Goal: Task Accomplishment & Management: Manage account settings

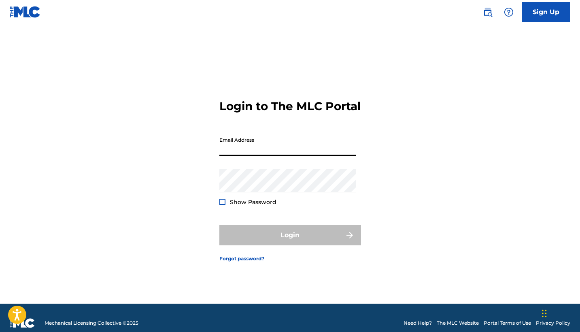
type input "[EMAIL_ADDRESS][DOMAIN_NAME]"
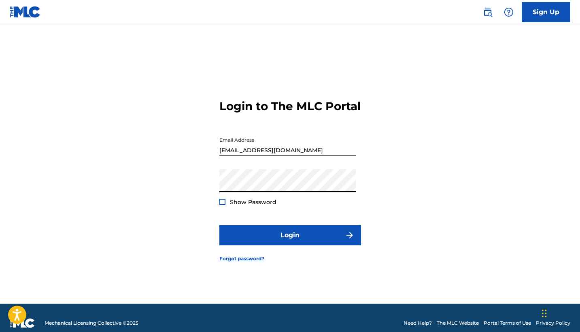
click at [290, 242] on button "Login" at bounding box center [291, 235] width 142 height 20
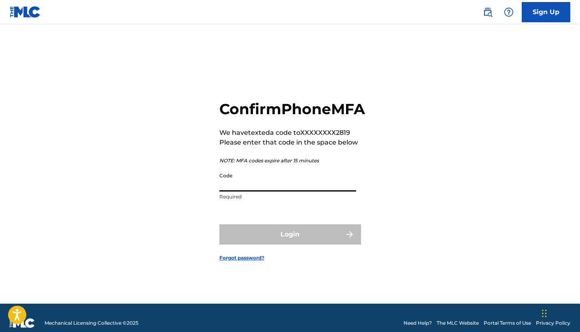
click at [227, 179] on input "Code" at bounding box center [288, 179] width 137 height 23
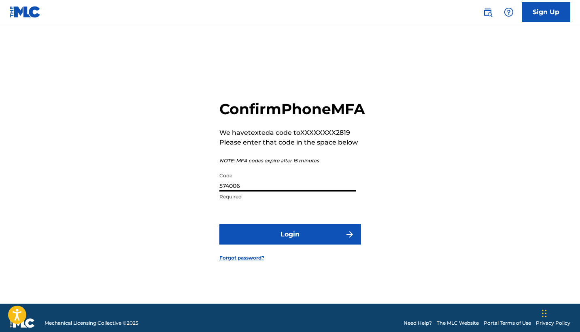
type input "574006"
click at [290, 243] on button "Login" at bounding box center [291, 234] width 142 height 20
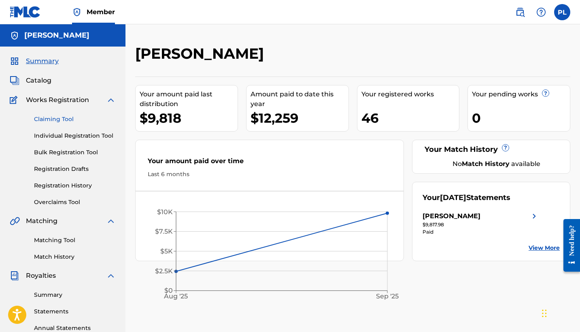
click at [52, 120] on link "Claiming Tool" at bounding box center [75, 119] width 82 height 9
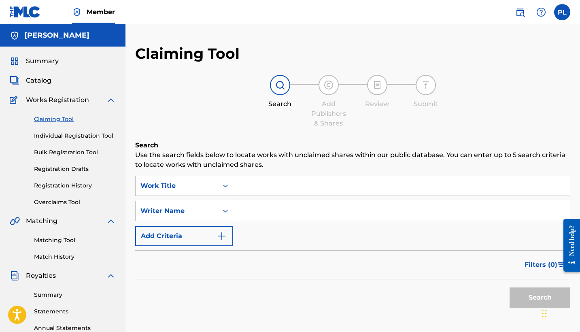
click at [247, 206] on input "Search Form" at bounding box center [401, 210] width 337 height 19
click at [540, 298] on button "Search" at bounding box center [540, 298] width 61 height 20
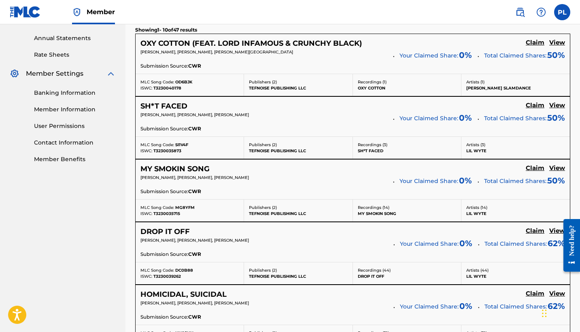
scroll to position [292, 0]
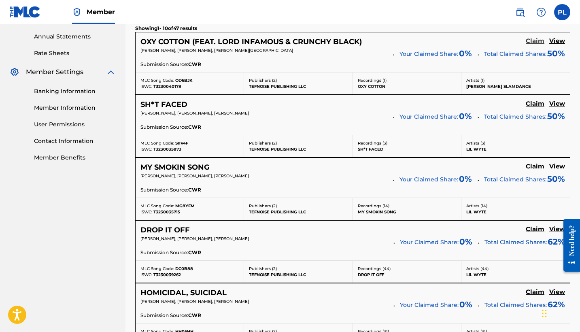
type input "[PERSON_NAME]"
click at [532, 38] on h5 "Claim" at bounding box center [535, 41] width 19 height 8
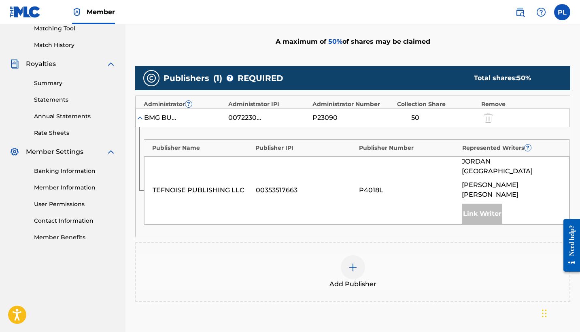
scroll to position [182, 0]
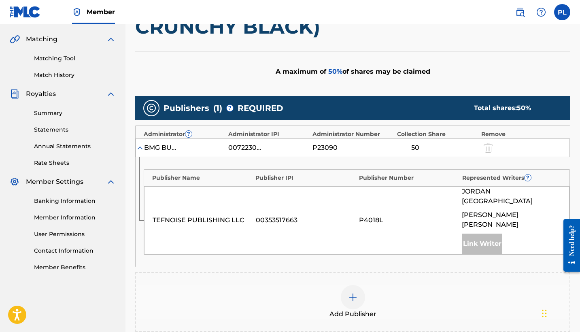
click at [355, 292] on img at bounding box center [353, 297] width 10 height 10
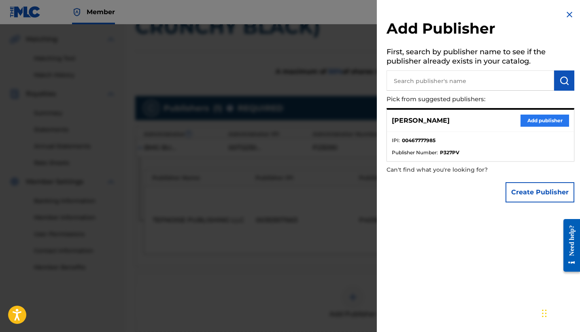
click at [544, 120] on button "Add publisher" at bounding box center [545, 121] width 49 height 12
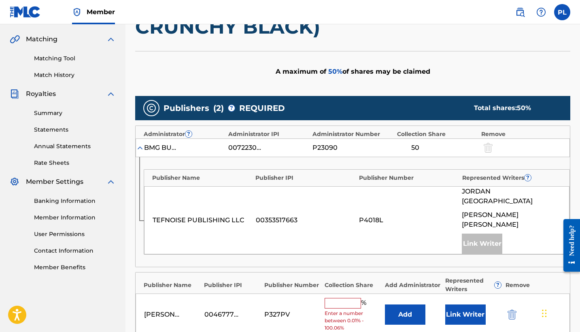
click at [338, 298] on input "text" at bounding box center [343, 303] width 36 height 11
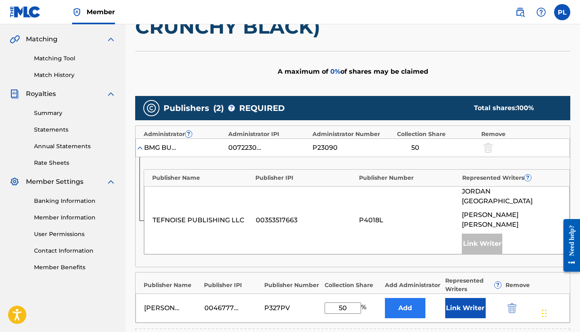
type input "50"
click at [410, 298] on button "Add" at bounding box center [405, 308] width 41 height 20
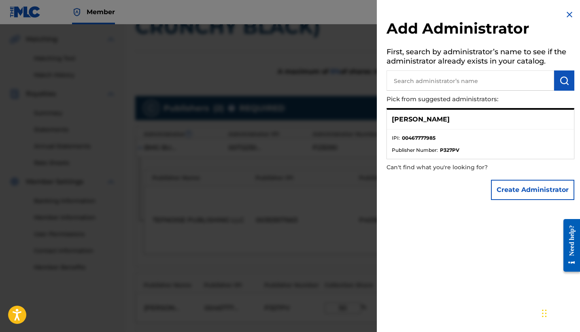
click at [431, 115] on p "[PERSON_NAME]" at bounding box center [421, 120] width 58 height 10
click at [426, 112] on div "[PERSON_NAME]" at bounding box center [480, 120] width 187 height 20
click at [426, 122] on p "[PERSON_NAME]" at bounding box center [421, 120] width 58 height 10
click at [569, 13] on img at bounding box center [570, 15] width 10 height 10
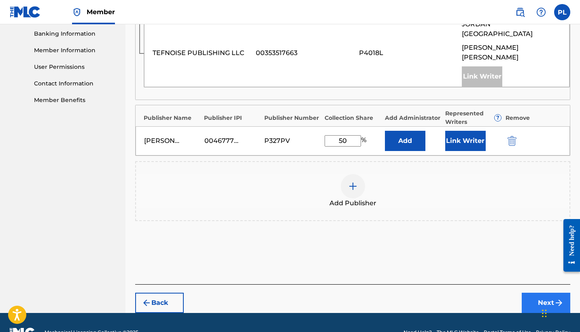
click at [531, 293] on button "Next" at bounding box center [546, 303] width 49 height 20
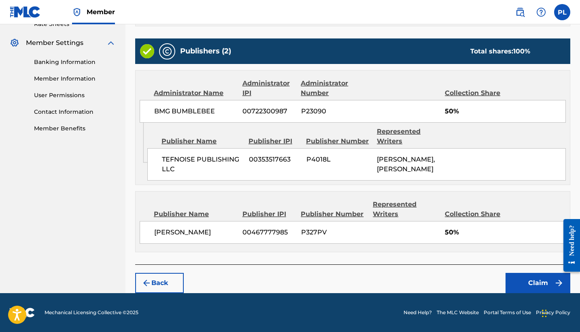
scroll to position [329, 0]
click at [537, 285] on button "Claim" at bounding box center [538, 283] width 65 height 20
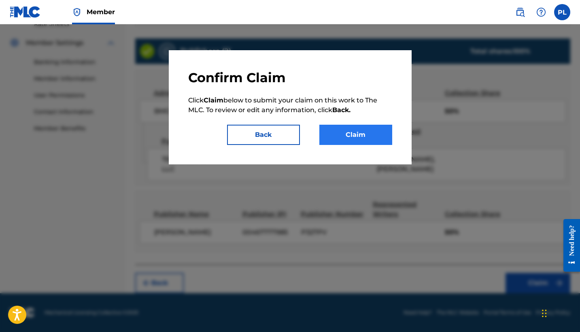
click at [349, 134] on button "Claim" at bounding box center [356, 135] width 73 height 20
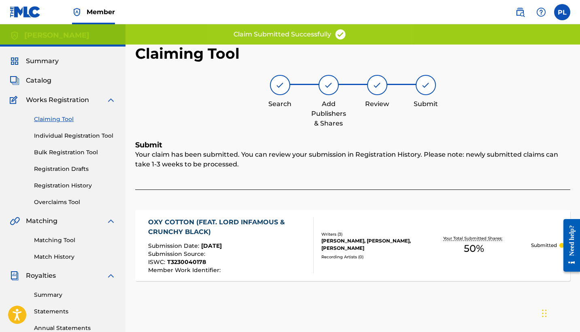
scroll to position [0, 0]
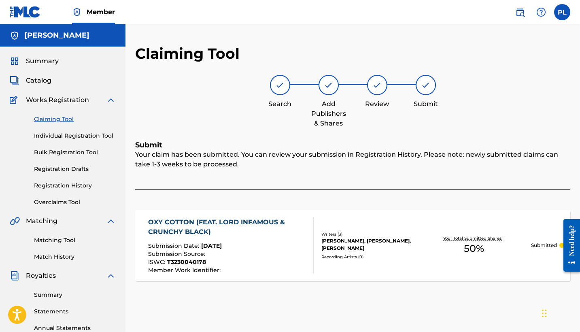
click at [57, 119] on link "Claiming Tool" at bounding box center [75, 119] width 82 height 9
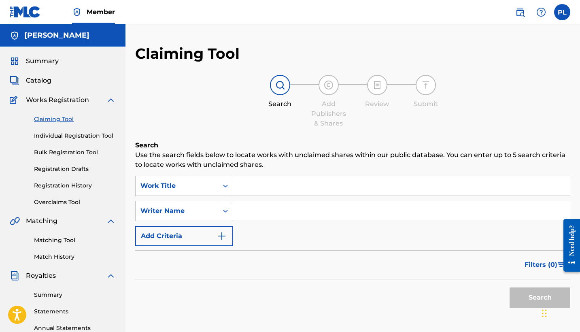
click at [275, 213] on input "Search Form" at bounding box center [401, 210] width 337 height 19
type input "l"
type input "[PERSON_NAME]"
click at [540, 298] on button "Search" at bounding box center [540, 298] width 61 height 20
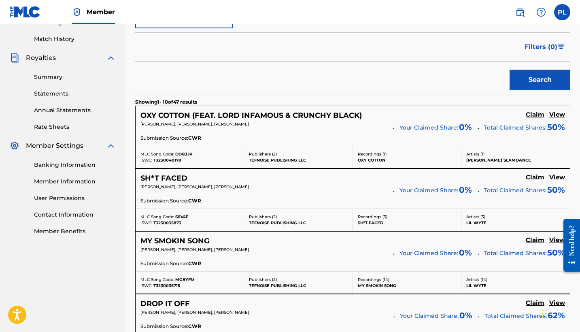
scroll to position [218, 0]
click at [533, 177] on h5 "Claim" at bounding box center [535, 177] width 19 height 8
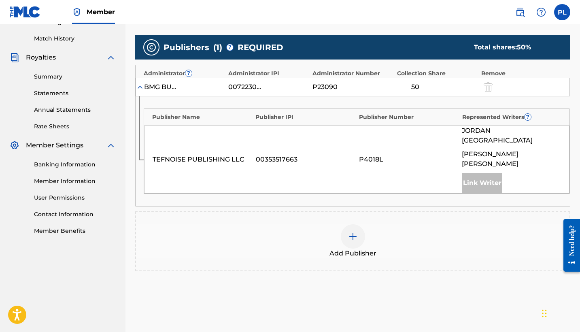
click at [358, 224] on div at bounding box center [353, 236] width 24 height 24
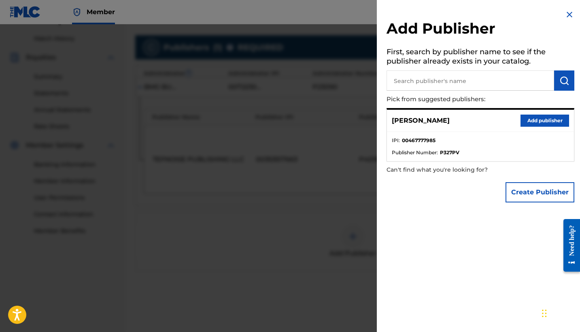
click at [474, 149] on li "Publisher Number : P327PV" at bounding box center [480, 152] width 177 height 7
click at [524, 125] on button "Add publisher" at bounding box center [545, 121] width 49 height 12
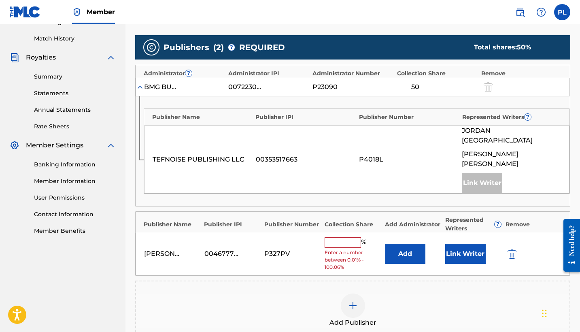
click at [339, 237] on input "text" at bounding box center [343, 242] width 36 height 11
type input "50"
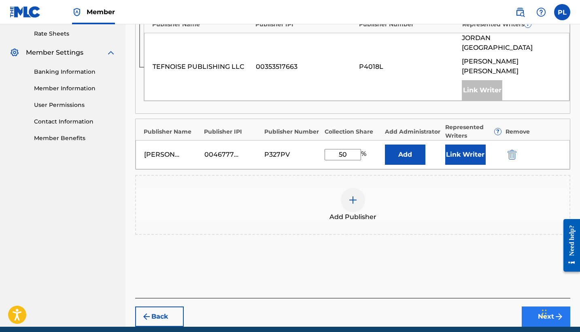
click at [539, 307] on button "Next" at bounding box center [546, 317] width 49 height 20
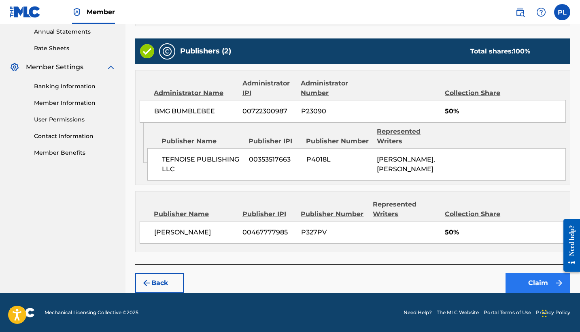
click at [531, 286] on button "Claim" at bounding box center [538, 283] width 65 height 20
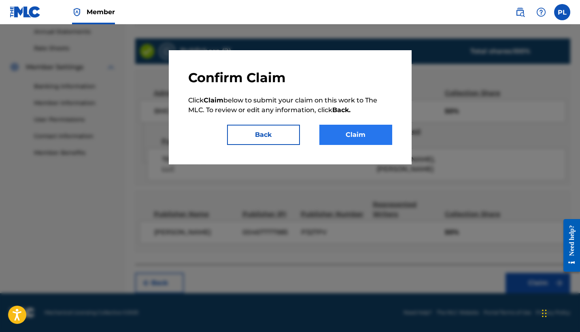
click at [364, 139] on button "Claim" at bounding box center [356, 135] width 73 height 20
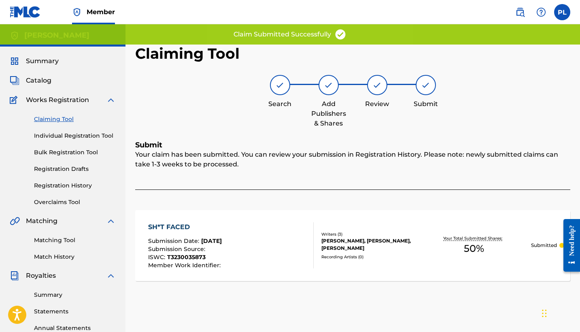
scroll to position [0, 0]
click at [271, 83] on div at bounding box center [280, 85] width 20 height 20
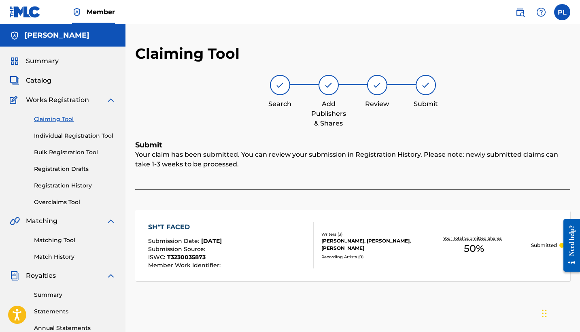
click at [48, 120] on link "Claiming Tool" at bounding box center [75, 119] width 82 height 9
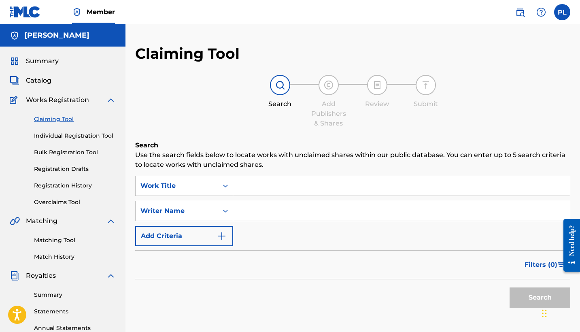
click at [252, 213] on input "Search Form" at bounding box center [401, 210] width 337 height 19
type input "[PERSON_NAME]"
click at [540, 298] on button "Search" at bounding box center [540, 298] width 61 height 20
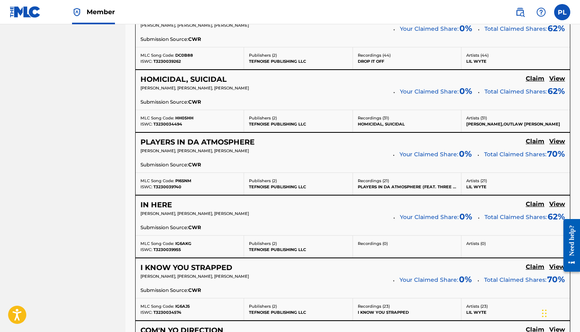
scroll to position [509, 0]
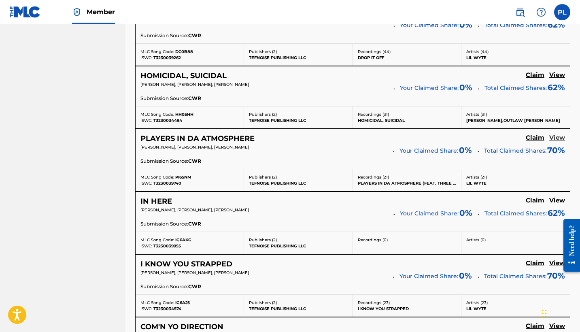
click at [561, 137] on h5 "View" at bounding box center [558, 138] width 16 height 8
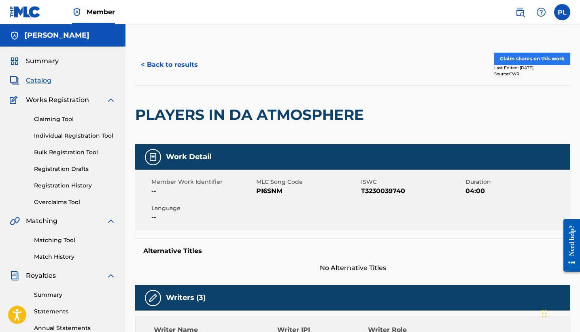
click at [534, 58] on button "Claim shares on this work" at bounding box center [533, 59] width 76 height 12
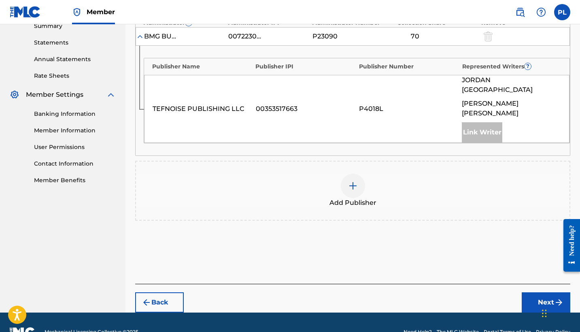
scroll to position [269, 0]
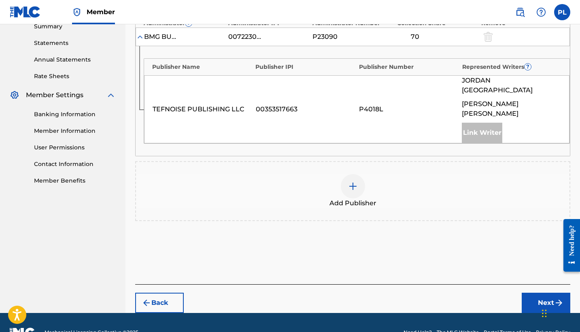
click at [348, 181] on img at bounding box center [353, 186] width 10 height 10
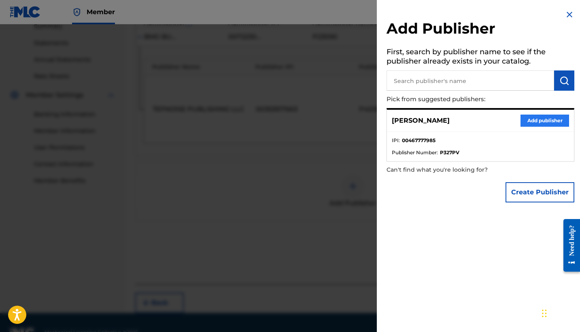
click at [544, 117] on button "Add publisher" at bounding box center [545, 121] width 49 height 12
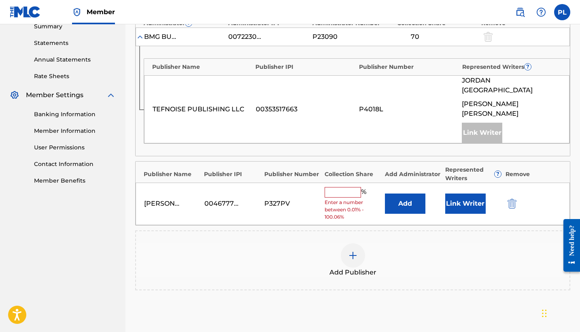
click at [342, 187] on input "text" at bounding box center [343, 192] width 36 height 11
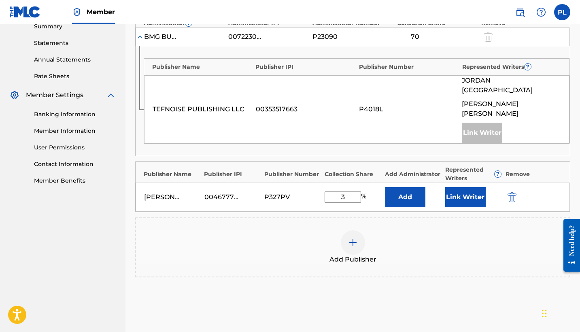
type input "30"
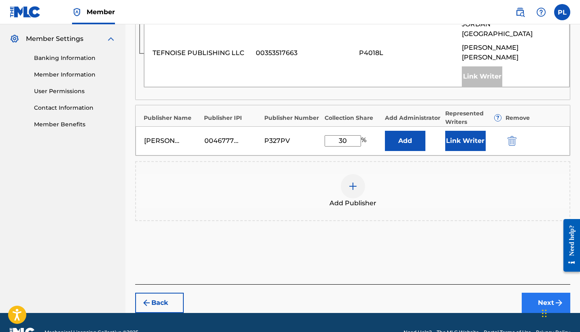
click at [535, 293] on button "Next" at bounding box center [546, 303] width 49 height 20
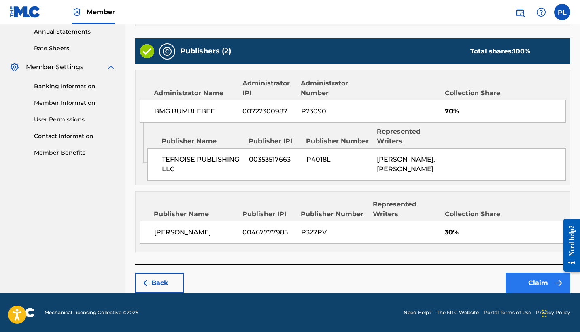
click at [535, 285] on button "Claim" at bounding box center [538, 283] width 65 height 20
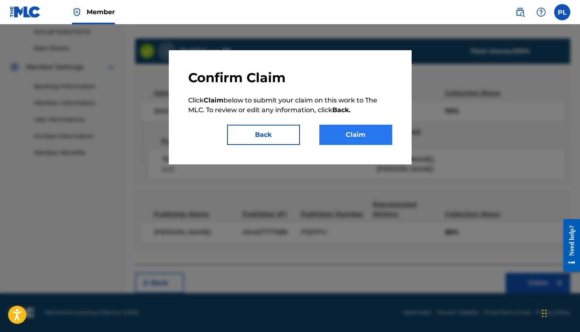
click at [363, 136] on button "Claim" at bounding box center [356, 135] width 73 height 20
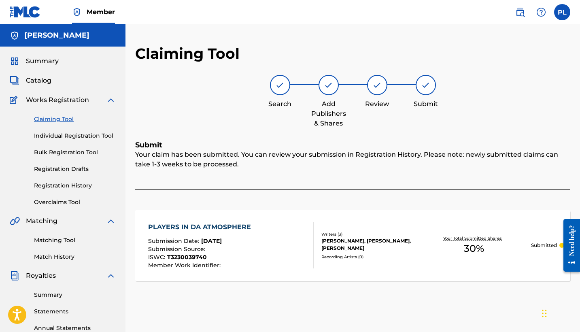
scroll to position [0, 0]
click at [62, 120] on link "Claiming Tool" at bounding box center [75, 119] width 82 height 9
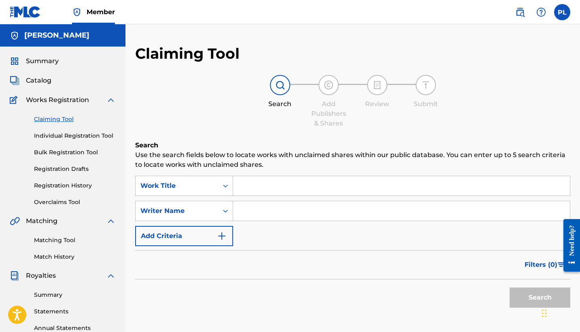
click at [270, 210] on input "Search Form" at bounding box center [401, 210] width 337 height 19
type input "[PERSON_NAME]"
click at [540, 298] on button "Search" at bounding box center [540, 298] width 61 height 20
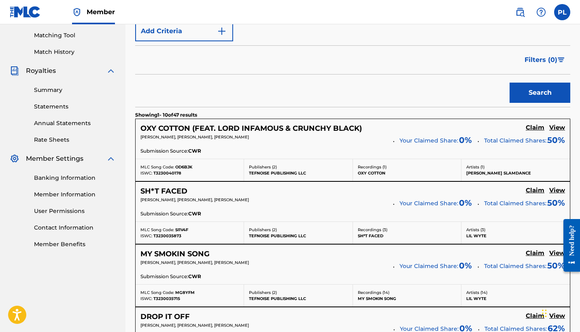
scroll to position [206, 0]
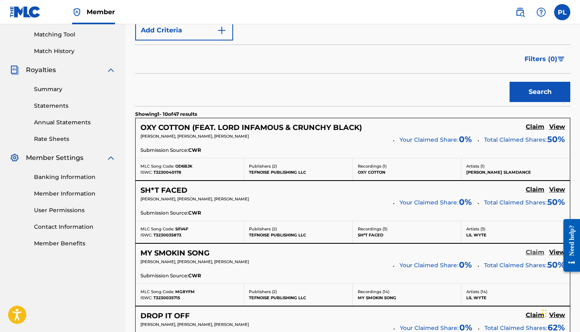
click at [535, 251] on h5 "Claim" at bounding box center [535, 253] width 19 height 8
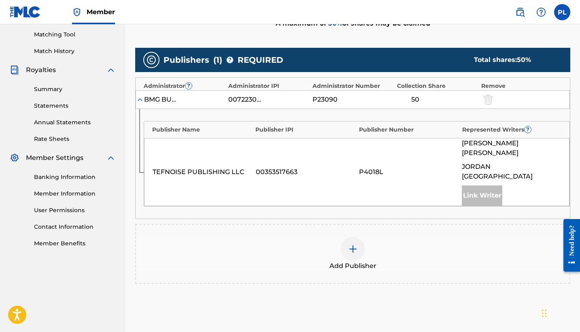
click at [356, 244] on img at bounding box center [353, 249] width 10 height 10
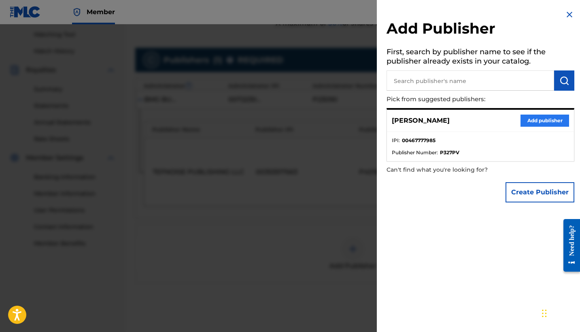
click at [534, 123] on button "Add publisher" at bounding box center [545, 121] width 49 height 12
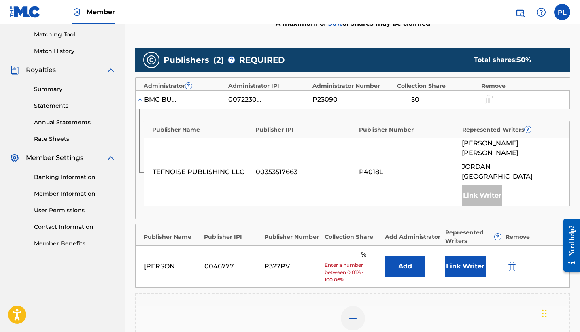
click at [342, 250] on input "text" at bounding box center [343, 255] width 36 height 11
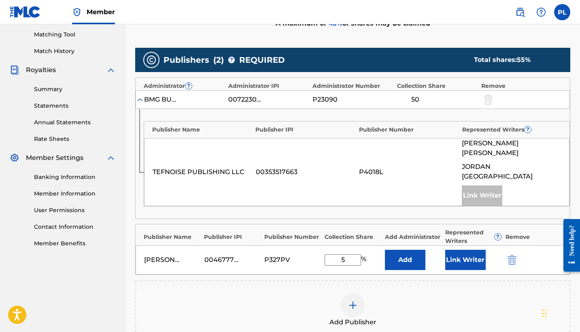
type input "50"
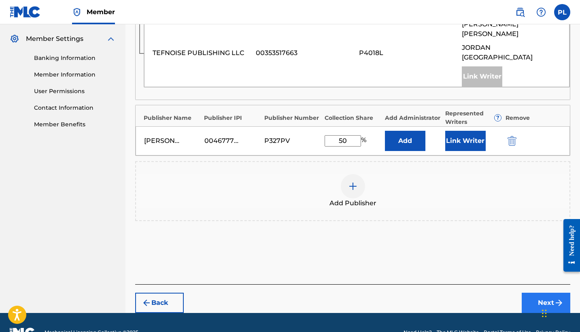
click at [539, 293] on button "Next" at bounding box center [546, 303] width 49 height 20
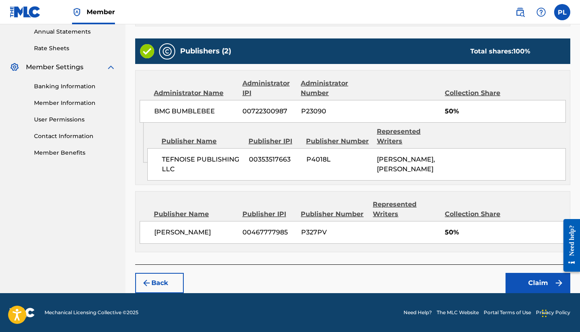
scroll to position [314, 0]
click at [539, 281] on button "Claim" at bounding box center [538, 283] width 65 height 20
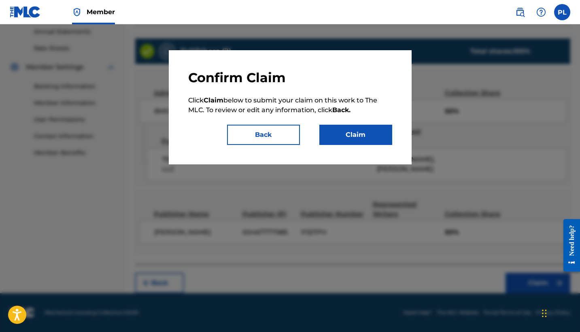
click at [353, 147] on div "Confirm Claim Click Claim below to submit your claim on this work to The MLC. T…" at bounding box center [290, 107] width 243 height 114
click at [350, 133] on button "Claim" at bounding box center [356, 135] width 73 height 20
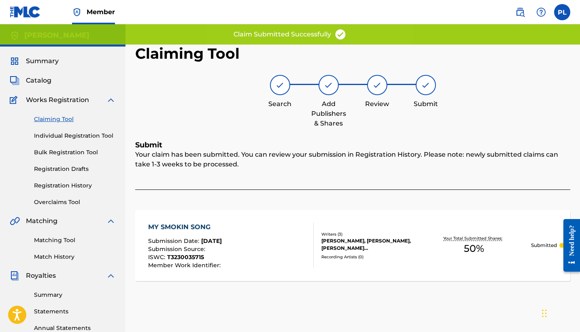
scroll to position [0, 0]
click at [63, 115] on link "Claiming Tool" at bounding box center [75, 119] width 82 height 9
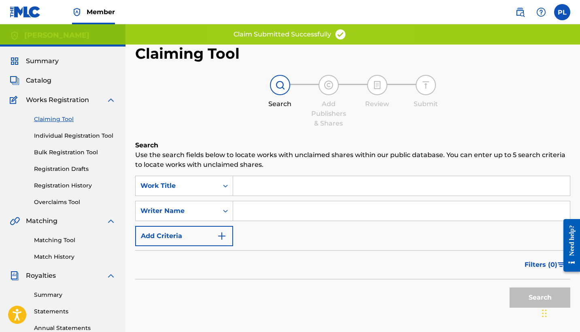
click at [264, 213] on input "Search Form" at bounding box center [401, 210] width 337 height 19
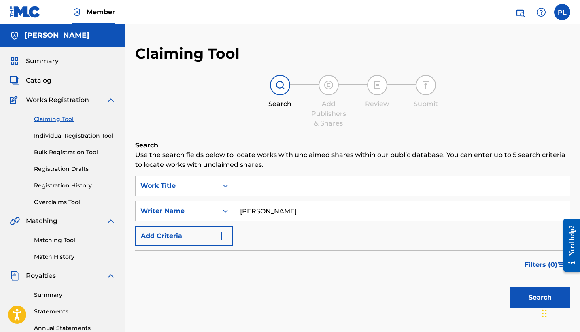
type input "[PERSON_NAME]"
click at [540, 298] on button "Search" at bounding box center [540, 298] width 61 height 20
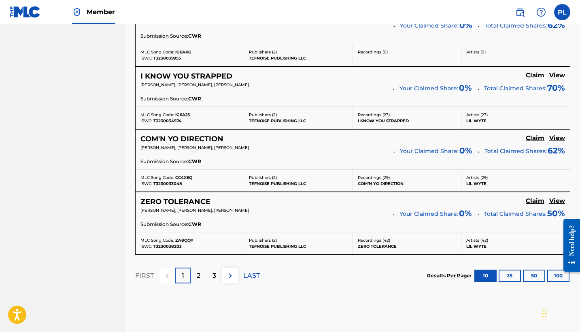
scroll to position [698, 0]
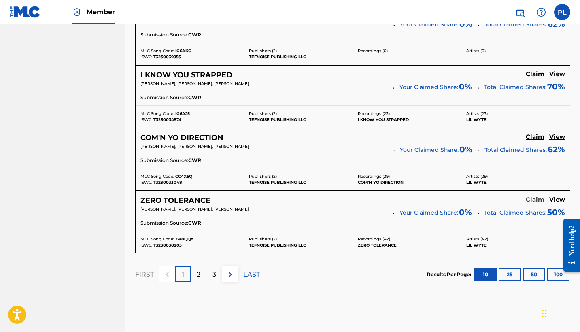
click at [540, 199] on h5 "Claim" at bounding box center [535, 200] width 19 height 8
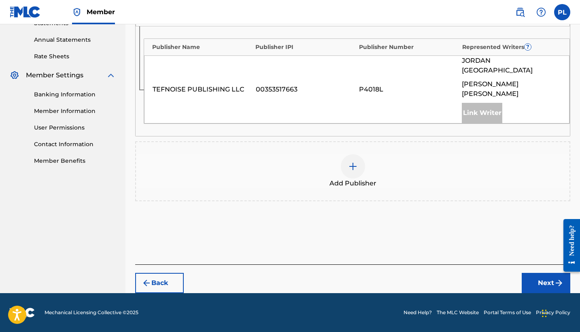
scroll to position [269, 0]
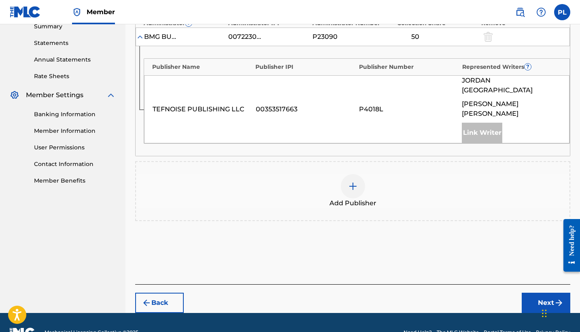
click at [358, 174] on div at bounding box center [353, 186] width 24 height 24
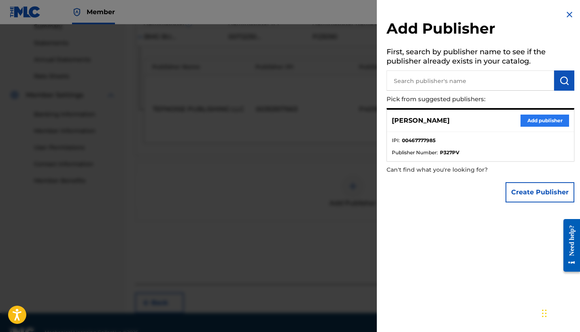
click at [555, 118] on button "Add publisher" at bounding box center [545, 121] width 49 height 12
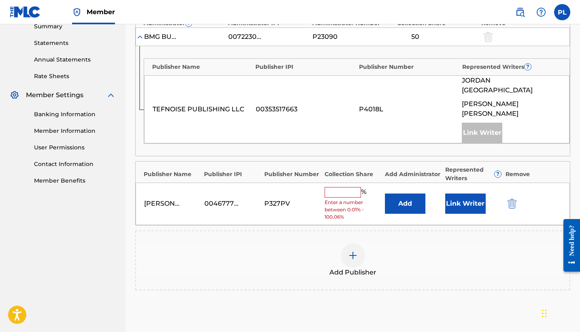
click at [354, 187] on input "text" at bounding box center [343, 192] width 36 height 11
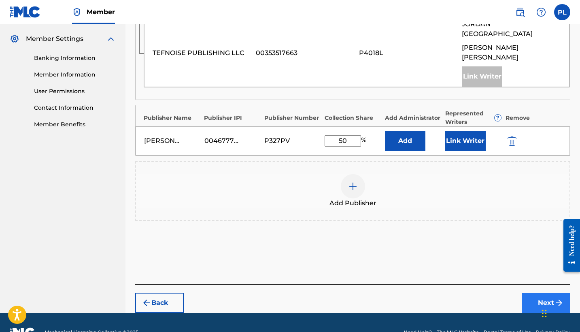
type input "50"
click at [550, 293] on button "Next" at bounding box center [546, 303] width 49 height 20
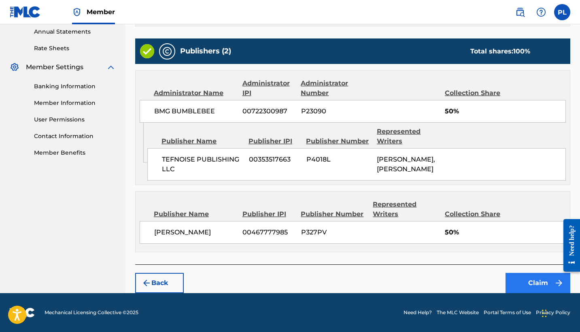
scroll to position [305, 0]
click at [520, 285] on button "Claim" at bounding box center [538, 283] width 65 height 20
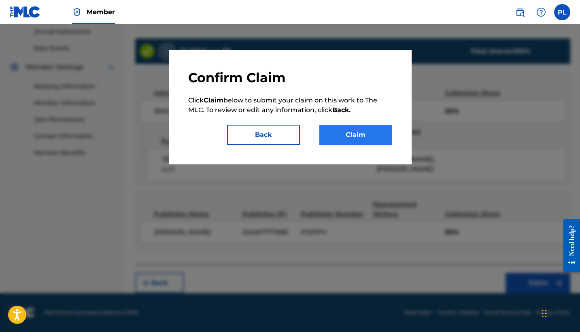
click at [331, 140] on button "Claim" at bounding box center [356, 135] width 73 height 20
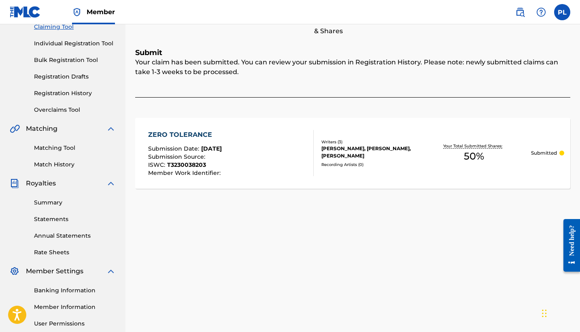
scroll to position [91, 0]
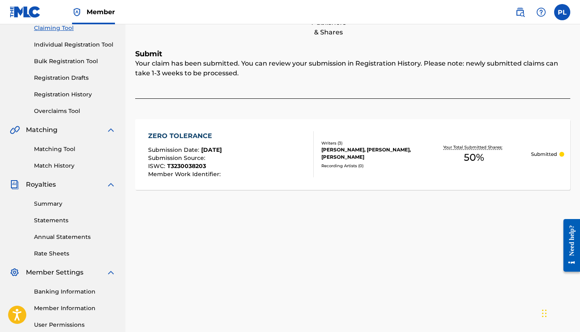
click at [66, 26] on link "Claiming Tool" at bounding box center [75, 28] width 82 height 9
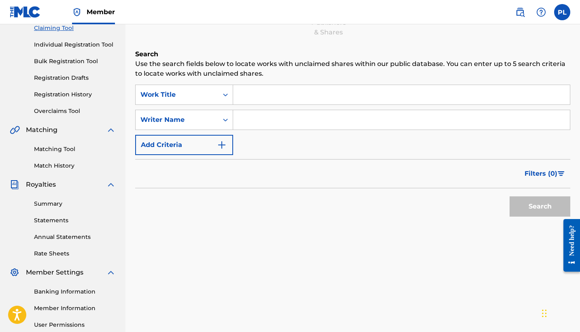
scroll to position [0, 0]
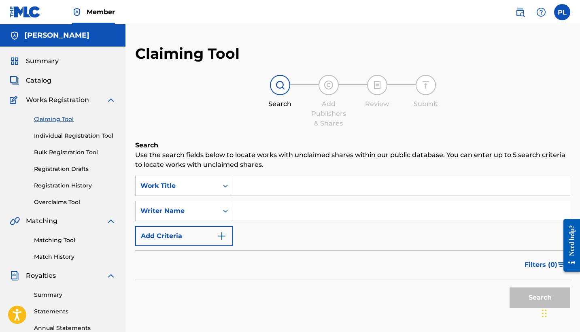
click at [260, 209] on input "Search Form" at bounding box center [401, 210] width 337 height 19
type input "[PERSON_NAME]"
click at [540, 298] on button "Search" at bounding box center [540, 298] width 61 height 20
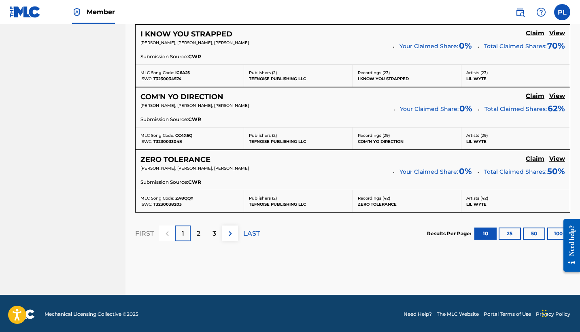
scroll to position [738, 0]
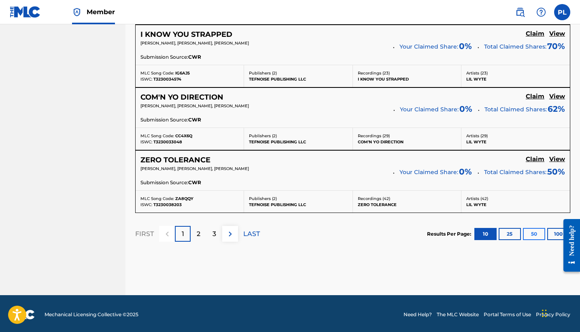
click at [538, 234] on button "50" at bounding box center [534, 234] width 22 height 12
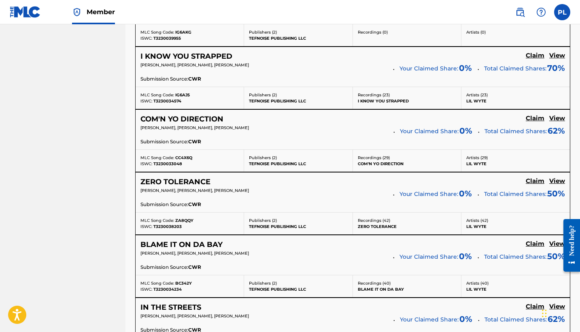
scroll to position [717, 0]
click at [533, 117] on h5 "Claim" at bounding box center [535, 118] width 19 height 8
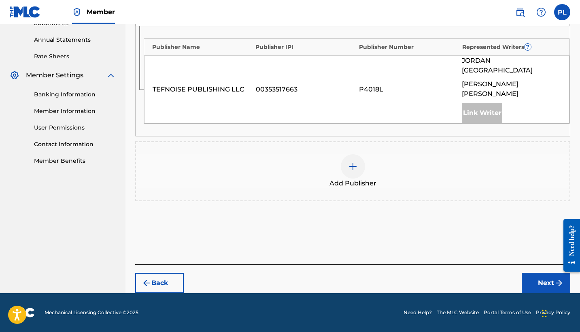
scroll to position [269, 0]
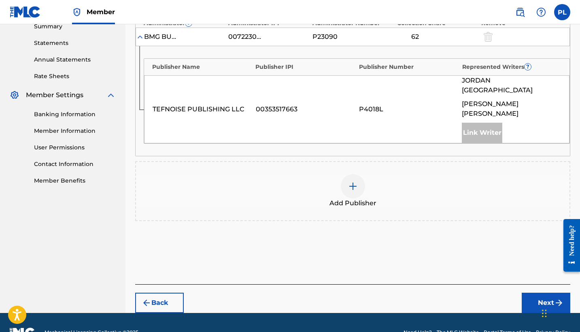
click at [354, 174] on div at bounding box center [353, 186] width 24 height 24
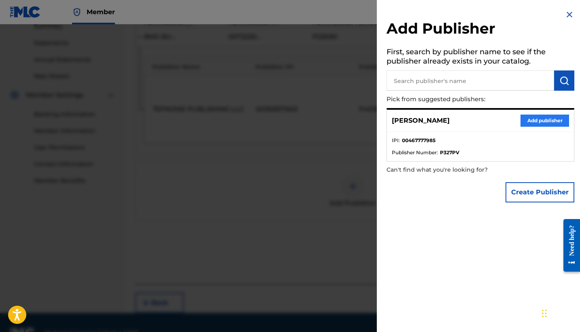
click at [534, 123] on button "Add publisher" at bounding box center [545, 121] width 49 height 12
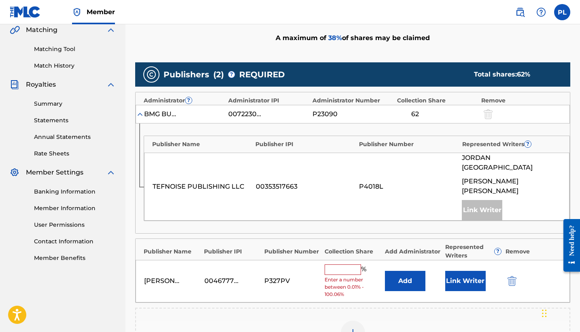
scroll to position [190, 0]
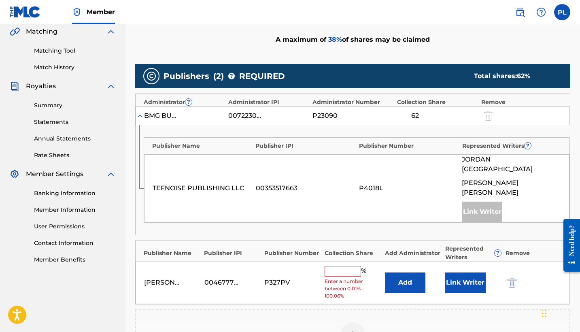
click at [335, 266] on input "text" at bounding box center [343, 271] width 36 height 11
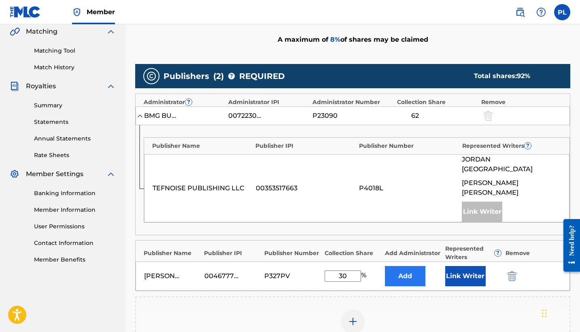
type input "30"
click at [392, 266] on button "Add" at bounding box center [405, 276] width 41 height 20
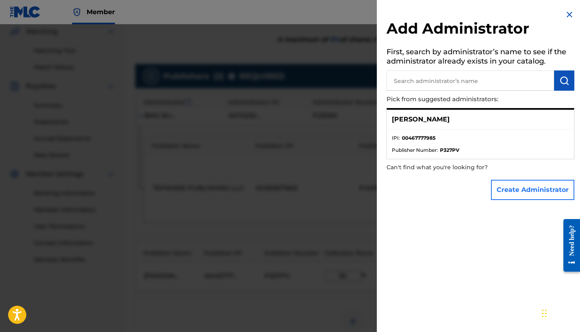
click at [518, 183] on button "Create Administrator" at bounding box center [532, 190] width 83 height 20
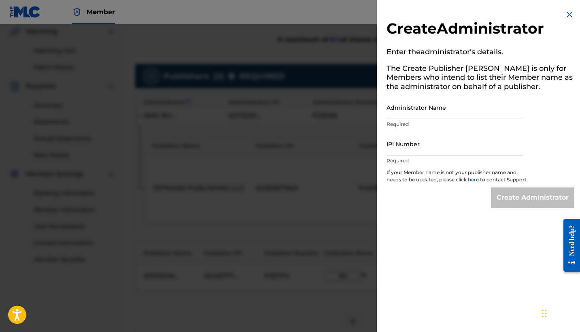
click at [569, 17] on img at bounding box center [570, 15] width 10 height 10
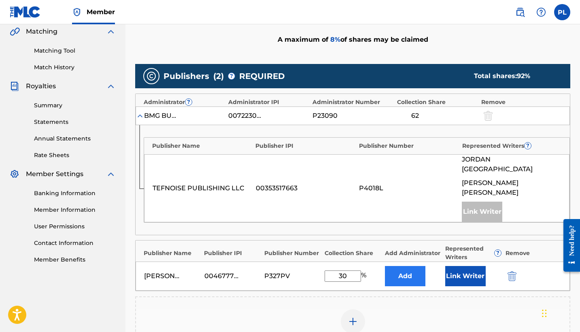
click at [399, 266] on button "Add" at bounding box center [405, 276] width 41 height 20
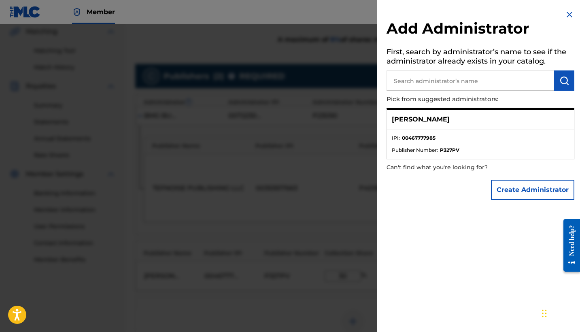
click at [422, 127] on div "[PERSON_NAME]" at bounding box center [480, 120] width 187 height 20
click at [422, 124] on div "[PERSON_NAME]" at bounding box center [480, 120] width 187 height 20
click at [421, 121] on p "[PERSON_NAME]" at bounding box center [421, 120] width 58 height 10
click at [567, 13] on img at bounding box center [570, 15] width 10 height 10
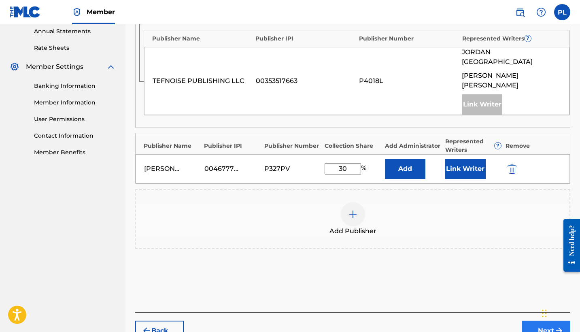
click at [533, 321] on button "Next" at bounding box center [546, 331] width 49 height 20
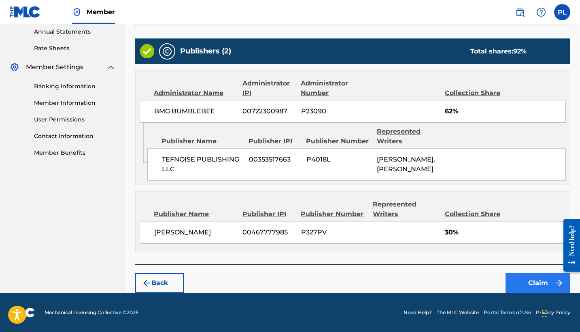
scroll to position [305, 0]
click at [520, 280] on button "Claim" at bounding box center [538, 283] width 65 height 20
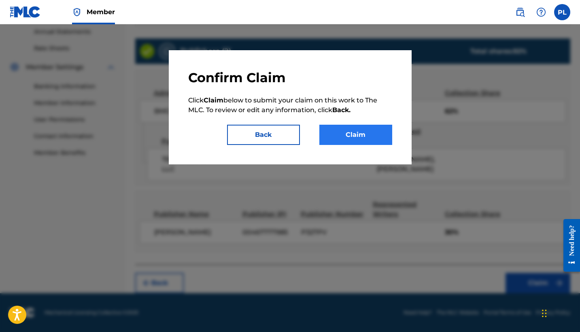
click at [343, 140] on button "Claim" at bounding box center [356, 135] width 73 height 20
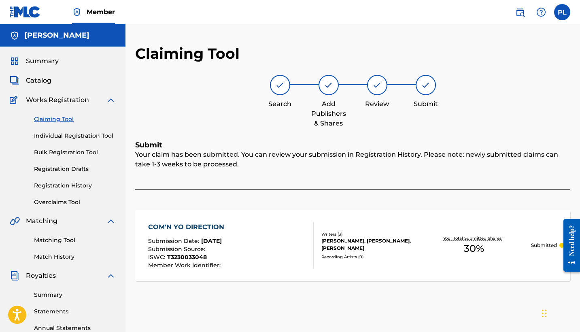
scroll to position [0, 0]
click at [47, 120] on link "Claiming Tool" at bounding box center [75, 119] width 82 height 9
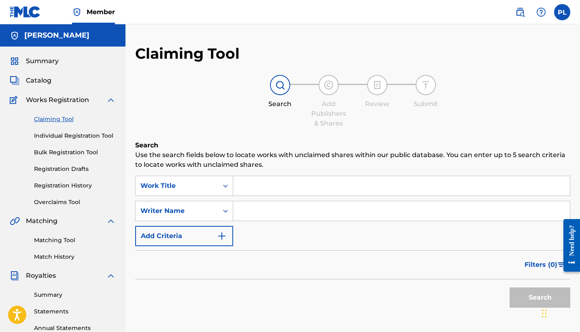
click at [284, 219] on input "Search Form" at bounding box center [401, 210] width 337 height 19
type input "[PERSON_NAME]"
click at [540, 298] on button "Search" at bounding box center [540, 298] width 61 height 20
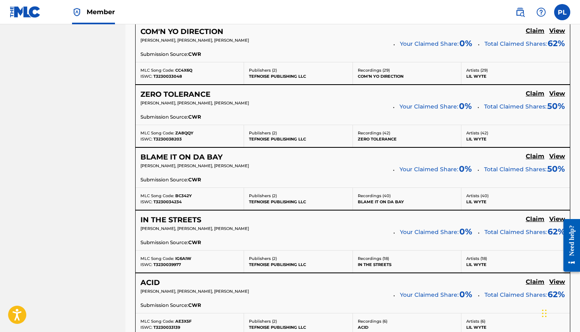
scroll to position [804, 0]
click at [534, 156] on h5 "Claim" at bounding box center [535, 156] width 19 height 8
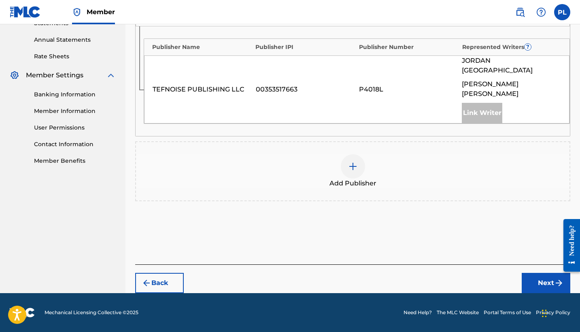
scroll to position [269, 0]
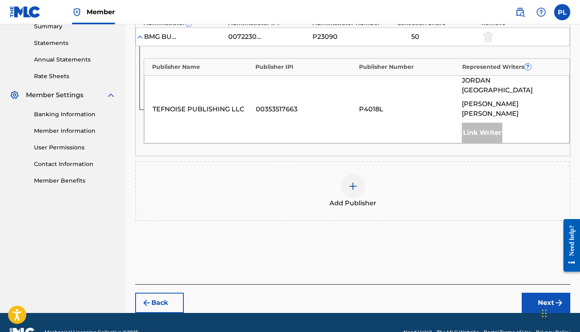
click at [355, 181] on img at bounding box center [353, 186] width 10 height 10
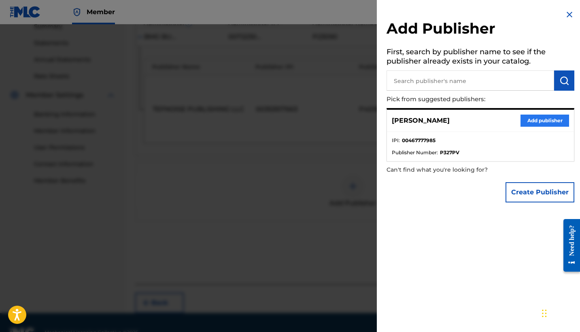
click at [531, 119] on button "Add publisher" at bounding box center [545, 121] width 49 height 12
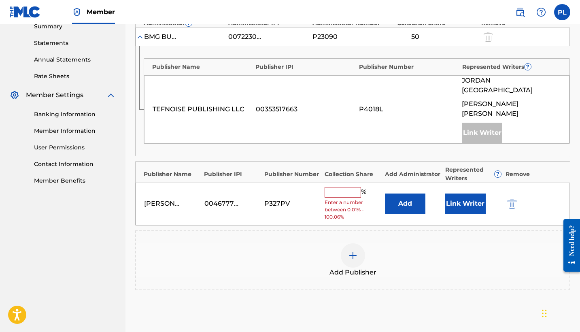
click at [338, 187] on div "%" at bounding box center [347, 192] width 44 height 11
click at [337, 187] on input "text" at bounding box center [343, 192] width 36 height 11
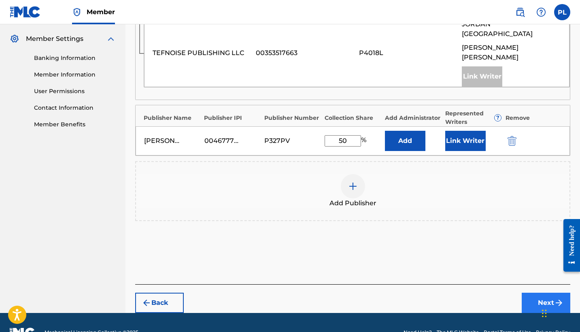
type input "50"
click at [537, 293] on button "Next" at bounding box center [546, 303] width 49 height 20
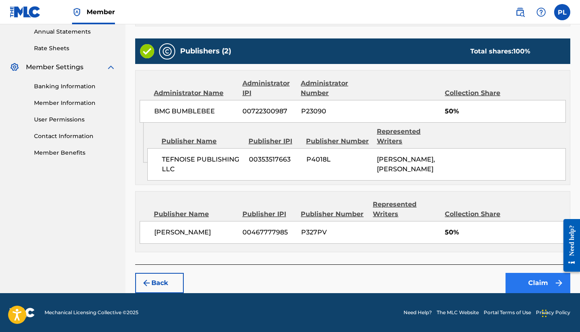
click at [521, 279] on button "Claim" at bounding box center [538, 283] width 65 height 20
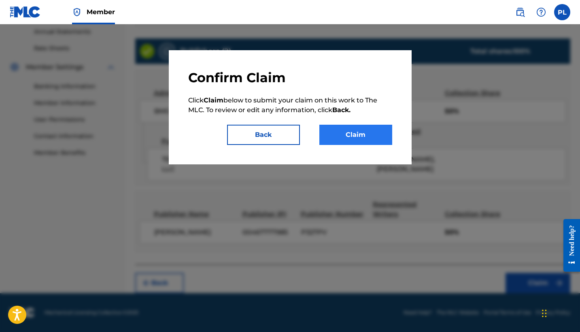
click at [339, 137] on button "Claim" at bounding box center [356, 135] width 73 height 20
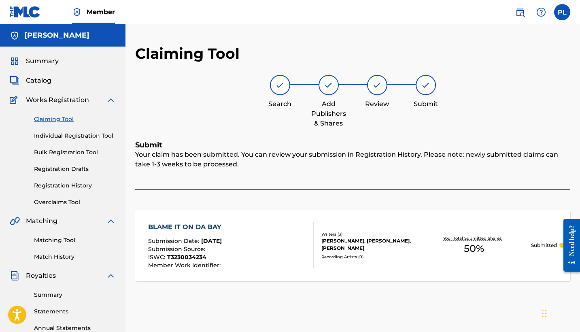
scroll to position [0, 0]
click at [50, 122] on link "Claiming Tool" at bounding box center [75, 119] width 82 height 9
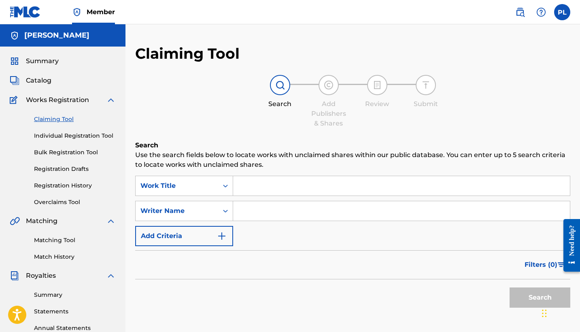
click at [247, 208] on input "Search Form" at bounding box center [401, 210] width 337 height 19
type input "[PERSON_NAME]"
click at [540, 298] on button "Search" at bounding box center [540, 298] width 61 height 20
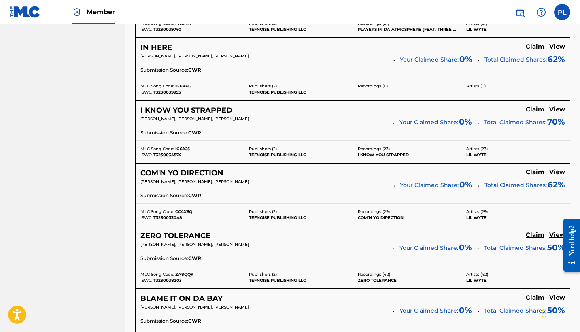
scroll to position [664, 0]
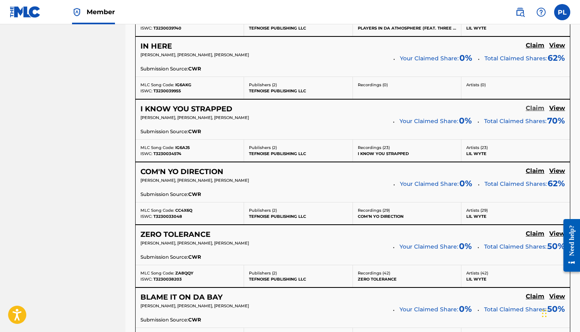
click at [535, 107] on h5 "Claim" at bounding box center [535, 108] width 19 height 8
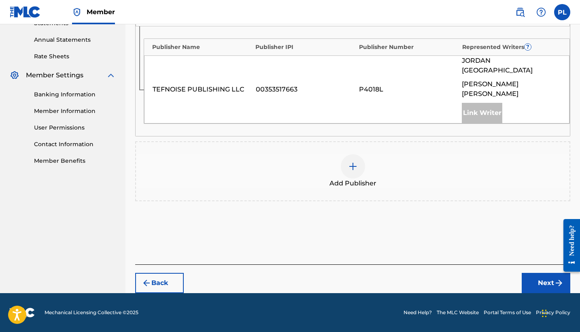
scroll to position [269, 0]
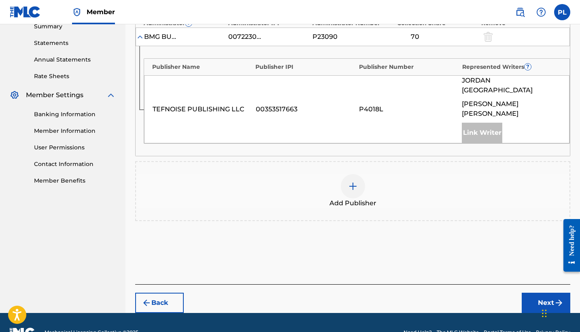
click at [345, 174] on div at bounding box center [353, 186] width 24 height 24
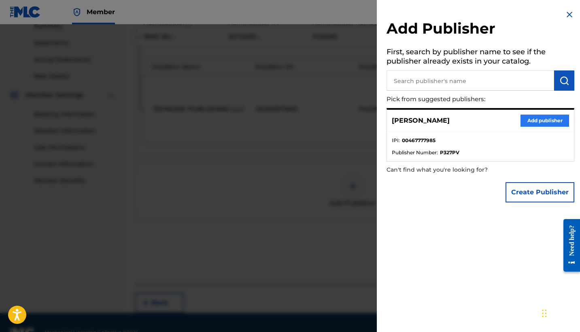
click at [536, 117] on button "Add publisher" at bounding box center [545, 121] width 49 height 12
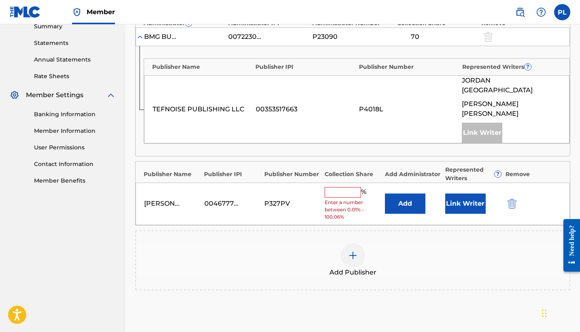
click at [348, 187] on input "text" at bounding box center [343, 192] width 36 height 11
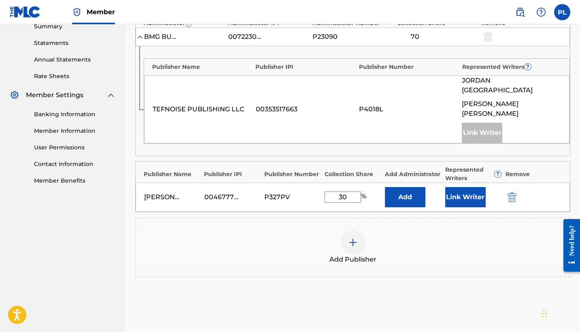
type input "30"
click at [394, 183] on div "[PERSON_NAME] 00467777985 P327PV 30 % Add Link Writer" at bounding box center [353, 197] width 435 height 29
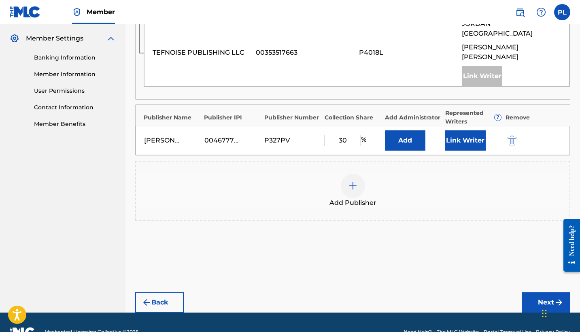
scroll to position [325, 0]
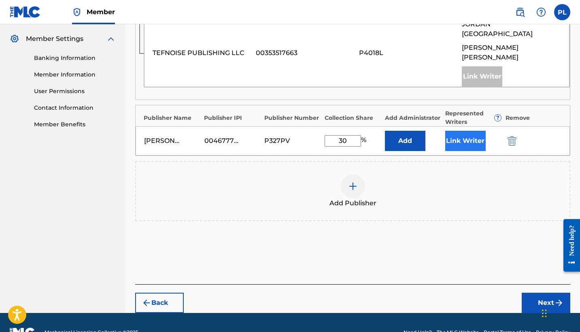
click at [465, 131] on button "Link Writer" at bounding box center [466, 141] width 41 height 20
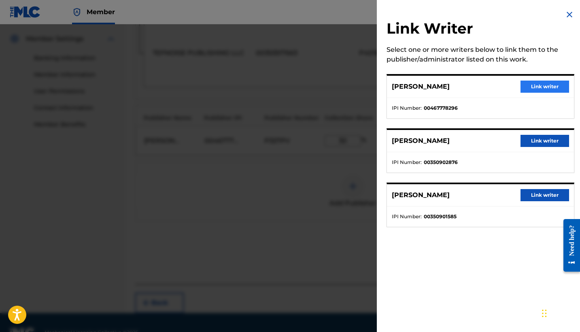
click at [538, 88] on button "Link writer" at bounding box center [545, 87] width 49 height 12
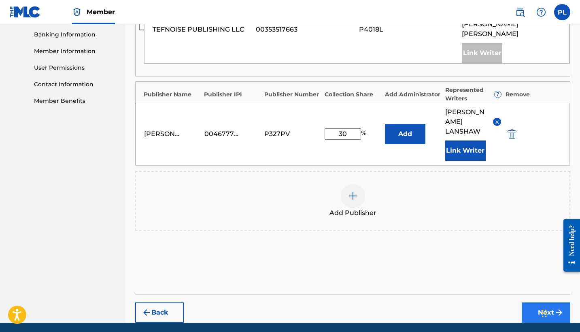
click at [536, 303] on button "Next" at bounding box center [546, 313] width 49 height 20
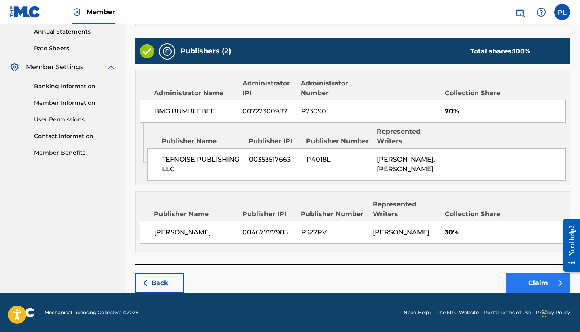
click at [535, 285] on button "Claim" at bounding box center [538, 283] width 65 height 20
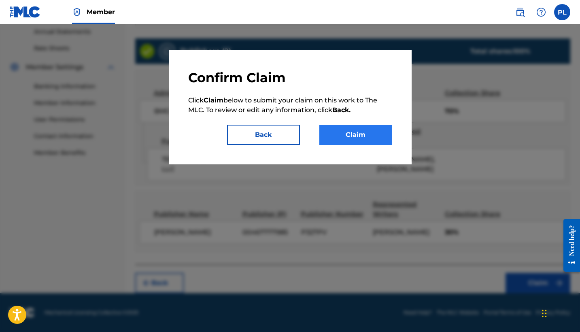
click at [341, 138] on button "Claim" at bounding box center [356, 135] width 73 height 20
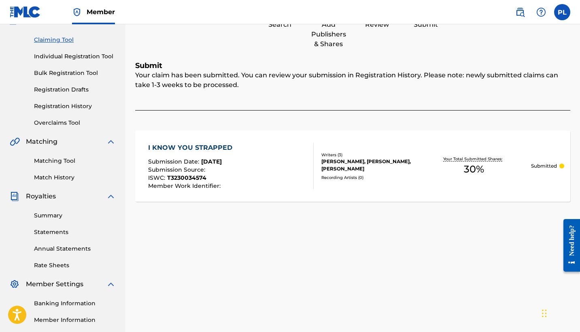
scroll to position [76, 0]
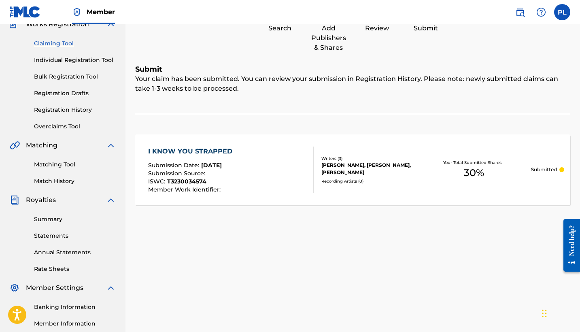
click at [55, 42] on link "Claiming Tool" at bounding box center [75, 43] width 82 height 9
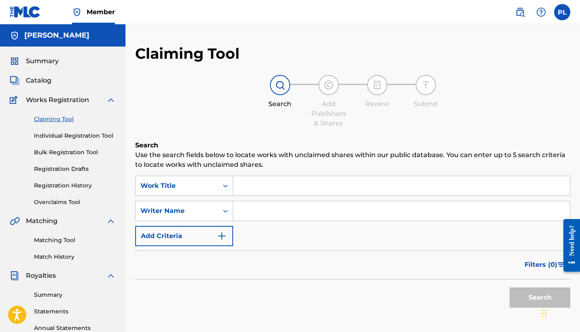
click at [253, 210] on input "Search Form" at bounding box center [401, 210] width 337 height 19
type input "[PERSON_NAME]"
click at [540, 298] on button "Search" at bounding box center [540, 298] width 61 height 20
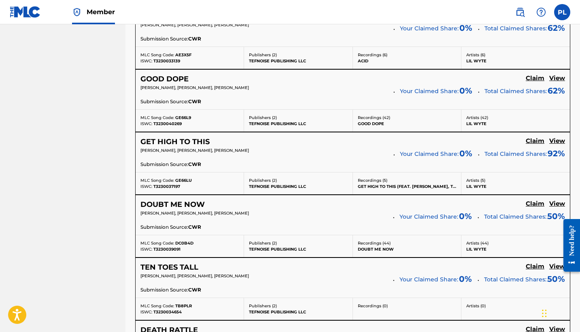
scroll to position [1071, 0]
click at [563, 138] on h5 "View" at bounding box center [558, 141] width 16 height 8
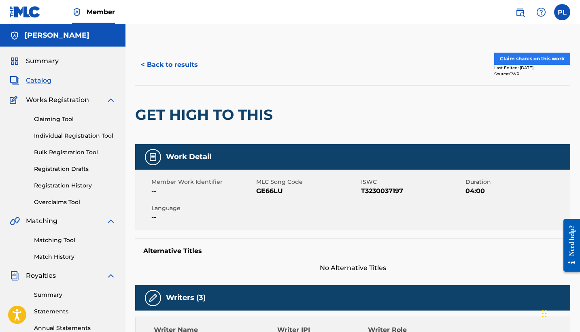
click at [521, 57] on button "Claim shares on this work" at bounding box center [533, 59] width 76 height 12
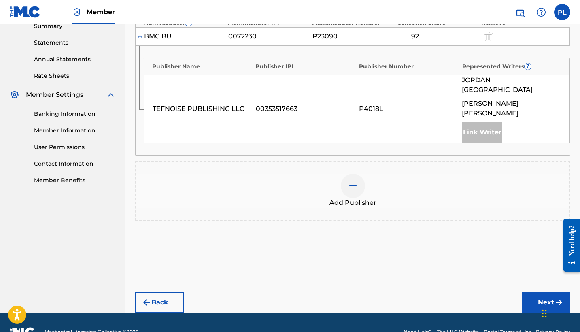
scroll to position [269, 0]
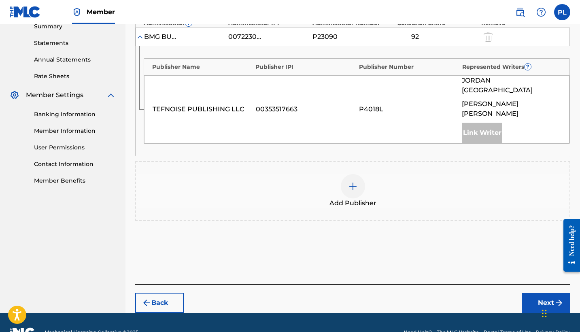
click at [354, 181] on img at bounding box center [353, 186] width 10 height 10
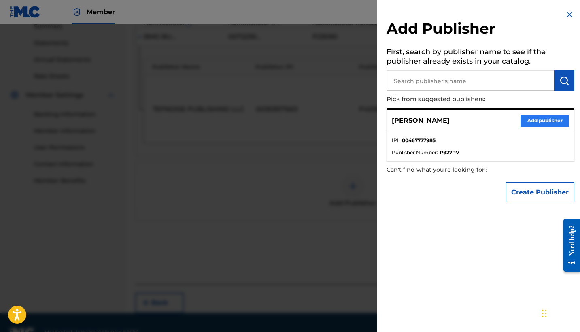
click at [527, 119] on button "Add publisher" at bounding box center [545, 121] width 49 height 12
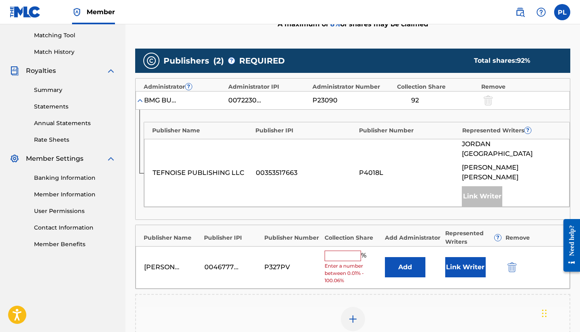
scroll to position [196, 0]
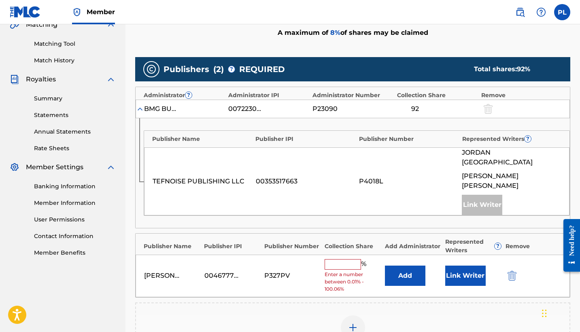
click at [341, 259] on input "text" at bounding box center [343, 264] width 36 height 11
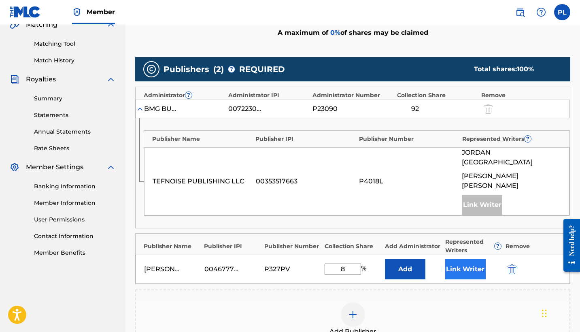
type input "8"
click at [470, 259] on button "Link Writer" at bounding box center [466, 269] width 41 height 20
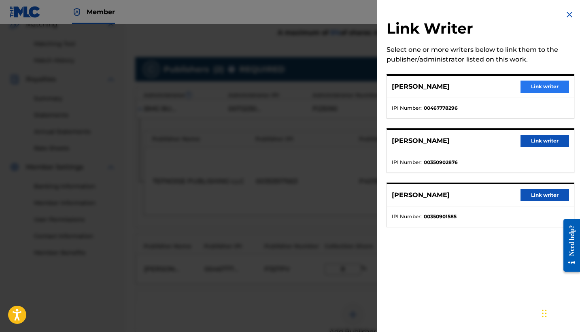
click at [541, 87] on button "Link writer" at bounding box center [545, 87] width 49 height 12
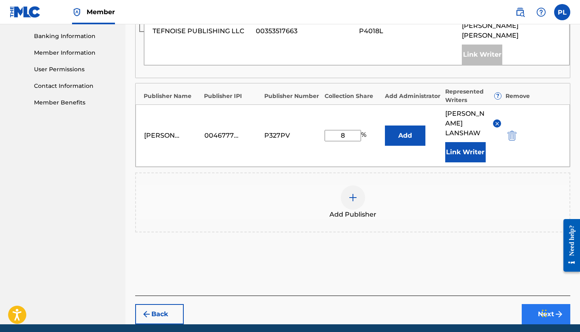
click at [539, 304] on button "Next" at bounding box center [546, 314] width 49 height 20
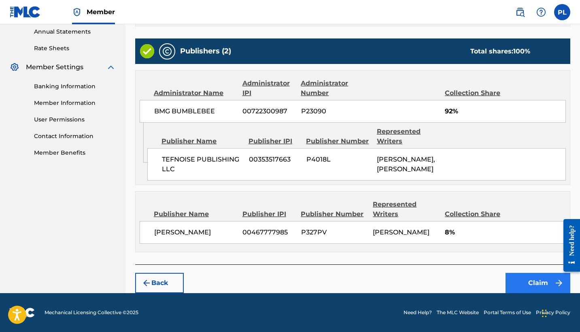
click at [539, 286] on button "Claim" at bounding box center [538, 283] width 65 height 20
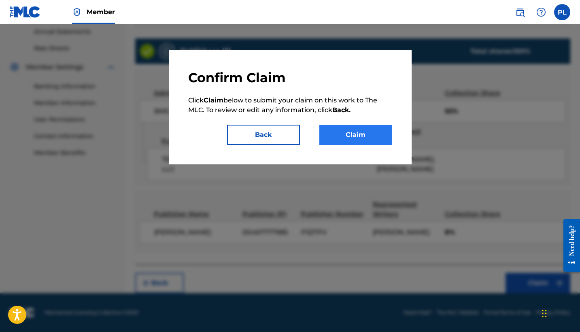
click at [358, 135] on button "Claim" at bounding box center [356, 135] width 73 height 20
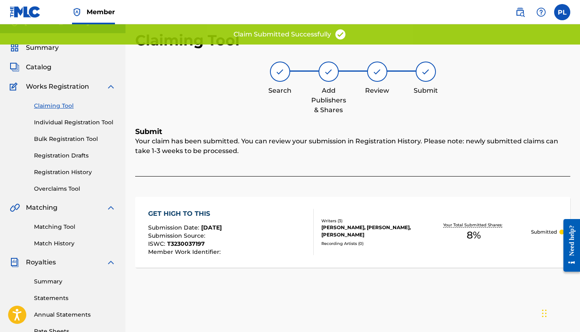
scroll to position [13, 0]
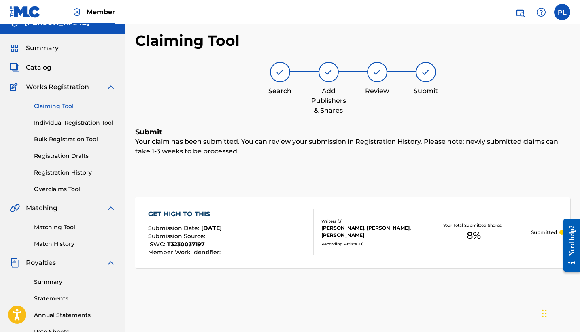
click at [53, 109] on link "Claiming Tool" at bounding box center [75, 106] width 82 height 9
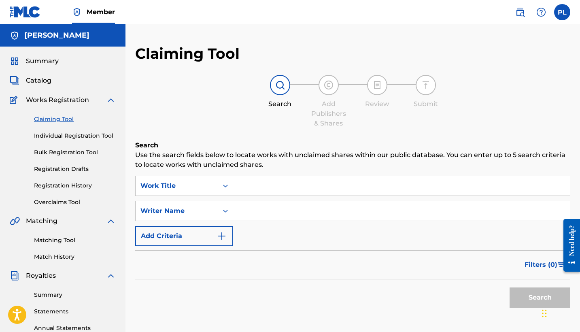
click at [259, 217] on input "Search Form" at bounding box center [401, 210] width 337 height 19
type input "[PERSON_NAME]"
click at [540, 298] on button "Search" at bounding box center [540, 298] width 61 height 20
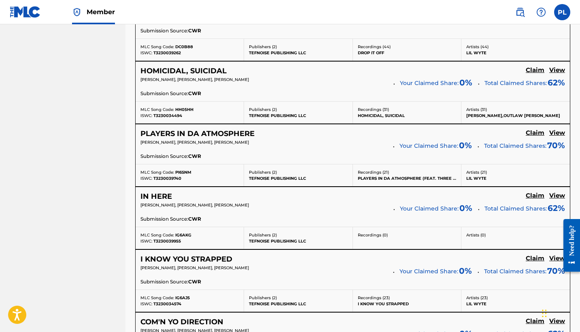
scroll to position [514, 0]
click at [554, 68] on h5 "View" at bounding box center [558, 70] width 16 height 8
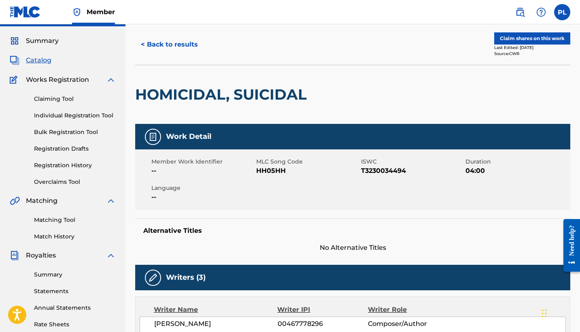
scroll to position [12, 0]
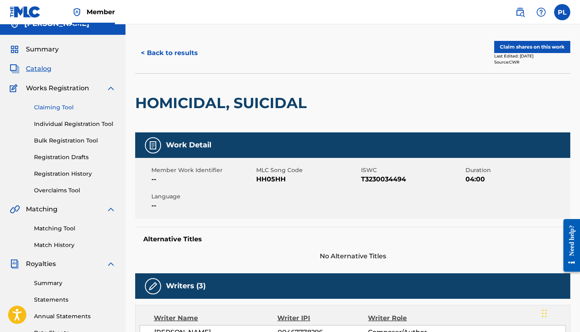
click at [54, 106] on link "Claiming Tool" at bounding box center [75, 107] width 82 height 9
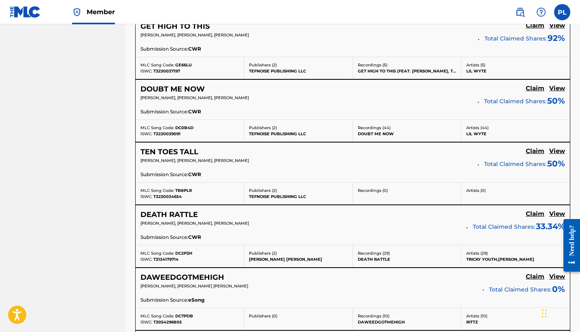
scroll to position [1187, 0]
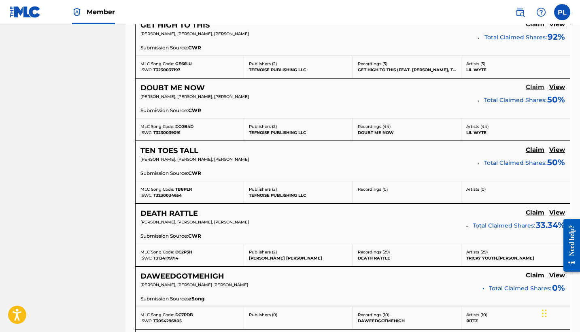
click at [536, 85] on h5 "Claim" at bounding box center [535, 87] width 19 height 8
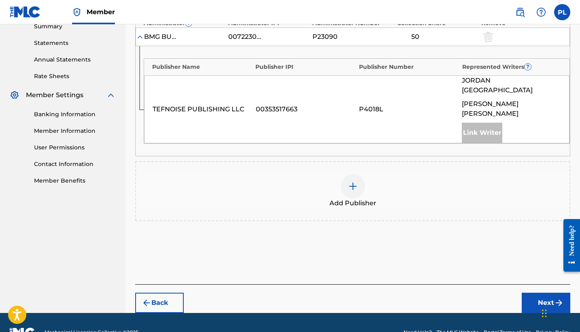
click at [355, 181] on img at bounding box center [353, 186] width 10 height 10
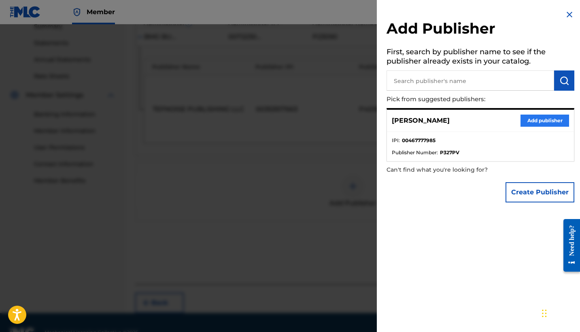
click at [533, 115] on button "Add publisher" at bounding box center [545, 121] width 49 height 12
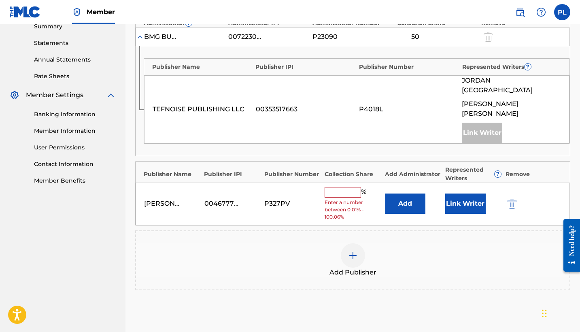
click at [339, 187] on input "text" at bounding box center [343, 192] width 36 height 11
type input "50"
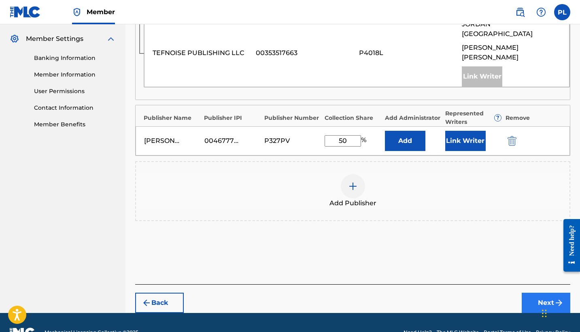
click at [548, 293] on button "Next" at bounding box center [546, 303] width 49 height 20
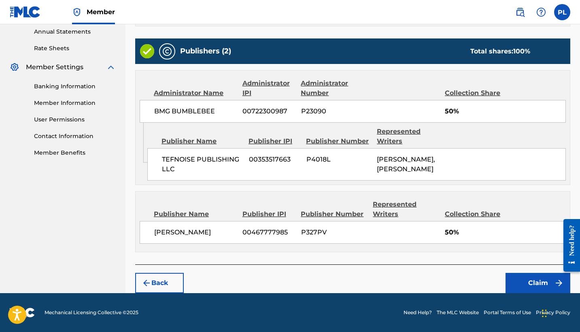
scroll to position [305, 0]
click at [541, 281] on button "Claim" at bounding box center [538, 283] width 65 height 20
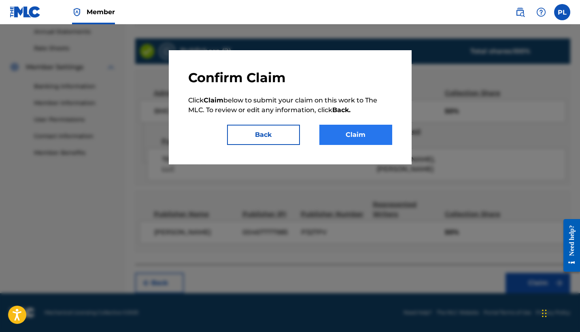
click at [362, 143] on button "Claim" at bounding box center [356, 135] width 73 height 20
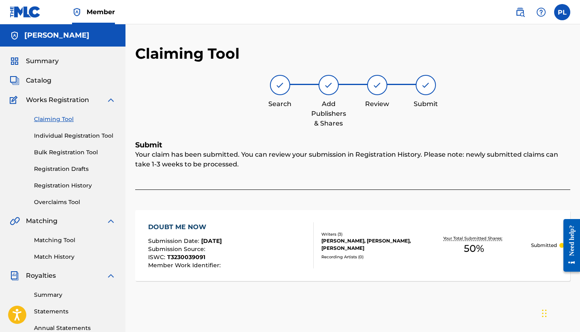
scroll to position [0, 0]
click at [60, 117] on link "Claiming Tool" at bounding box center [75, 119] width 82 height 9
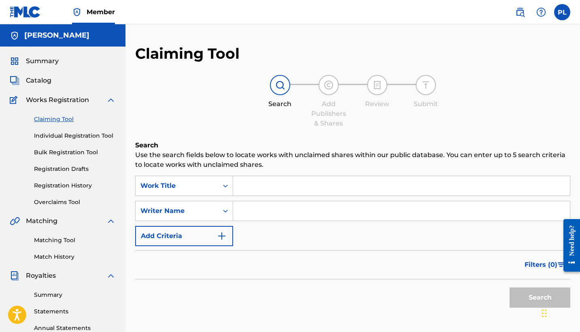
click at [256, 219] on input "Search Form" at bounding box center [401, 210] width 337 height 19
type input "[PERSON_NAME]"
click at [540, 298] on button "Search" at bounding box center [540, 298] width 61 height 20
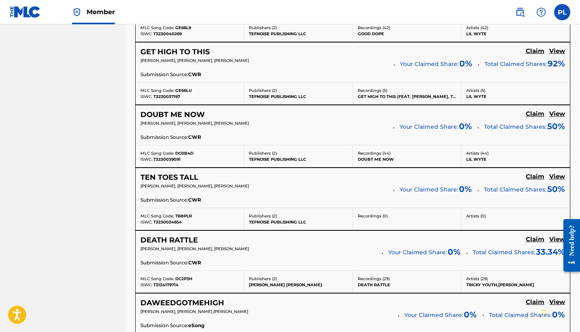
scroll to position [1162, 0]
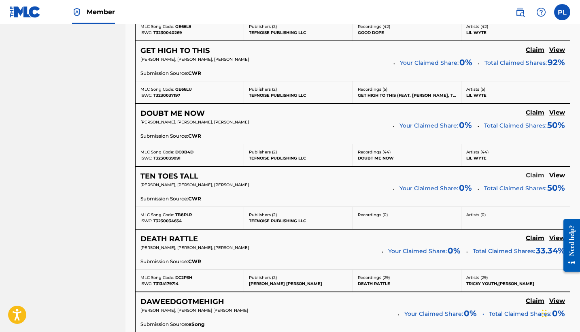
click at [541, 172] on h5 "Claim" at bounding box center [535, 176] width 19 height 8
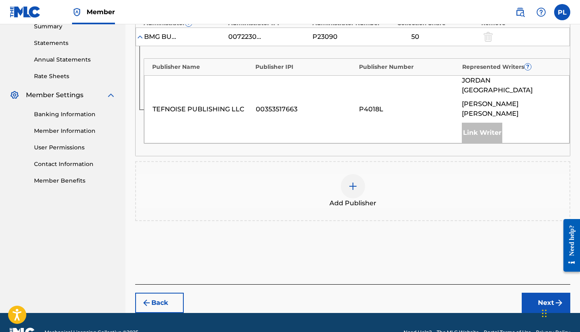
click at [358, 174] on div at bounding box center [353, 186] width 24 height 24
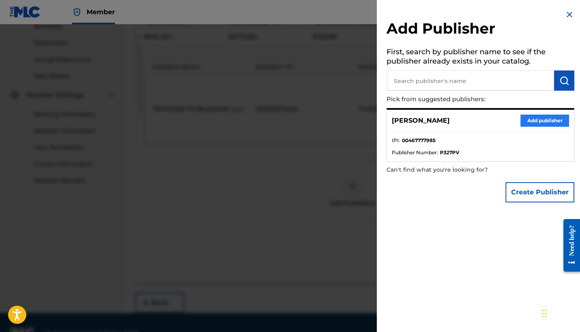
click at [535, 119] on button "Add publisher" at bounding box center [545, 121] width 49 height 12
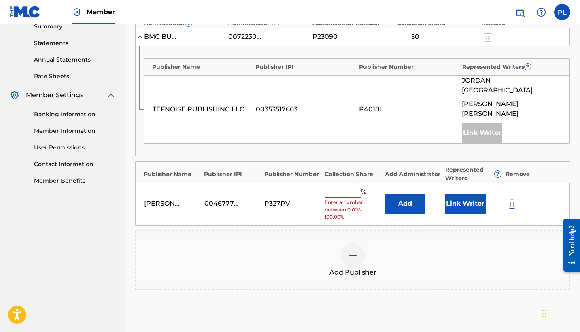
click at [353, 199] on span "Enter a number between 0.01% - 100.06%" at bounding box center [353, 210] width 56 height 22
click at [339, 187] on input "text" at bounding box center [343, 192] width 36 height 11
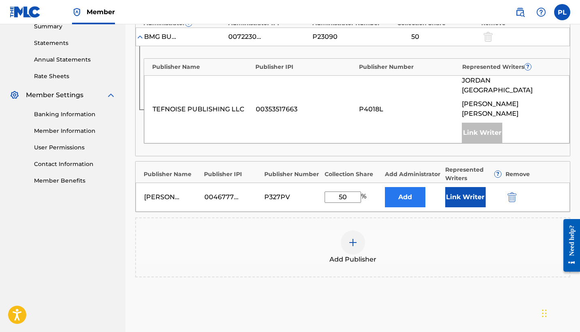
type input "50"
click at [413, 187] on button "Add" at bounding box center [405, 197] width 41 height 20
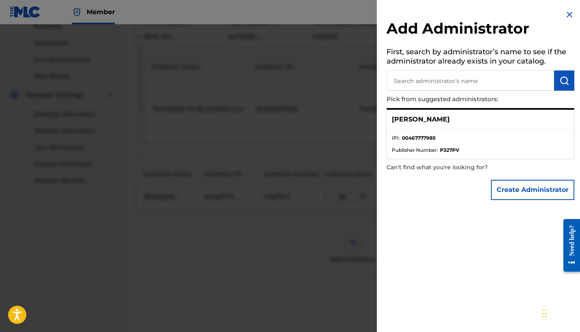
click at [420, 123] on p "[PERSON_NAME]" at bounding box center [421, 120] width 58 height 10
click at [569, 18] on img at bounding box center [570, 15] width 10 height 10
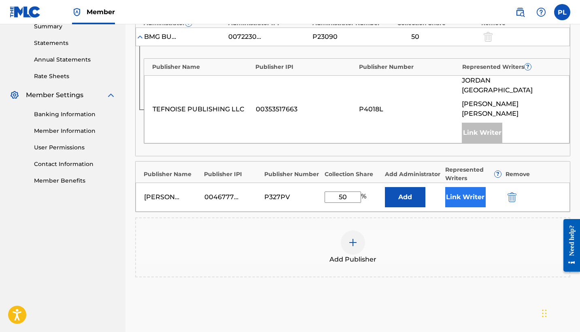
click at [455, 187] on button "Link Writer" at bounding box center [466, 197] width 41 height 20
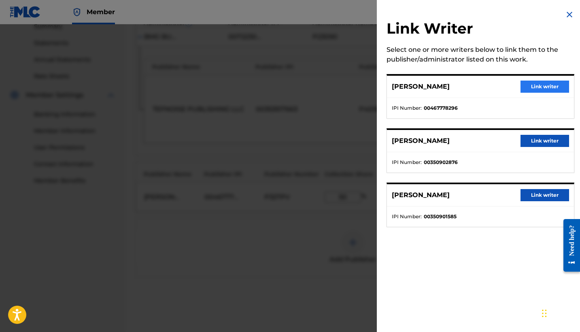
click at [535, 83] on button "Link writer" at bounding box center [545, 87] width 49 height 12
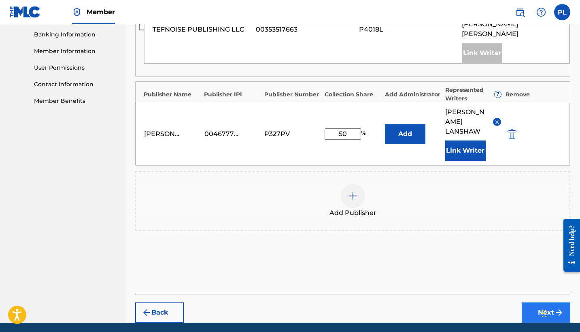
click at [539, 303] on button "Next" at bounding box center [546, 313] width 49 height 20
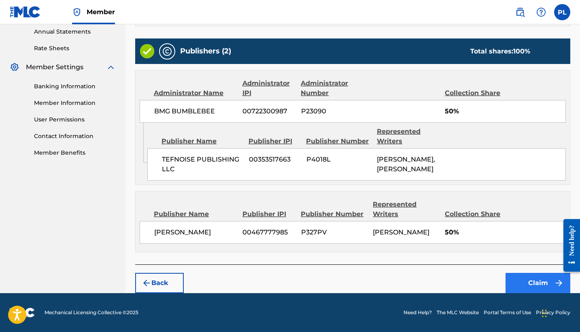
click at [539, 282] on button "Claim" at bounding box center [538, 283] width 65 height 20
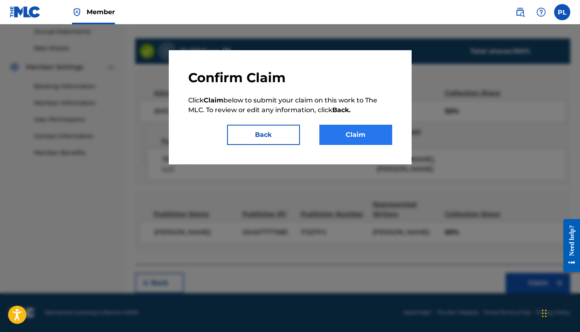
click at [334, 135] on button "Claim" at bounding box center [356, 135] width 73 height 20
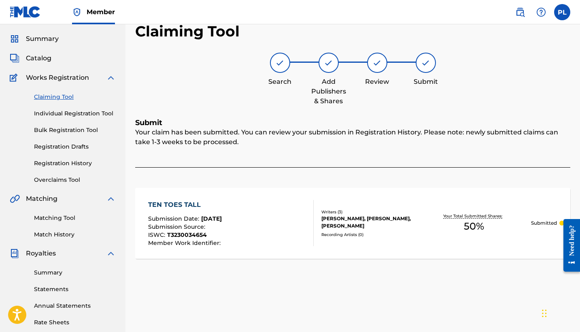
scroll to position [7, 0]
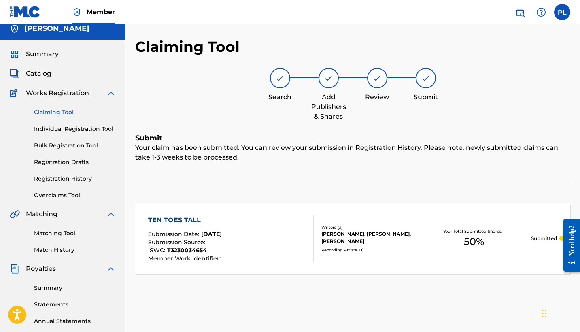
click at [55, 115] on link "Claiming Tool" at bounding box center [75, 112] width 82 height 9
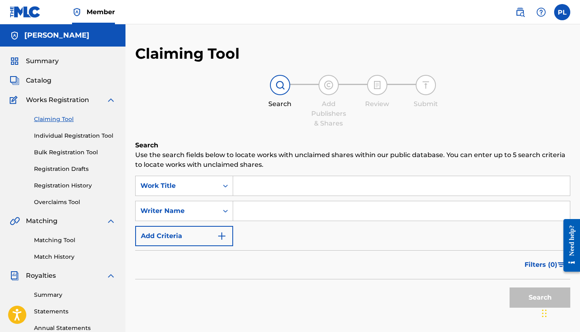
click at [260, 214] on input "Search Form" at bounding box center [401, 210] width 337 height 19
type input "[PERSON_NAME]"
click at [540, 298] on button "Search" at bounding box center [540, 298] width 61 height 20
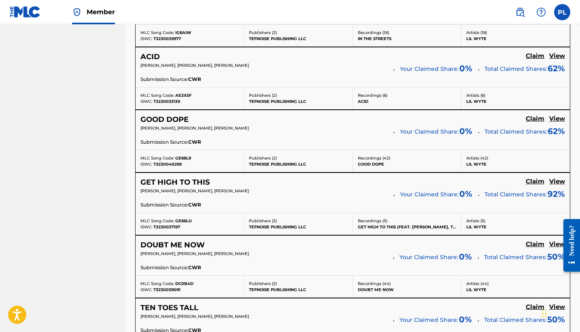
scroll to position [1029, 0]
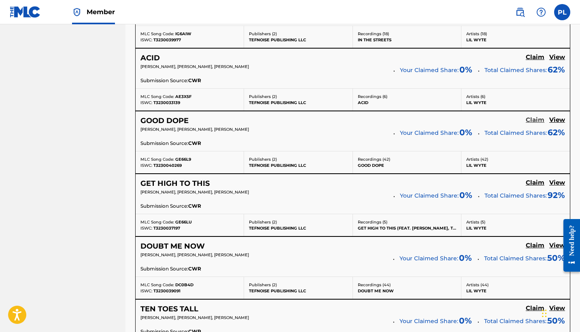
click at [535, 117] on h5 "Claim" at bounding box center [535, 120] width 19 height 8
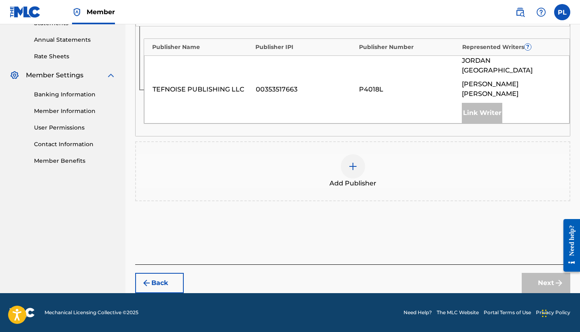
scroll to position [269, 0]
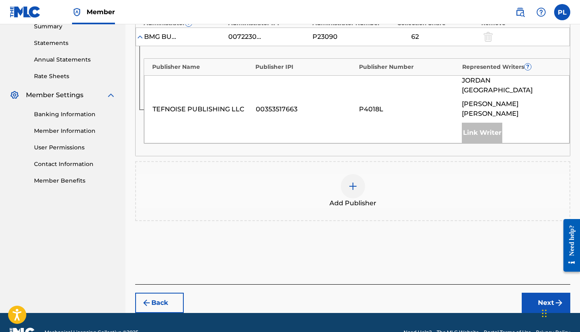
click at [350, 181] on img at bounding box center [353, 186] width 10 height 10
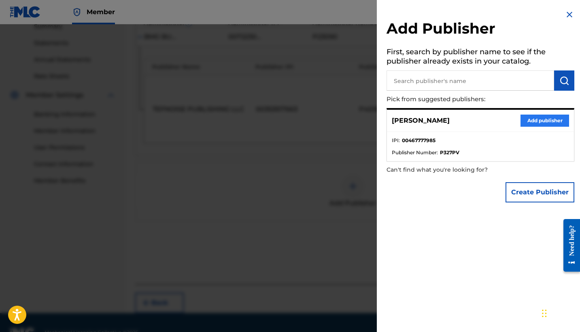
click at [553, 122] on button "Add publisher" at bounding box center [545, 121] width 49 height 12
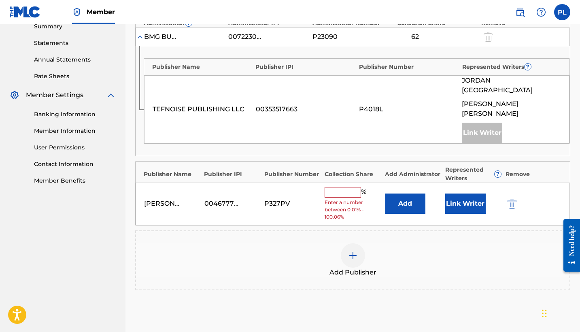
click at [335, 187] on input "text" at bounding box center [343, 192] width 36 height 11
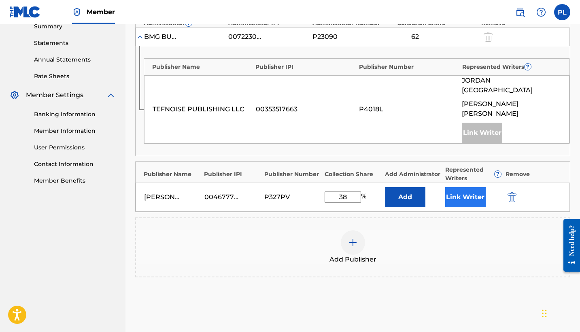
type input "38"
click at [460, 187] on button "Link Writer" at bounding box center [466, 197] width 41 height 20
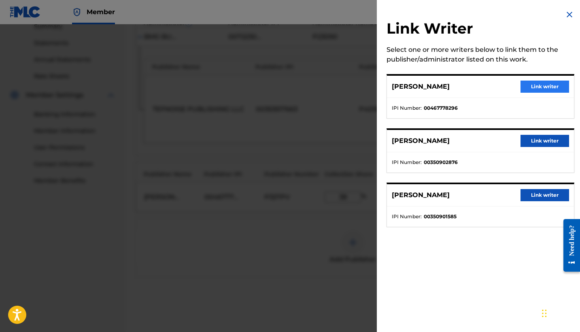
click at [531, 90] on button "Link writer" at bounding box center [545, 87] width 49 height 12
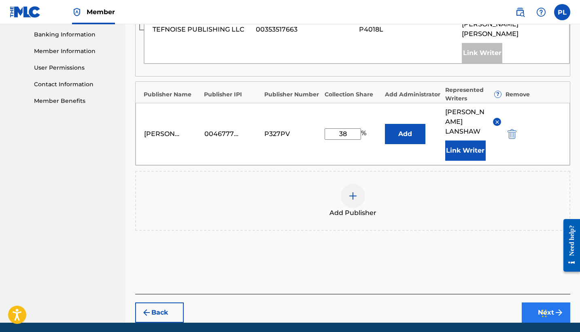
click at [544, 303] on button "Next" at bounding box center [546, 313] width 49 height 20
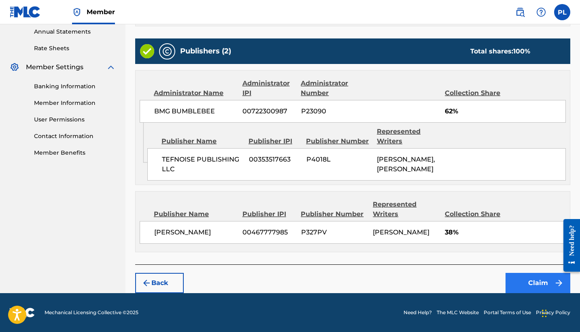
scroll to position [305, 0]
click at [529, 282] on button "Claim" at bounding box center [538, 283] width 65 height 20
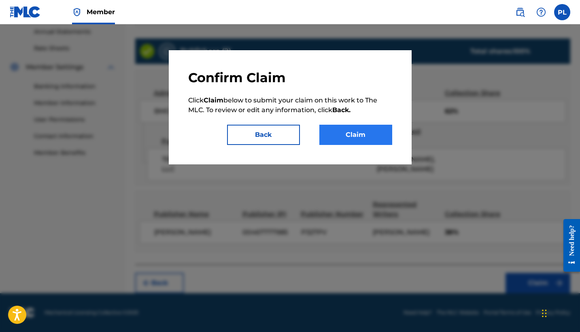
click at [363, 142] on button "Claim" at bounding box center [356, 135] width 73 height 20
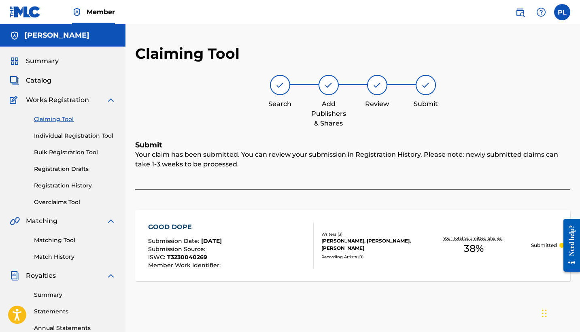
scroll to position [0, 0]
click at [62, 119] on link "Claiming Tool" at bounding box center [75, 119] width 82 height 9
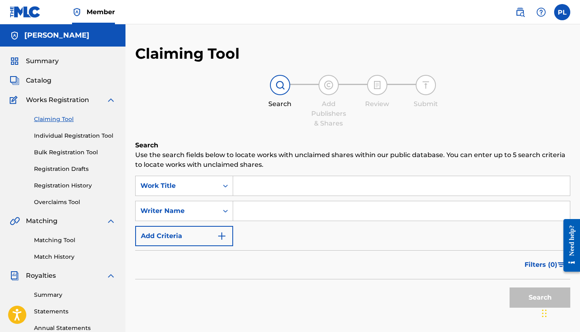
click at [263, 213] on input "Search Form" at bounding box center [401, 210] width 337 height 19
click at [540, 298] on button "Search" at bounding box center [540, 298] width 61 height 20
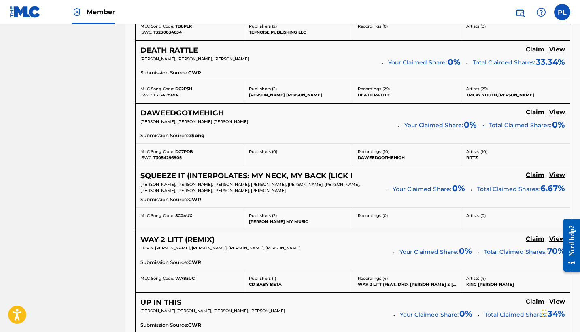
scroll to position [1352, 0]
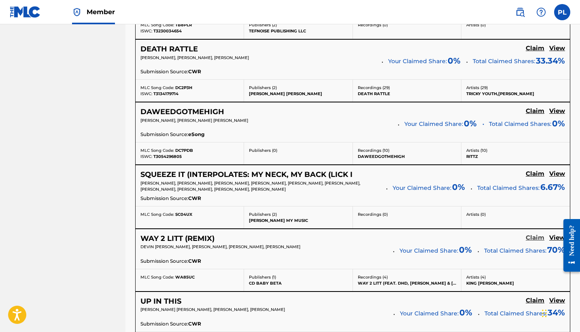
type input "[PERSON_NAME]"
click at [530, 234] on h5 "Claim" at bounding box center [535, 238] width 19 height 8
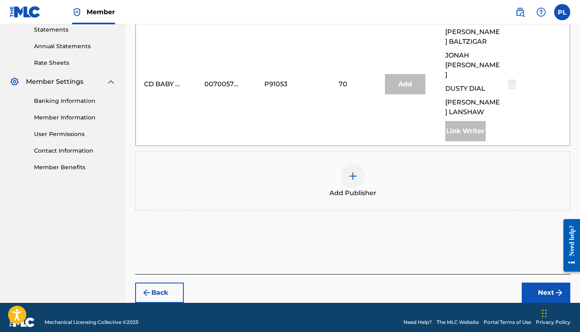
click at [360, 166] on div at bounding box center [353, 176] width 24 height 24
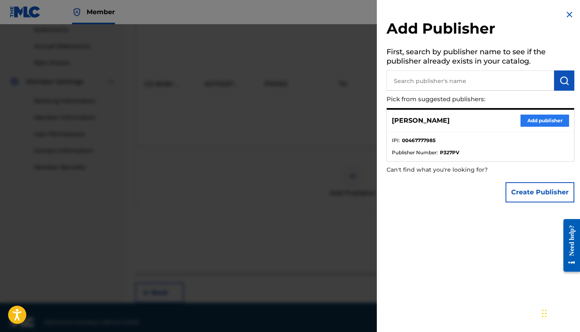
click at [530, 120] on button "Add publisher" at bounding box center [545, 121] width 49 height 12
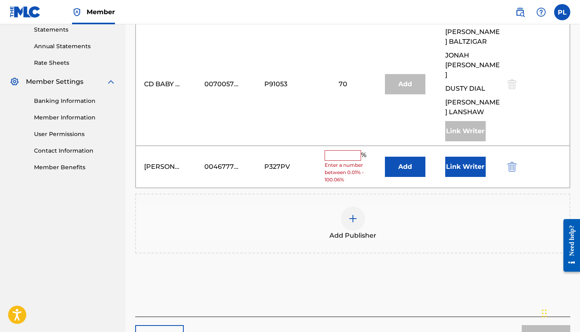
click at [334, 150] on input "text" at bounding box center [343, 155] width 36 height 11
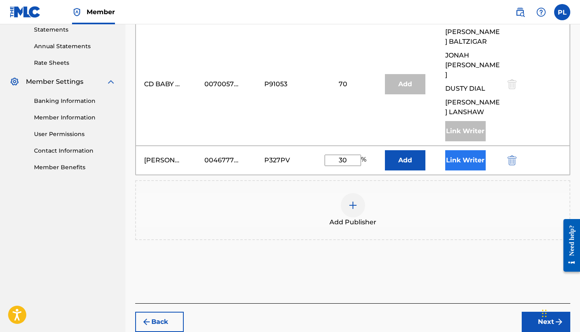
type input "30"
click at [466, 150] on button "Link Writer" at bounding box center [466, 160] width 41 height 20
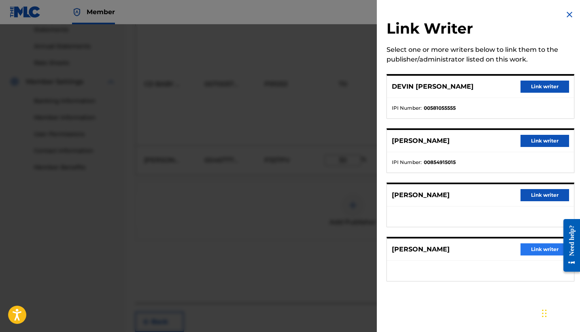
click at [546, 252] on button "Link writer" at bounding box center [545, 249] width 49 height 12
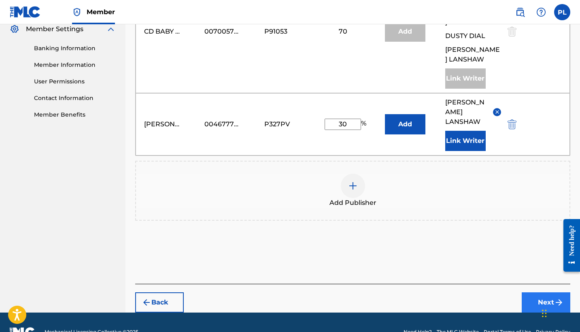
click at [545, 292] on button "Next" at bounding box center [546, 302] width 49 height 20
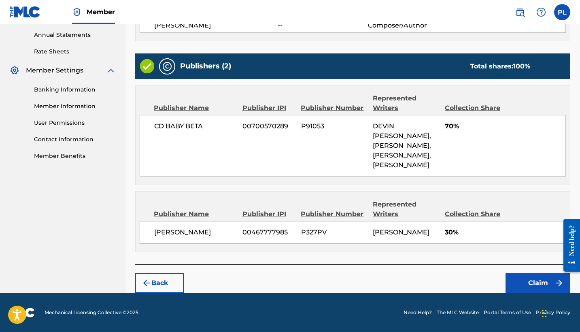
scroll to position [292, 0]
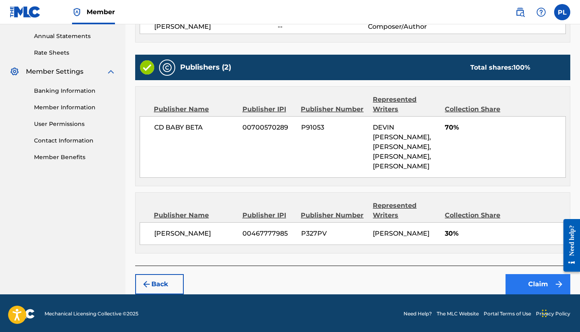
click at [529, 284] on button "Claim" at bounding box center [538, 284] width 65 height 20
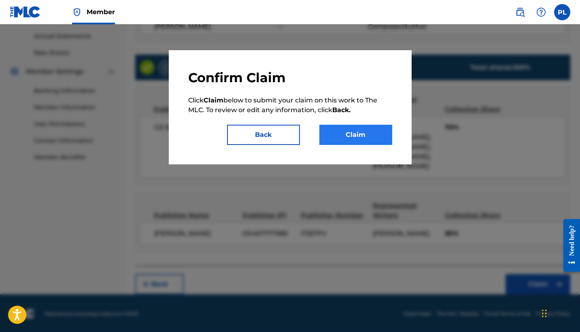
click at [347, 139] on button "Claim" at bounding box center [356, 135] width 73 height 20
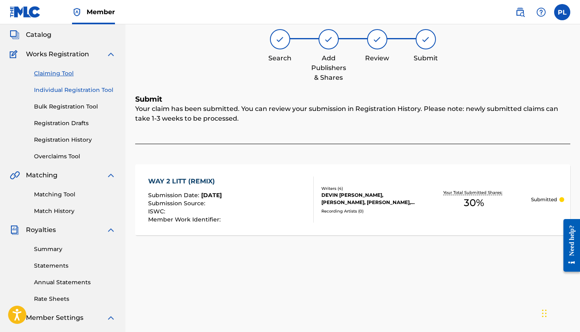
scroll to position [45, 0]
click at [58, 73] on link "Claiming Tool" at bounding box center [75, 74] width 82 height 9
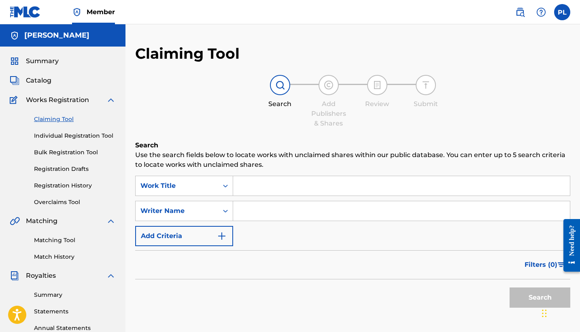
click at [281, 206] on input "Search Form" at bounding box center [401, 210] width 337 height 19
type input "[PERSON_NAME]"
click at [540, 298] on button "Search" at bounding box center [540, 298] width 61 height 20
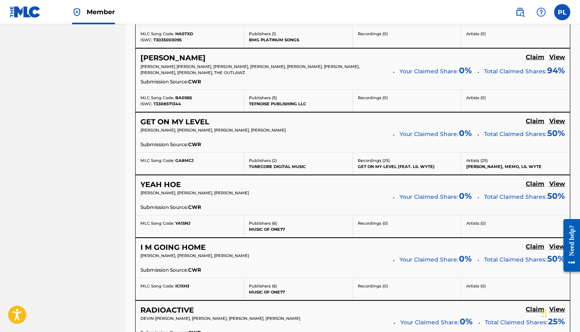
scroll to position [1785, 0]
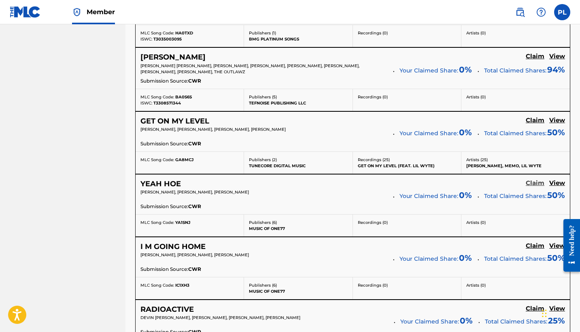
click at [535, 179] on h5 "Claim" at bounding box center [535, 183] width 19 height 8
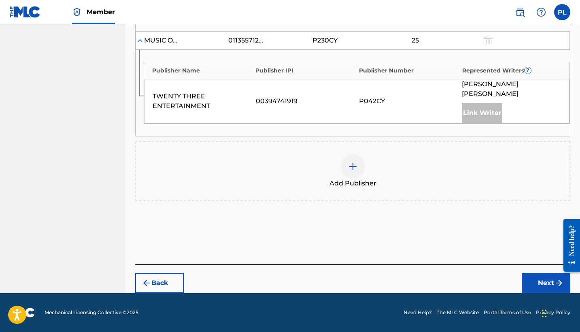
scroll to position [444, 0]
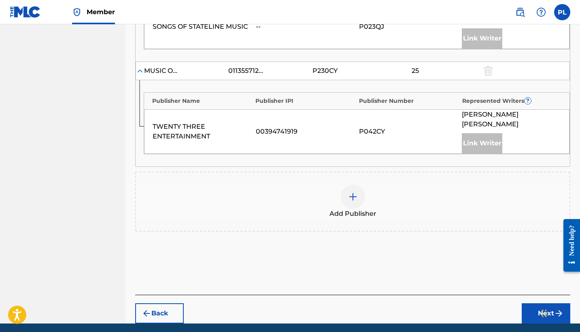
click at [353, 192] on img at bounding box center [353, 197] width 10 height 10
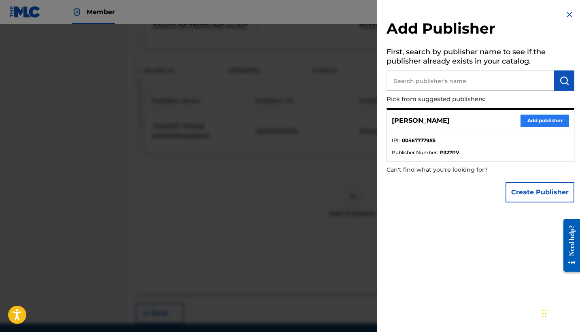
click at [533, 121] on button "Add publisher" at bounding box center [545, 121] width 49 height 12
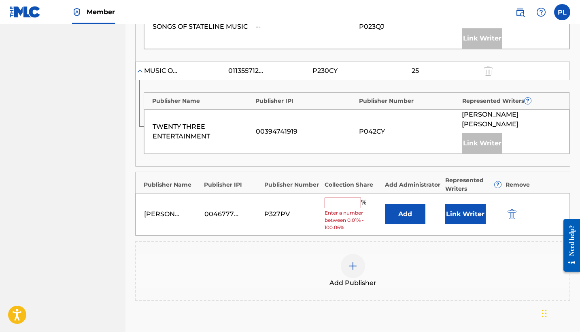
click at [348, 198] on input "text" at bounding box center [343, 203] width 36 height 11
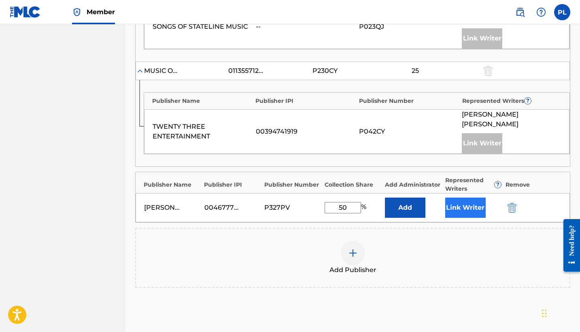
type input "50"
click at [464, 198] on button "Link Writer" at bounding box center [466, 208] width 41 height 20
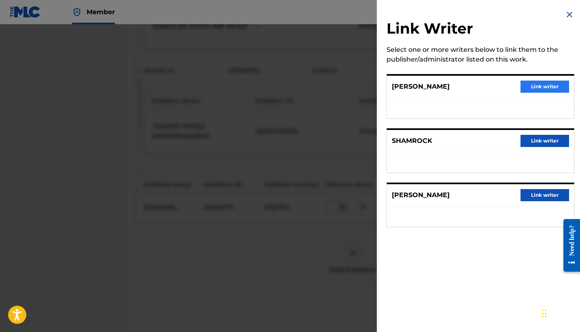
click at [549, 89] on button "Link writer" at bounding box center [545, 87] width 49 height 12
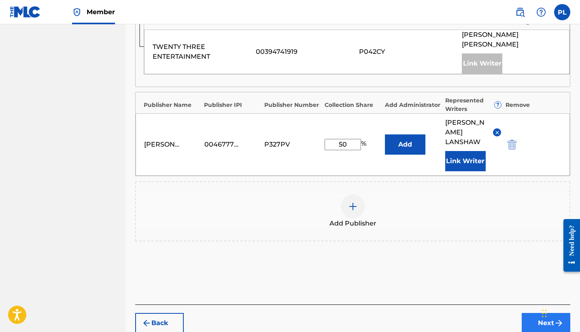
click at [544, 313] on button "Next" at bounding box center [546, 323] width 49 height 20
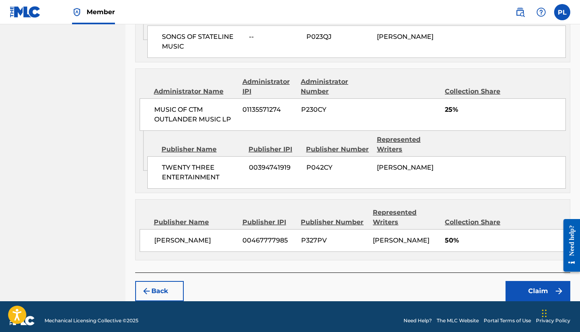
scroll to position [550, 0]
click at [531, 287] on button "Claim" at bounding box center [538, 291] width 65 height 20
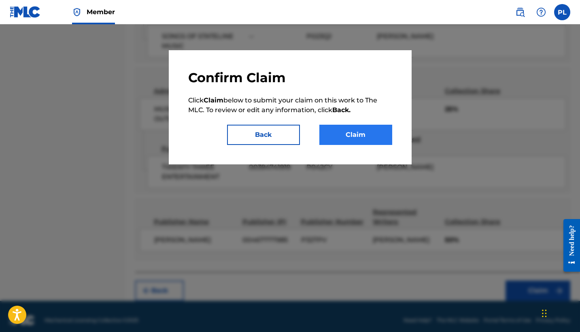
click at [343, 132] on button "Claim" at bounding box center [356, 135] width 73 height 20
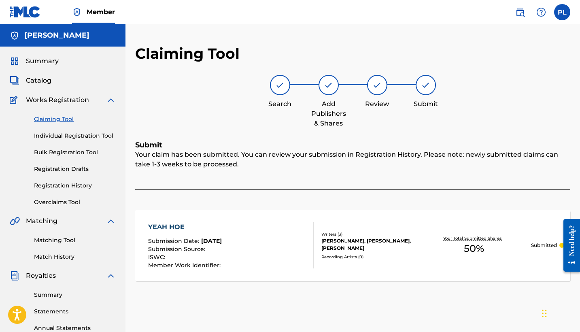
scroll to position [0, 0]
click at [58, 121] on link "Claiming Tool" at bounding box center [75, 119] width 82 height 9
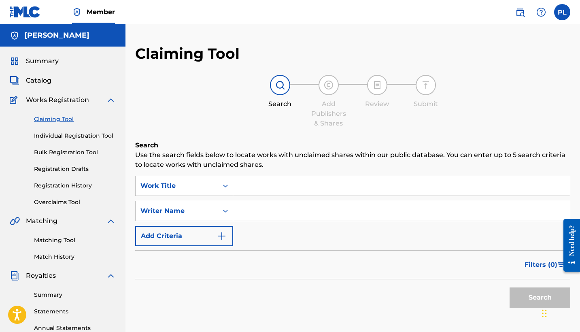
click at [318, 205] on input "Search Form" at bounding box center [401, 210] width 337 height 19
type input "[PERSON_NAME]"
click at [540, 298] on button "Search" at bounding box center [540, 298] width 61 height 20
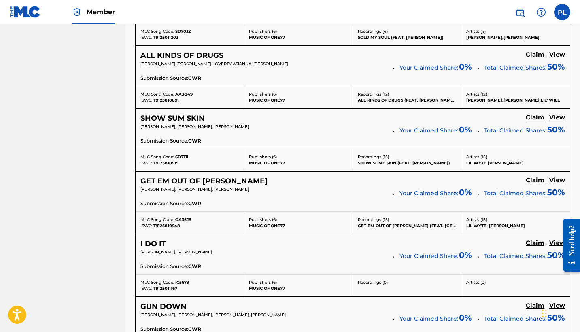
scroll to position [2228, 0]
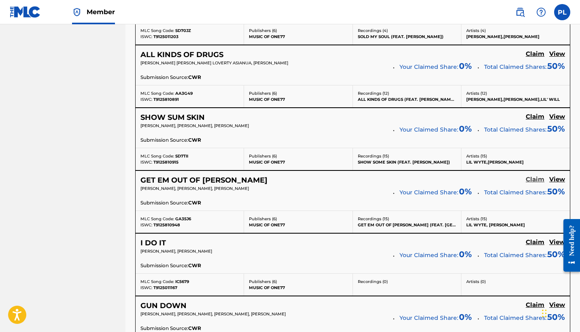
click at [537, 176] on h5 "Claim" at bounding box center [535, 180] width 19 height 8
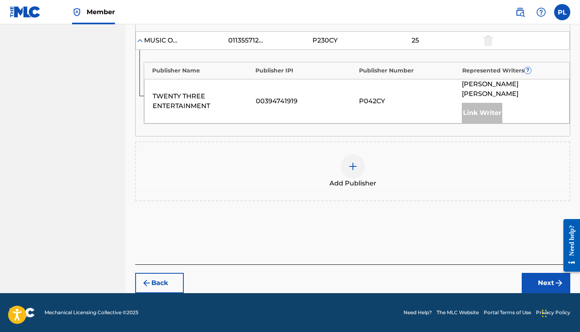
scroll to position [444, 0]
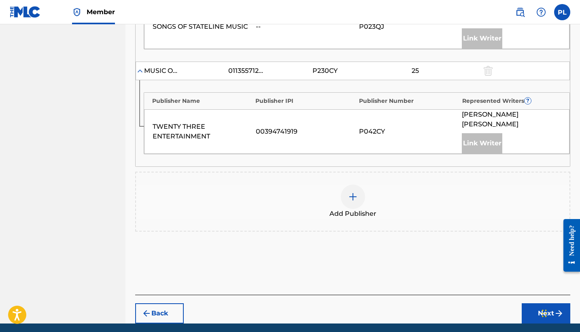
click at [348, 192] on img at bounding box center [353, 197] width 10 height 10
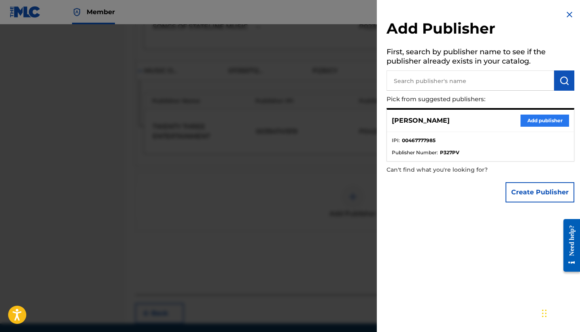
click at [543, 123] on button "Add publisher" at bounding box center [545, 121] width 49 height 12
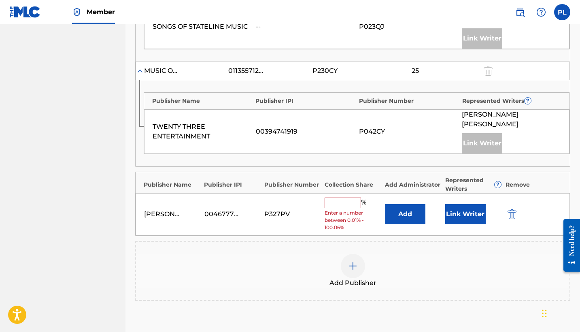
click at [343, 198] on div "%" at bounding box center [347, 203] width 44 height 11
click at [343, 198] on input "text" at bounding box center [343, 203] width 36 height 11
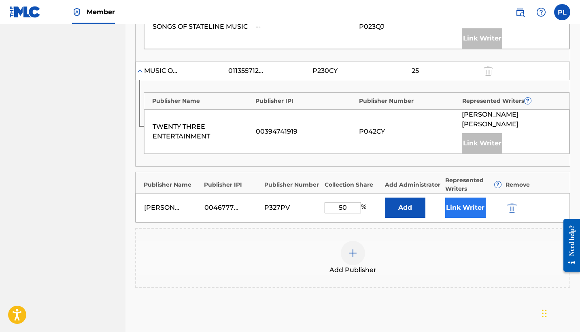
type input "50"
click at [469, 198] on button "Link Writer" at bounding box center [466, 208] width 41 height 20
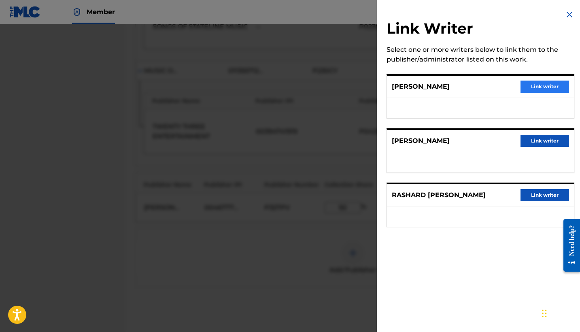
click at [554, 81] on button "Link writer" at bounding box center [545, 87] width 49 height 12
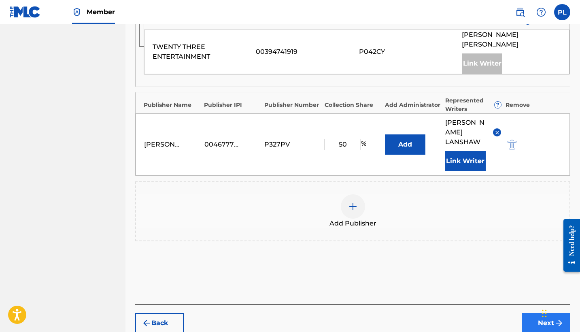
click at [533, 313] on button "Next" at bounding box center [546, 323] width 49 height 20
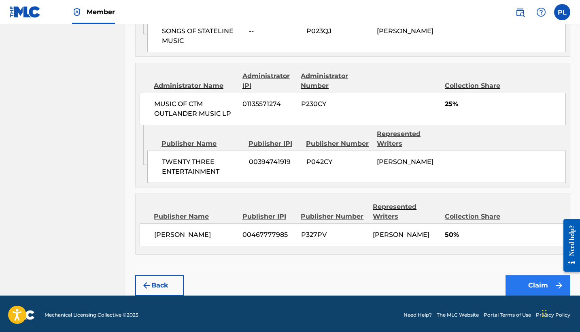
scroll to position [555, 0]
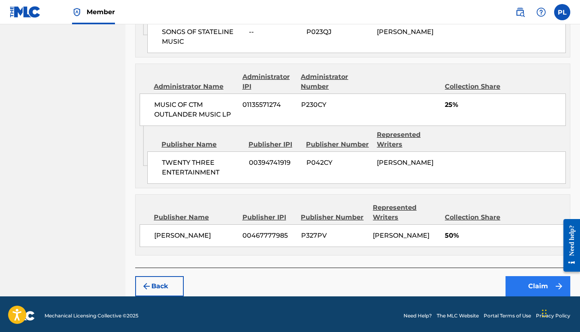
click at [533, 282] on button "Claim" at bounding box center [538, 286] width 65 height 20
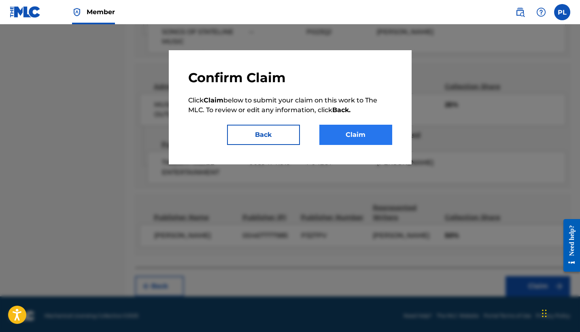
click at [331, 141] on button "Claim" at bounding box center [356, 135] width 73 height 20
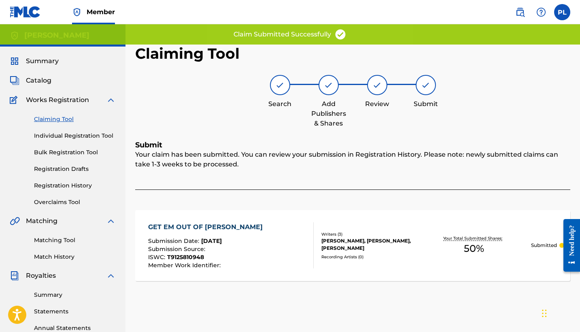
scroll to position [0, 0]
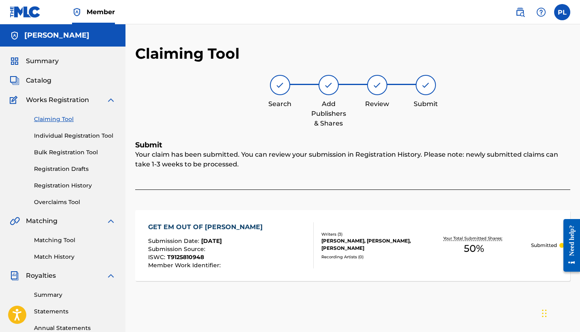
click at [65, 113] on div "Claiming Tool Individual Registration Tool Bulk Registration Tool Registration …" at bounding box center [63, 156] width 106 height 102
click at [62, 117] on link "Claiming Tool" at bounding box center [75, 119] width 82 height 9
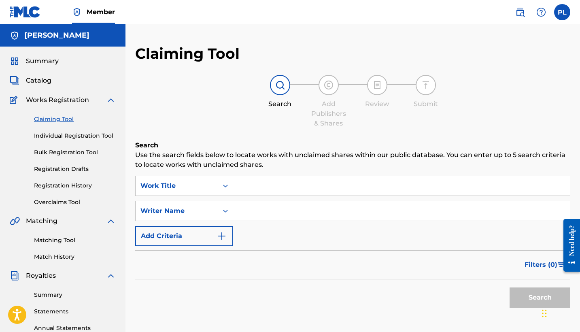
click at [290, 216] on input "Search Form" at bounding box center [401, 210] width 337 height 19
click at [540, 298] on button "Search" at bounding box center [540, 298] width 61 height 20
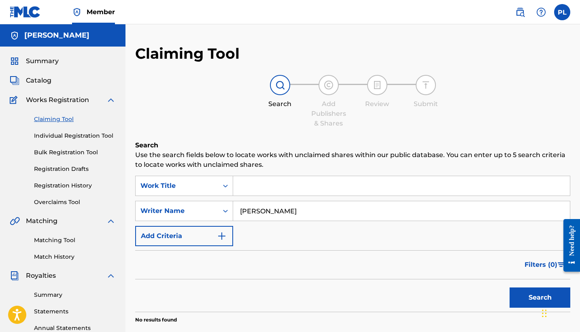
type input "[PERSON_NAME]"
click at [540, 298] on button "Search" at bounding box center [540, 298] width 61 height 20
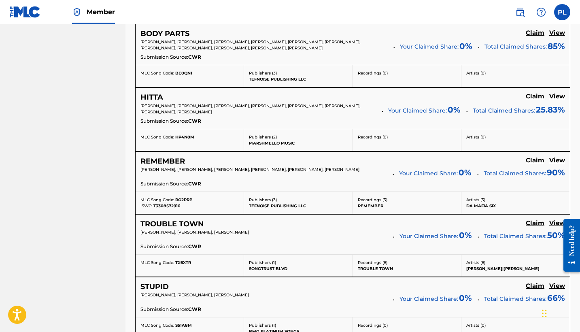
scroll to position [2866, 0]
click at [540, 156] on h5 "Claim" at bounding box center [535, 160] width 19 height 8
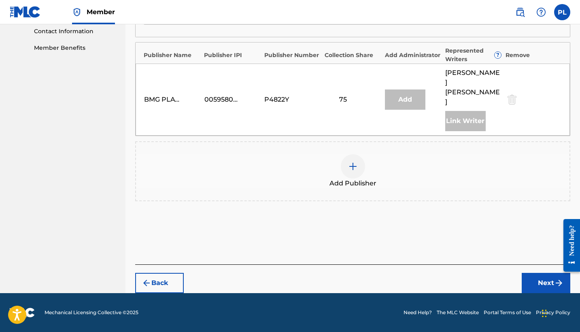
scroll to position [362, 0]
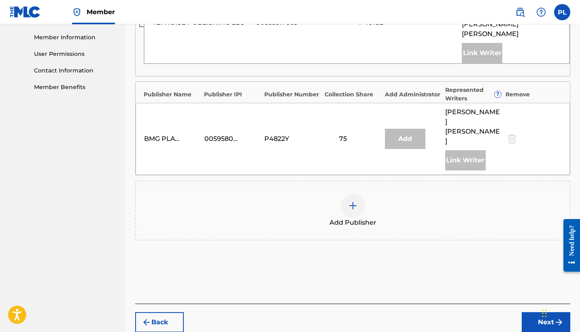
click at [353, 201] on img at bounding box center [353, 206] width 10 height 10
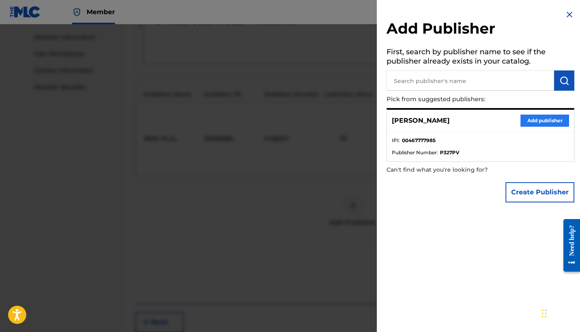
click at [537, 122] on button "Add publisher" at bounding box center [545, 121] width 49 height 12
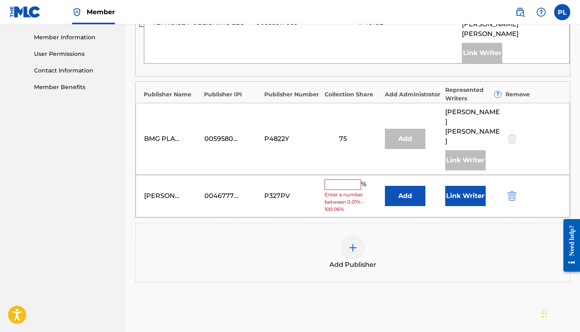
click at [339, 179] on input "text" at bounding box center [343, 184] width 36 height 11
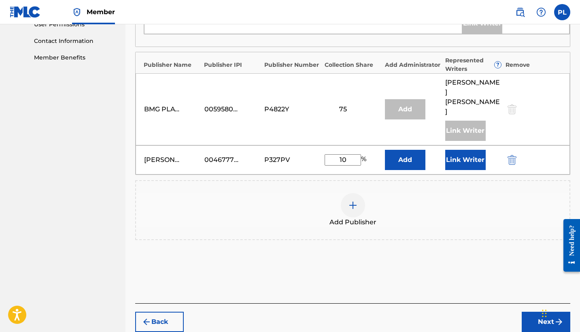
scroll to position [391, 0]
click at [468, 146] on div "[PERSON_NAME] 00467777985 P327PV 10 % Add Link Writer" at bounding box center [353, 160] width 435 height 29
click at [468, 150] on button "Link Writer" at bounding box center [466, 160] width 41 height 20
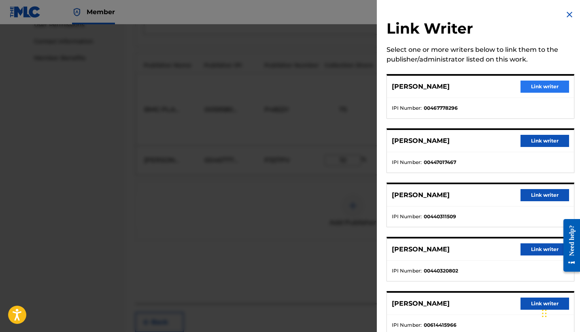
click at [538, 85] on button "Link writer" at bounding box center [545, 87] width 49 height 12
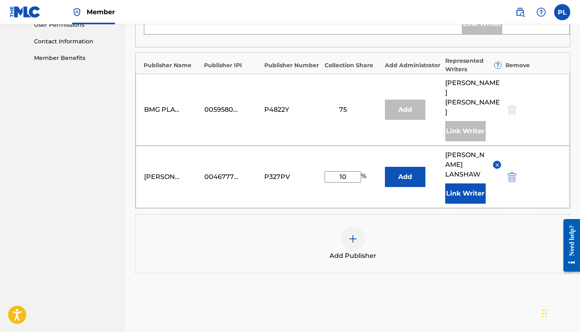
click at [438, 227] on div "Add Publisher" at bounding box center [353, 244] width 434 height 34
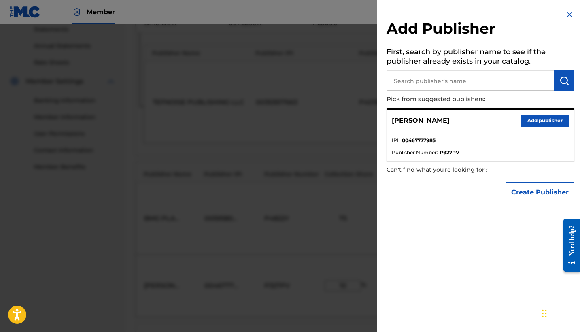
scroll to position [279, 0]
click at [566, 15] on img at bounding box center [570, 15] width 10 height 10
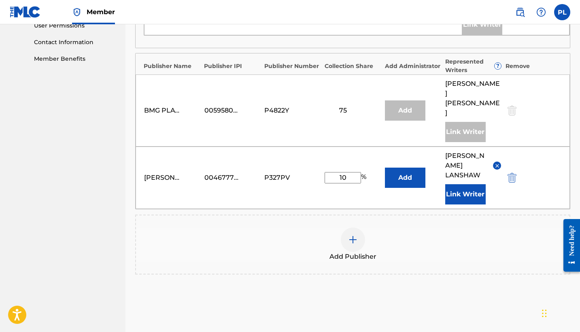
scroll to position [394, 0]
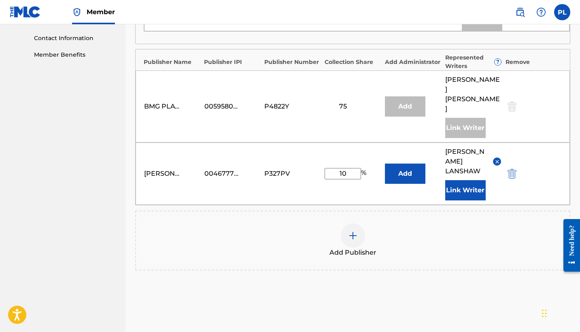
click at [347, 168] on input "10" at bounding box center [343, 173] width 36 height 11
type input "1"
type input "5"
click at [422, 211] on div "Add Publisher" at bounding box center [352, 241] width 435 height 60
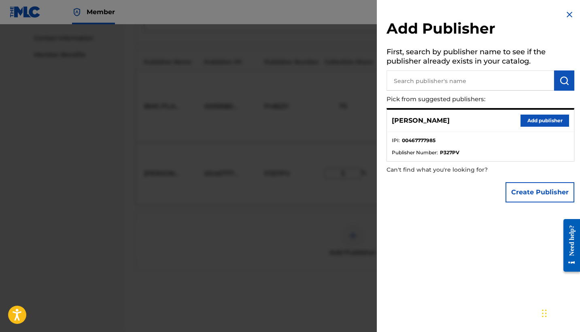
click at [565, 14] on img at bounding box center [570, 15] width 10 height 10
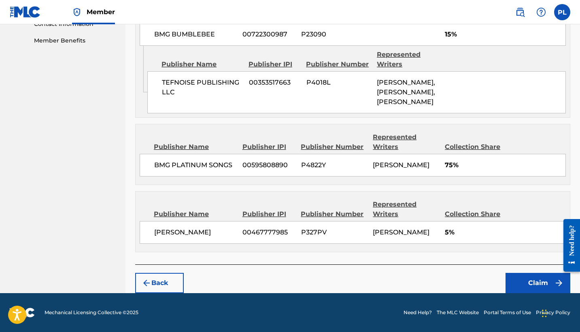
scroll to position [426, 0]
click at [536, 287] on button "Claim" at bounding box center [538, 283] width 65 height 20
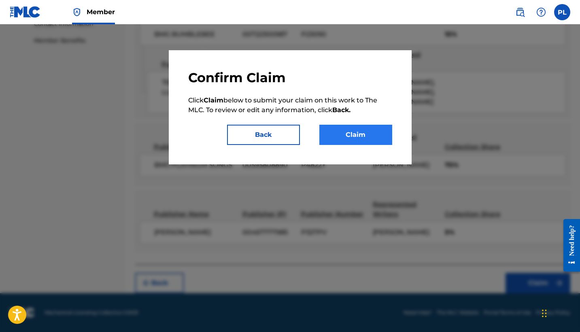
click at [367, 134] on button "Claim" at bounding box center [356, 135] width 73 height 20
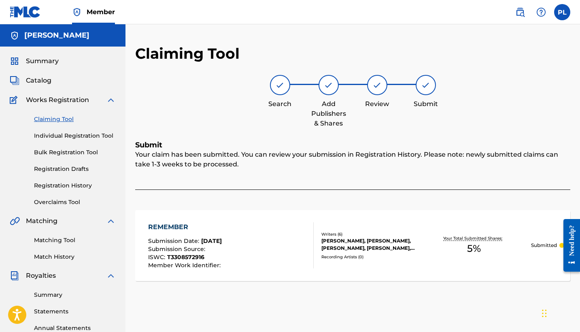
scroll to position [0, 0]
click at [55, 119] on link "Claiming Tool" at bounding box center [75, 119] width 82 height 9
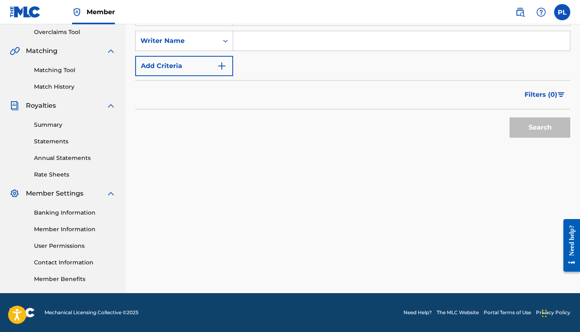
scroll to position [170, 0]
click at [53, 143] on link "Statements" at bounding box center [75, 141] width 82 height 9
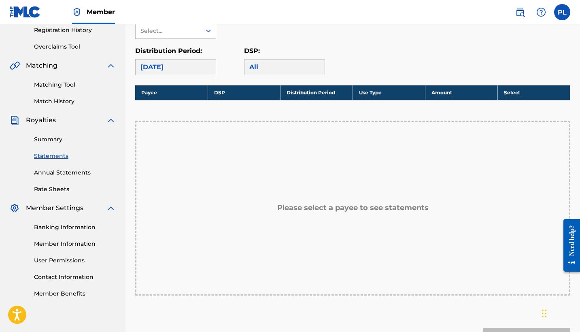
scroll to position [141, 0]
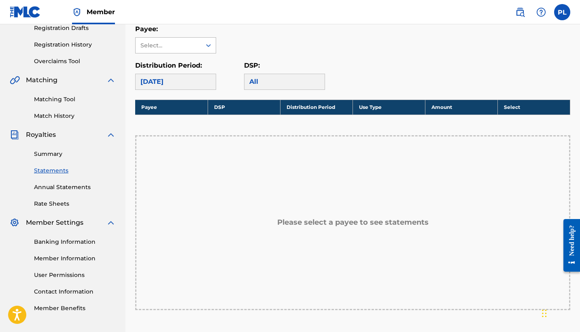
click at [197, 50] on div "Select..." at bounding box center [169, 45] width 66 height 15
click at [196, 66] on div "[PERSON_NAME]" at bounding box center [176, 63] width 80 height 20
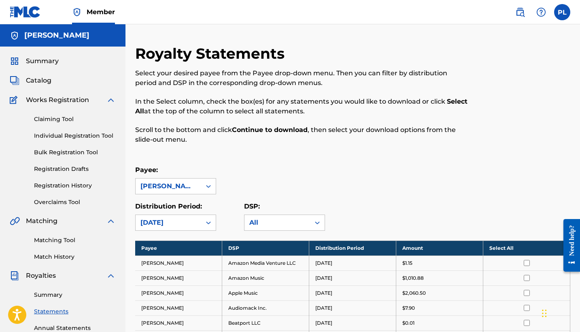
scroll to position [0, 0]
click at [52, 295] on link "Summary" at bounding box center [75, 295] width 82 height 9
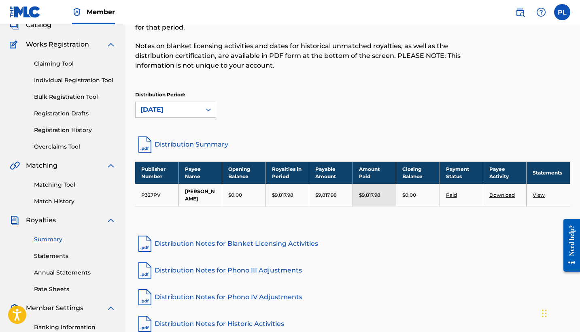
scroll to position [22, 0]
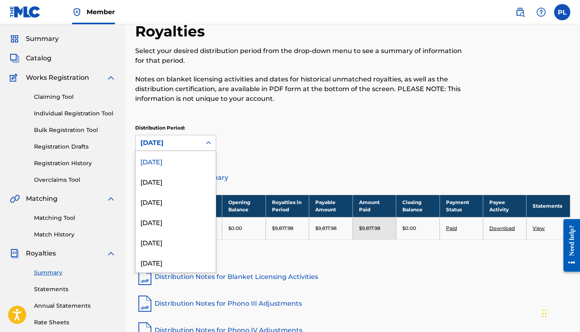
click at [204, 142] on div at bounding box center [208, 143] width 15 height 15
click at [192, 185] on div "[DATE]" at bounding box center [176, 181] width 80 height 20
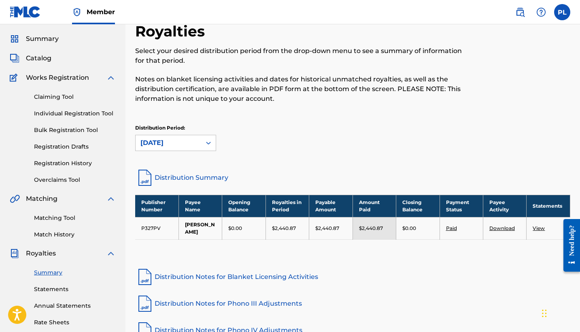
click at [205, 142] on div at bounding box center [208, 143] width 15 height 15
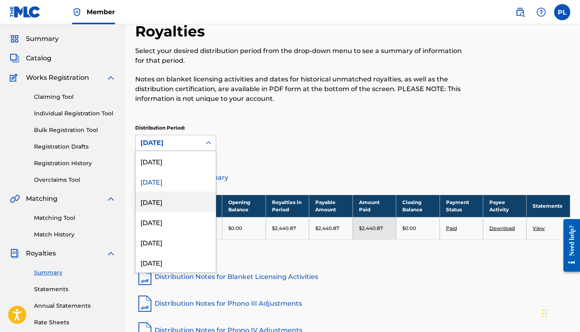
click at [181, 204] on div "[DATE]" at bounding box center [176, 202] width 80 height 20
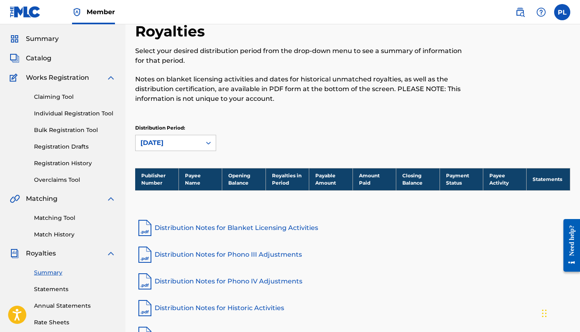
click at [198, 144] on div "[DATE]" at bounding box center [169, 142] width 66 height 15
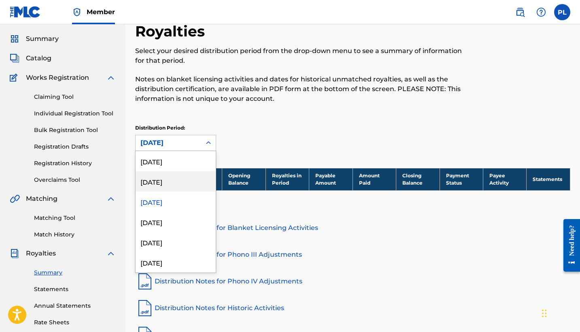
click at [188, 188] on div "[DATE]" at bounding box center [176, 181] width 80 height 20
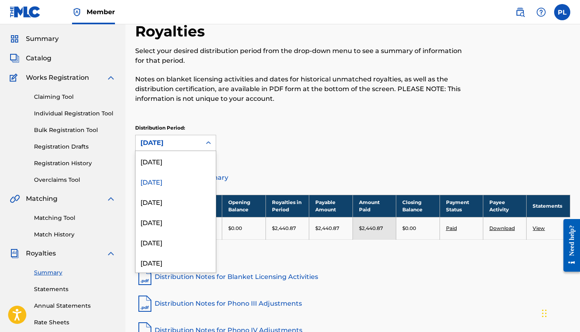
click at [193, 143] on div "[DATE]" at bounding box center [169, 143] width 56 height 10
click at [182, 166] on div "[DATE]" at bounding box center [176, 161] width 80 height 20
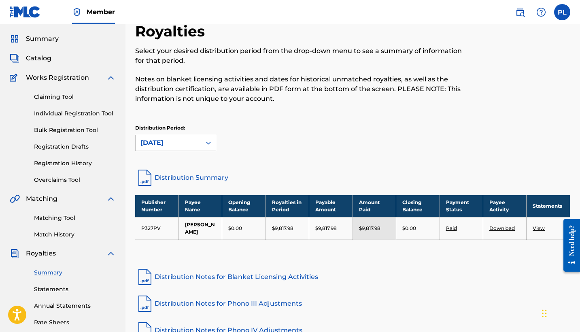
click at [539, 230] on link "View" at bounding box center [539, 228] width 12 height 6
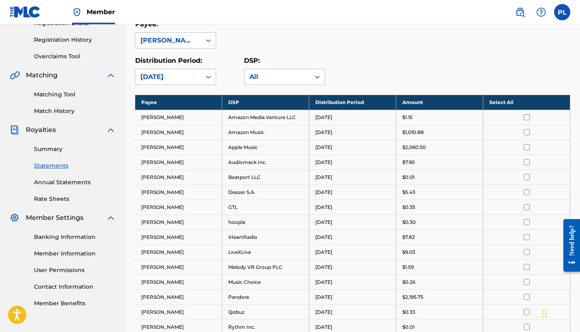
scroll to position [98, 0]
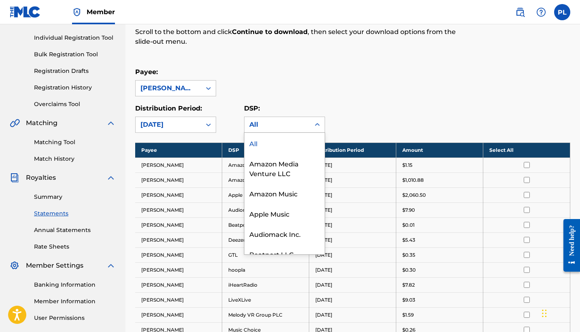
click at [288, 119] on div "All" at bounding box center [278, 124] width 66 height 15
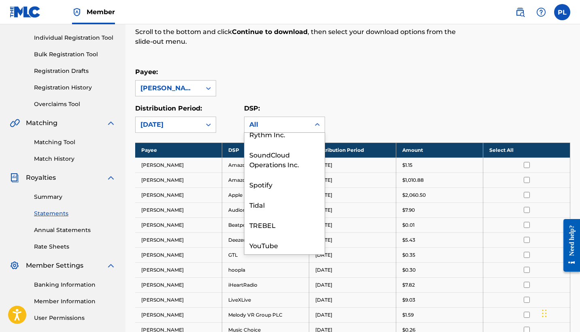
scroll to position [353, 0]
click at [373, 91] on div "Payee: [PERSON_NAME]" at bounding box center [352, 81] width 435 height 29
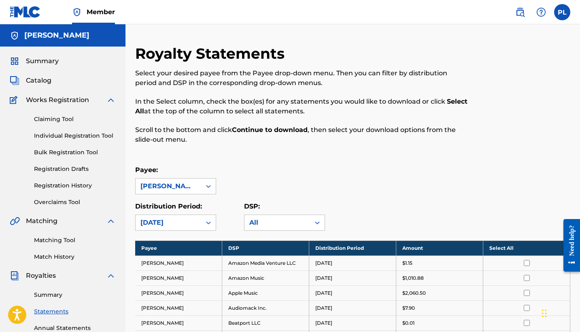
scroll to position [0, 0]
click at [191, 215] on div "Distribution Period: [DATE]" at bounding box center [175, 216] width 81 height 29
click at [46, 62] on span "Summary" at bounding box center [42, 61] width 33 height 10
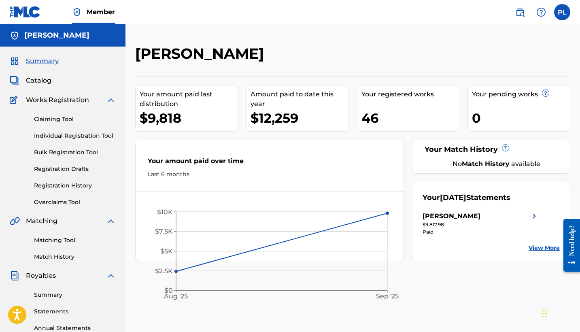
scroll to position [5, 0]
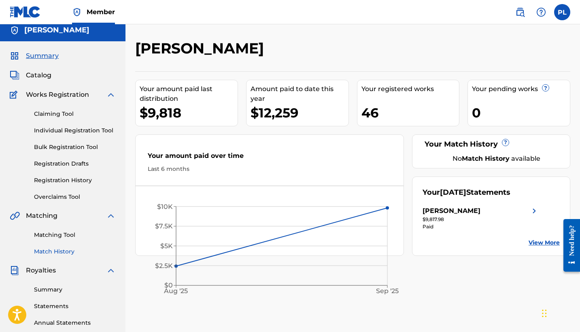
click at [65, 252] on link "Match History" at bounding box center [75, 251] width 82 height 9
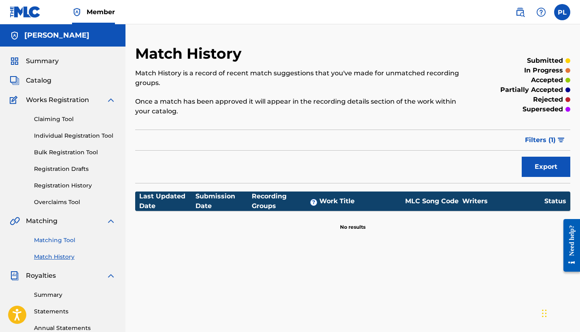
click at [55, 240] on link "Matching Tool" at bounding box center [75, 240] width 82 height 9
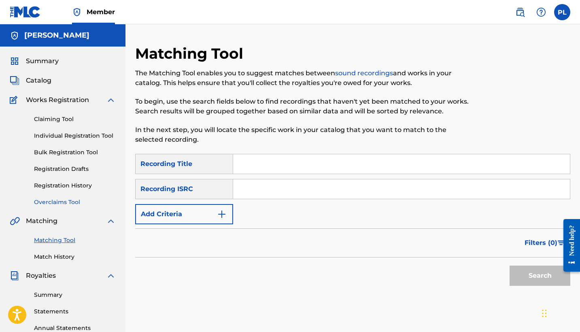
click at [61, 200] on link "Overclaims Tool" at bounding box center [75, 202] width 82 height 9
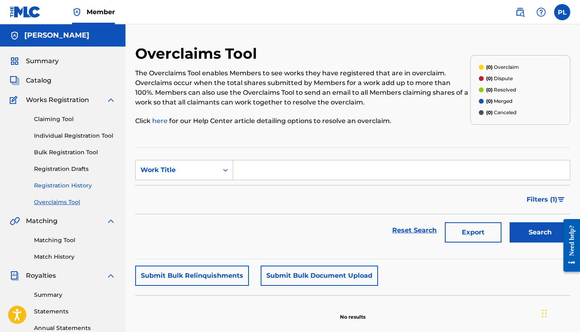
click at [51, 187] on link "Registration History" at bounding box center [75, 185] width 82 height 9
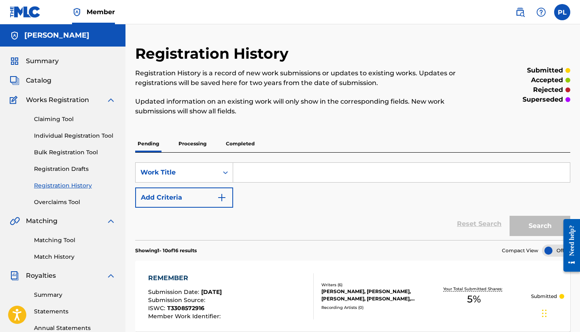
click at [193, 143] on p "Processing" at bounding box center [192, 143] width 33 height 17
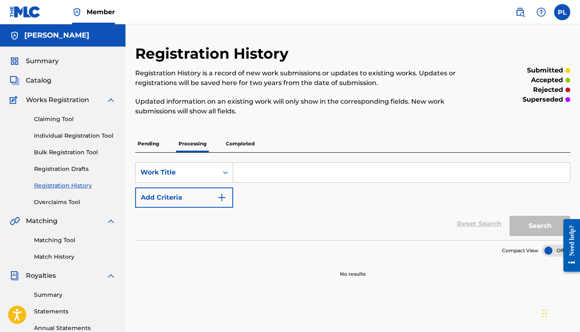
click at [151, 149] on p "Pending" at bounding box center [148, 143] width 26 height 17
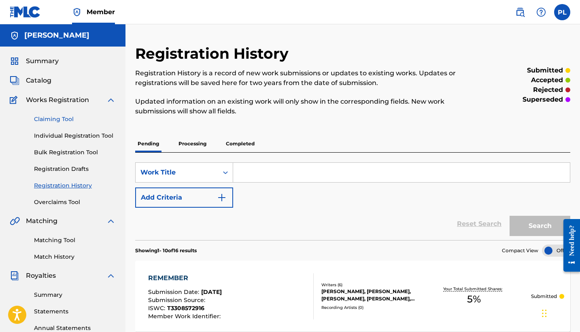
click at [49, 117] on link "Claiming Tool" at bounding box center [75, 119] width 82 height 9
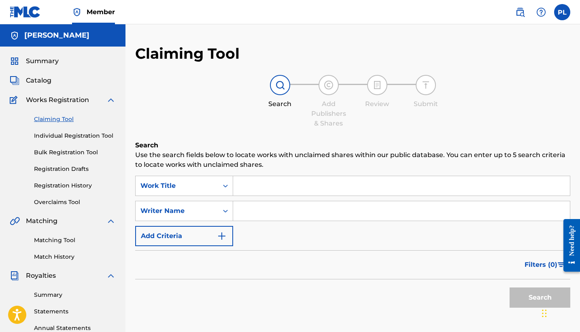
click at [275, 207] on input "Search Form" at bounding box center [401, 210] width 337 height 19
type input "[PERSON_NAME]"
click at [540, 298] on button "Search" at bounding box center [540, 298] width 61 height 20
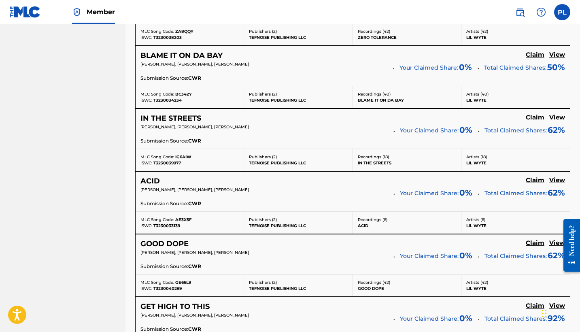
scroll to position [906, 0]
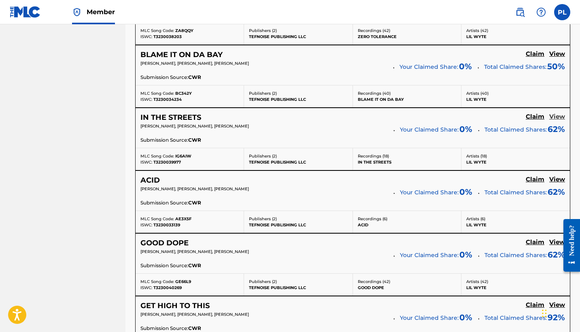
click at [557, 113] on h5 "View" at bounding box center [558, 117] width 16 height 8
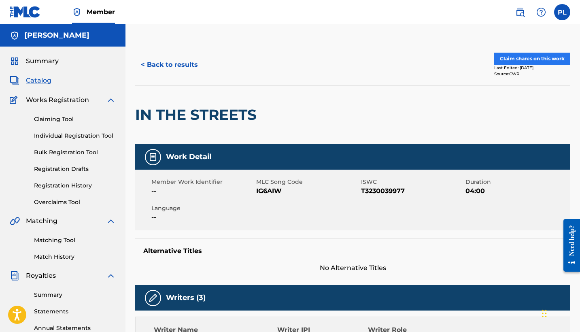
click at [558, 59] on button "Claim shares on this work" at bounding box center [533, 59] width 76 height 12
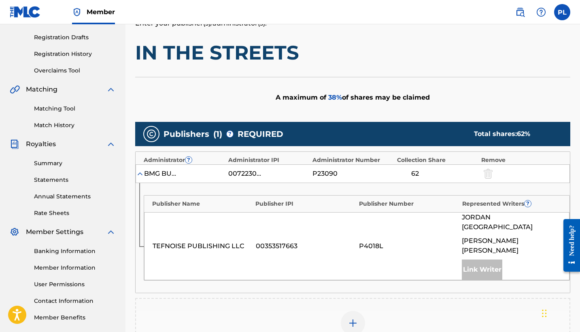
scroll to position [143, 0]
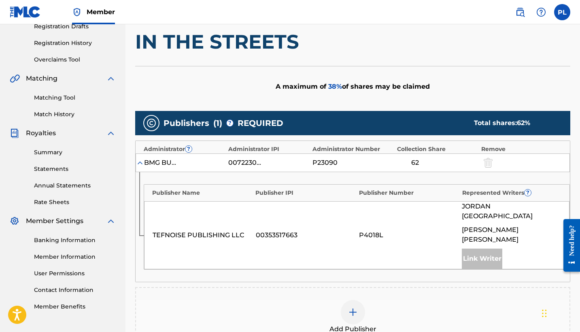
click at [356, 300] on div at bounding box center [353, 312] width 24 height 24
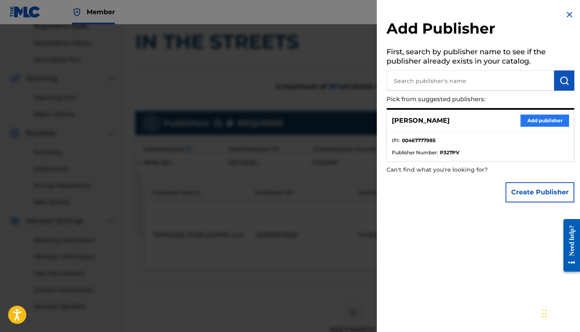
click at [527, 124] on button "Add publisher" at bounding box center [545, 121] width 49 height 12
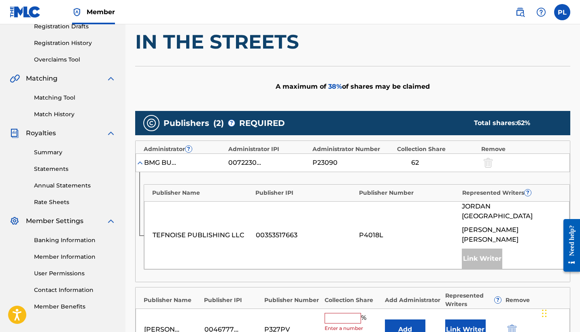
click at [341, 313] on input "text" at bounding box center [343, 318] width 36 height 11
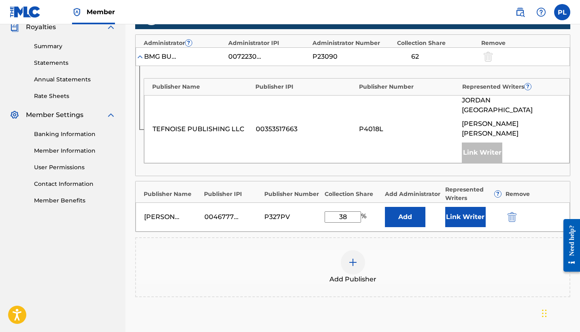
scroll to position [279, 0]
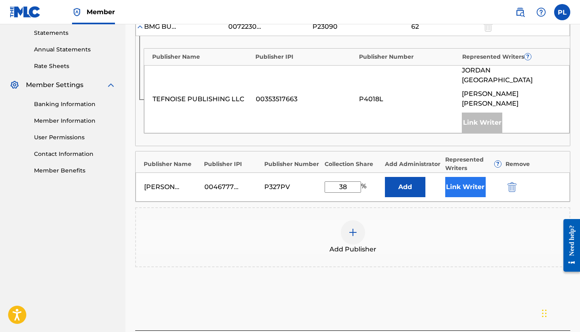
type input "38"
click at [466, 177] on button "Link Writer" at bounding box center [466, 187] width 41 height 20
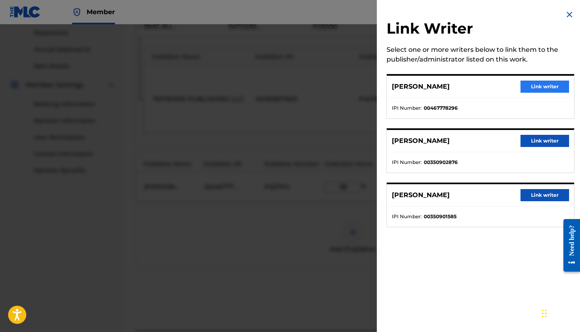
click at [525, 91] on button "Link writer" at bounding box center [545, 87] width 49 height 12
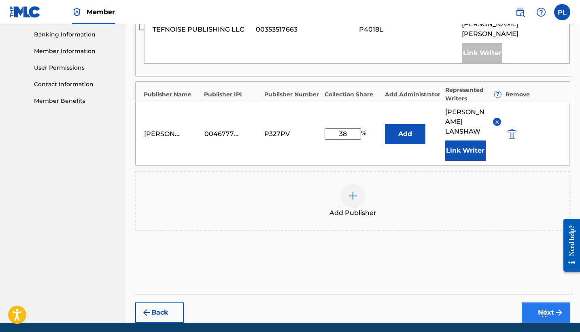
click at [542, 303] on button "Next" at bounding box center [546, 313] width 49 height 20
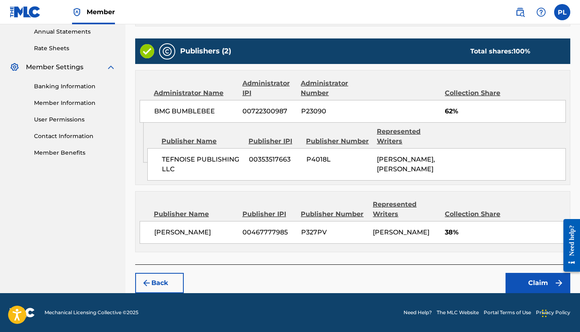
scroll to position [305, 0]
click at [519, 281] on button "Claim" at bounding box center [538, 283] width 65 height 20
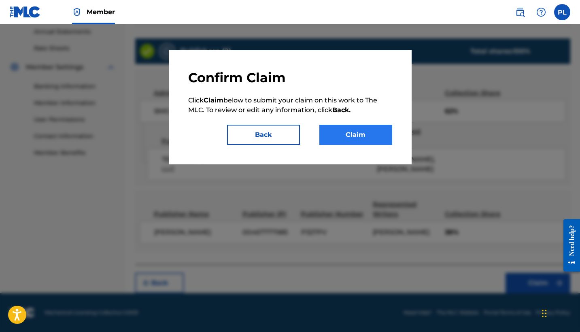
click at [362, 133] on button "Claim" at bounding box center [356, 135] width 73 height 20
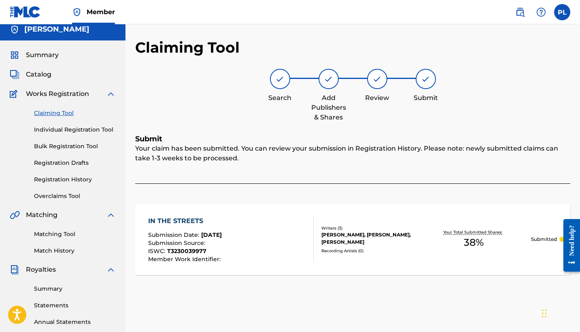
scroll to position [3, 0]
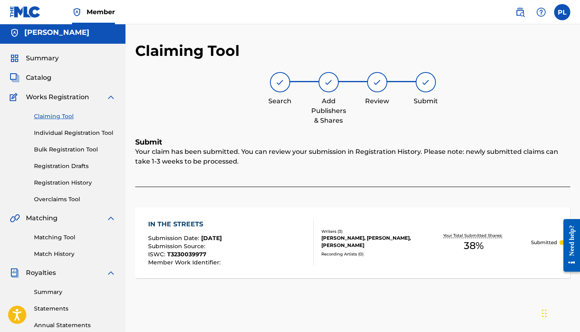
click at [62, 121] on div "Claiming Tool Individual Registration Tool Bulk Registration Tool Registration …" at bounding box center [63, 153] width 106 height 102
click at [62, 118] on link "Claiming Tool" at bounding box center [75, 116] width 82 height 9
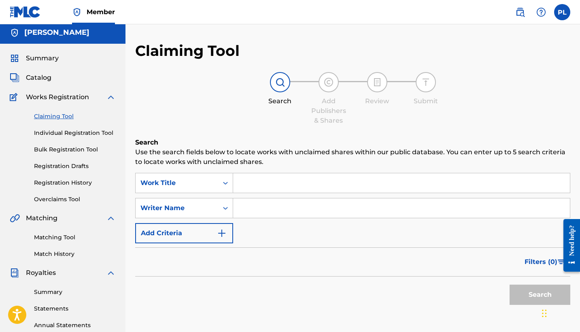
scroll to position [0, 0]
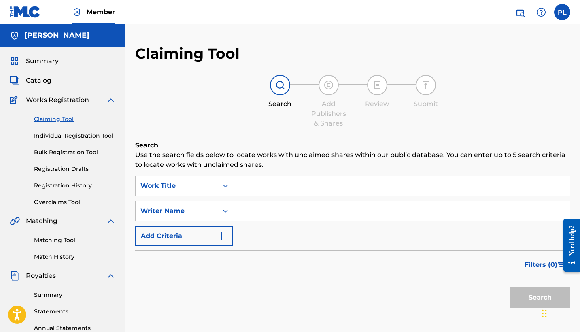
click at [242, 213] on input "Search Form" at bounding box center [401, 210] width 337 height 19
type input "[PERSON_NAME]"
click at [540, 298] on button "Search" at bounding box center [540, 298] width 61 height 20
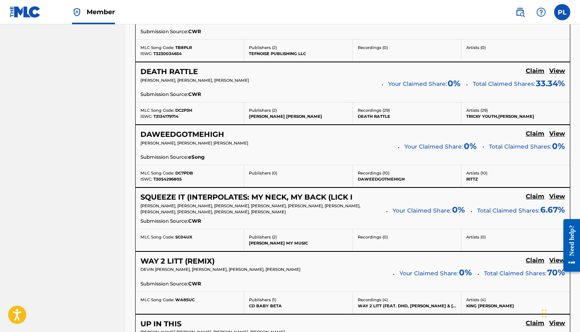
scroll to position [1323, 0]
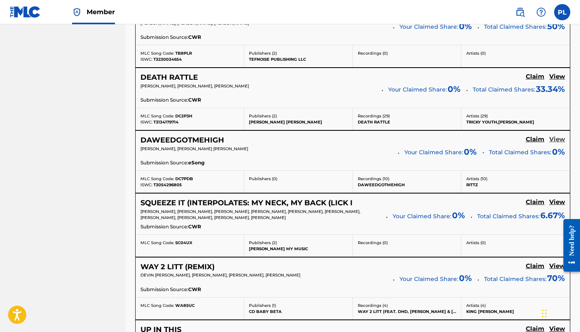
click at [561, 136] on h5 "View" at bounding box center [558, 140] width 16 height 8
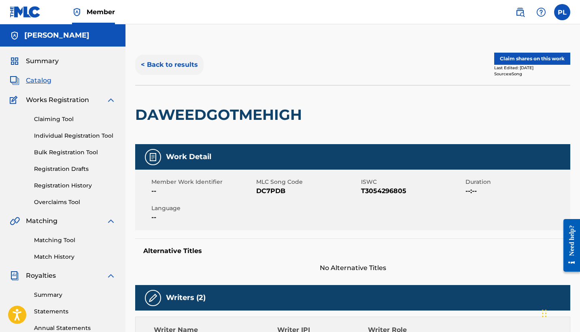
click at [184, 64] on button "< Back to results" at bounding box center [169, 65] width 68 height 20
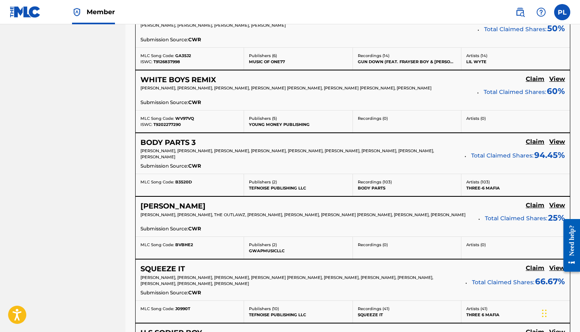
scroll to position [2529, 0]
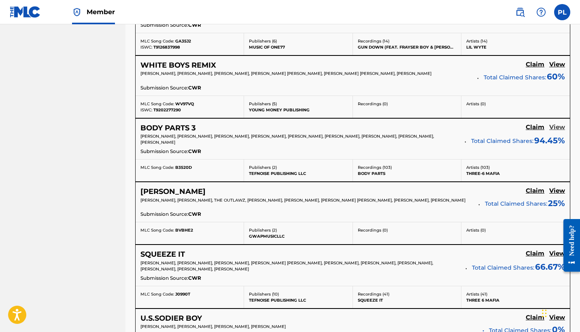
click at [560, 124] on h5 "View" at bounding box center [558, 128] width 16 height 8
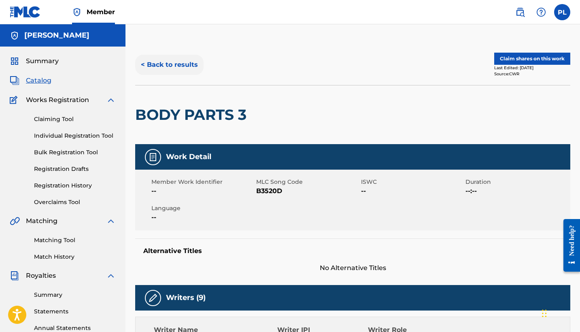
click at [188, 65] on button "< Back to results" at bounding box center [169, 65] width 68 height 20
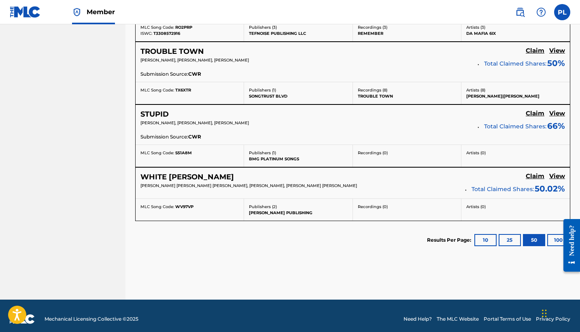
scroll to position [3032, 0]
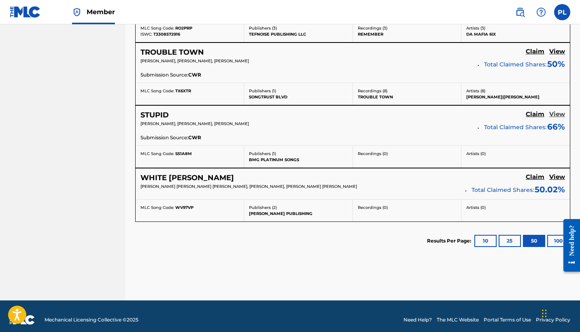
click at [559, 111] on h5 "View" at bounding box center [558, 115] width 16 height 8
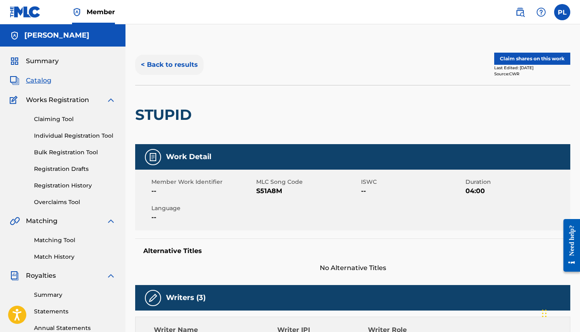
click at [168, 68] on button "< Back to results" at bounding box center [169, 65] width 68 height 20
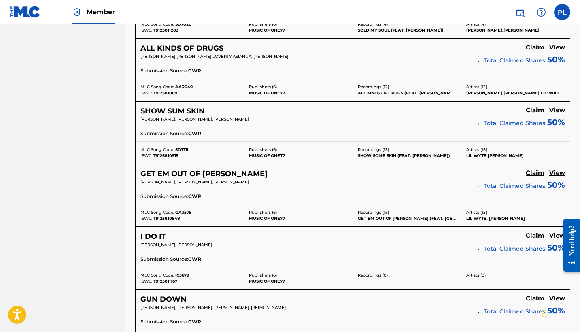
scroll to position [2229, 0]
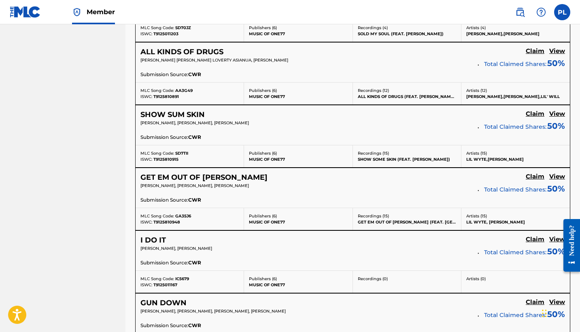
click at [539, 231] on div "I DO IT Claim View [PERSON_NAME], [PERSON_NAME] Total Claimed Shares: 50 % Subm…" at bounding box center [353, 251] width 435 height 40
click at [538, 236] on h5 "Claim" at bounding box center [535, 240] width 19 height 8
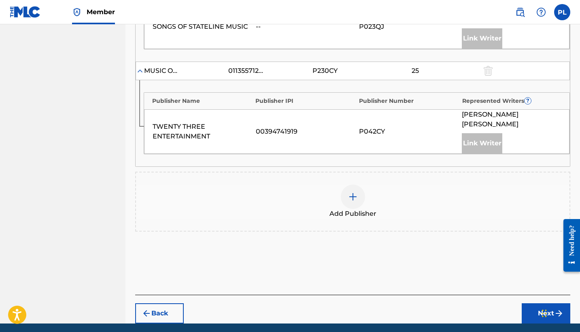
click at [359, 185] on div at bounding box center [353, 197] width 24 height 24
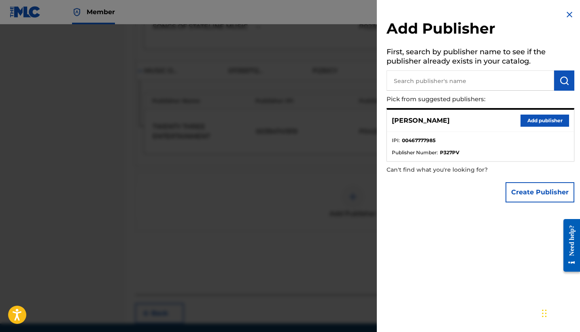
click at [536, 127] on div "[PERSON_NAME] Add publisher" at bounding box center [480, 121] width 187 height 22
click at [533, 119] on button "Add publisher" at bounding box center [545, 121] width 49 height 12
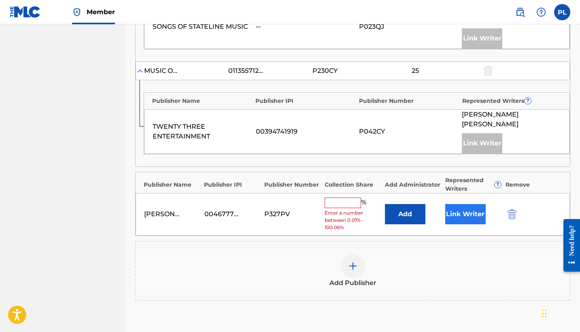
click at [463, 204] on button "Link Writer" at bounding box center [466, 214] width 41 height 20
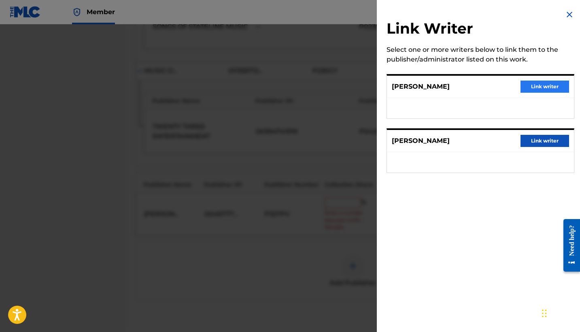
click at [528, 85] on button "Link writer" at bounding box center [545, 87] width 49 height 12
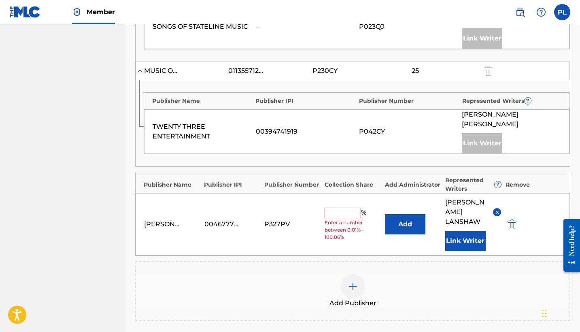
click at [335, 208] on input "text" at bounding box center [343, 213] width 36 height 11
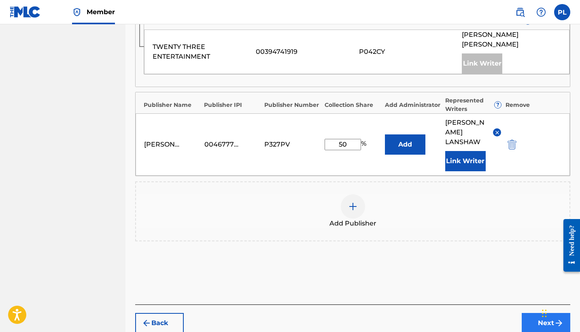
type input "50"
click at [537, 313] on button "Next" at bounding box center [546, 323] width 49 height 20
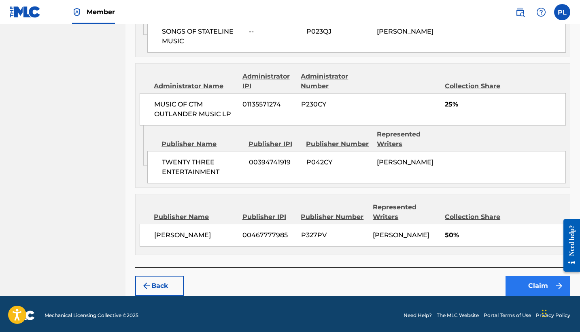
scroll to position [543, 0]
click at [518, 287] on button "Claim" at bounding box center [538, 286] width 65 height 20
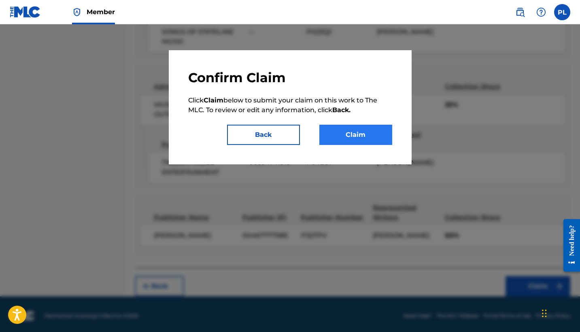
click at [339, 130] on button "Claim" at bounding box center [356, 135] width 73 height 20
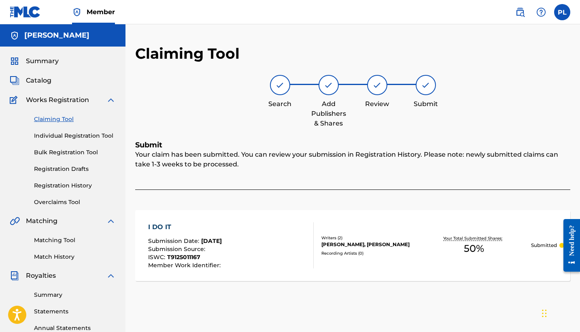
scroll to position [0, 0]
click at [50, 111] on div "Claiming Tool Individual Registration Tool Bulk Registration Tool Registration …" at bounding box center [63, 156] width 106 height 102
click at [50, 118] on link "Claiming Tool" at bounding box center [75, 119] width 82 height 9
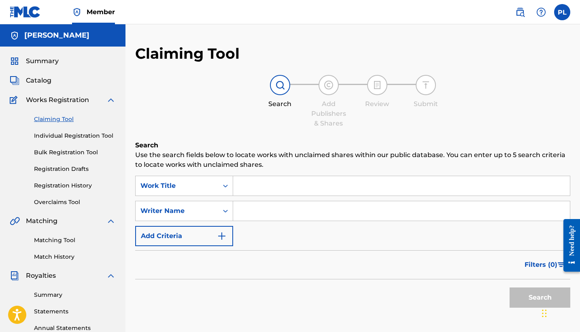
click at [249, 209] on input "Search Form" at bounding box center [401, 210] width 337 height 19
type input "[PERSON_NAME]"
click at [540, 298] on button "Search" at bounding box center [540, 298] width 61 height 20
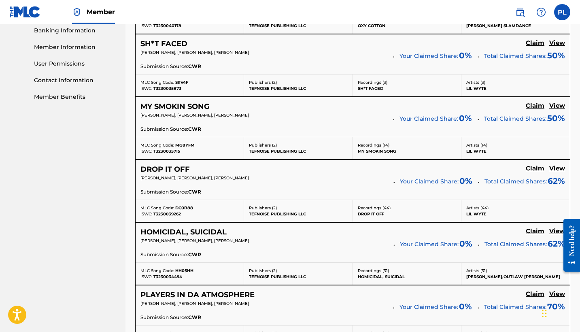
scroll to position [356, 0]
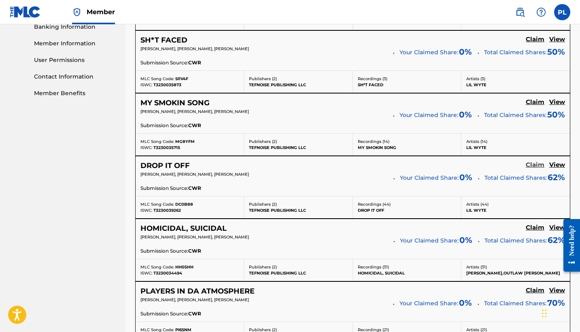
click at [534, 165] on h5 "Claim" at bounding box center [535, 165] width 19 height 8
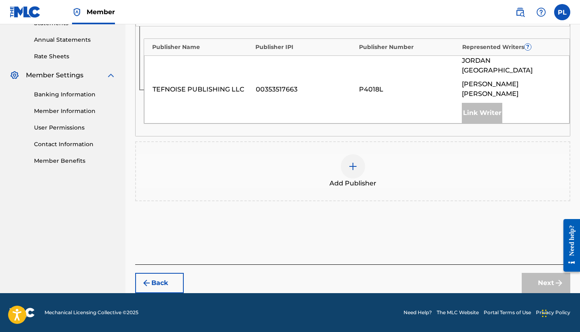
scroll to position [269, 0]
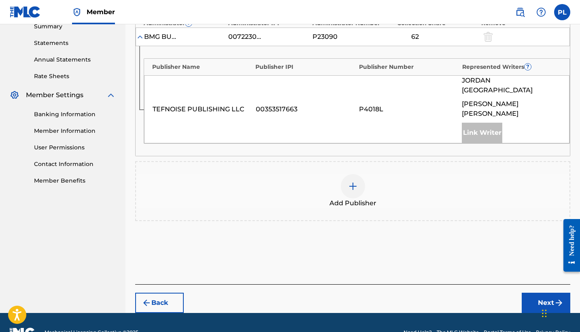
click at [355, 181] on img at bounding box center [353, 186] width 10 height 10
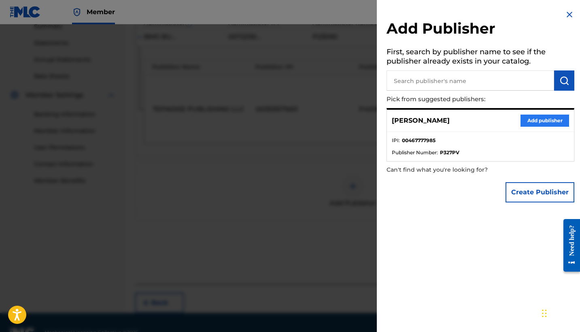
click at [553, 119] on button "Add publisher" at bounding box center [545, 121] width 49 height 12
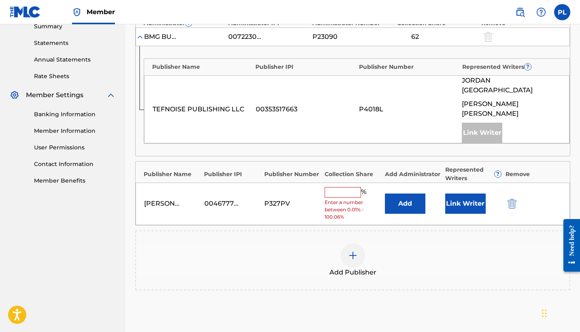
click at [351, 199] on span "Enter a number between 0.01% - 100.06%" at bounding box center [353, 210] width 56 height 22
click at [346, 187] on input "text" at bounding box center [343, 192] width 36 height 11
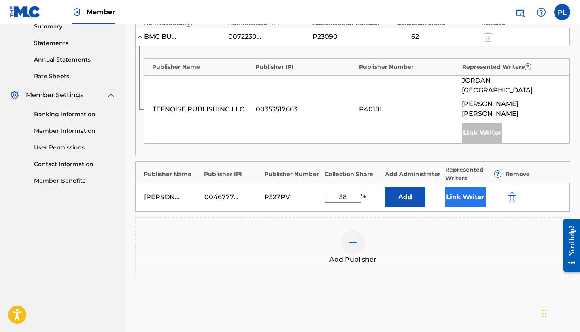
type input "38"
click at [465, 187] on button "Link Writer" at bounding box center [466, 197] width 41 height 20
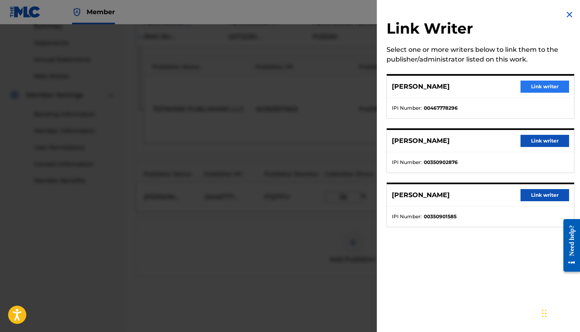
click at [553, 86] on button "Link writer" at bounding box center [545, 87] width 49 height 12
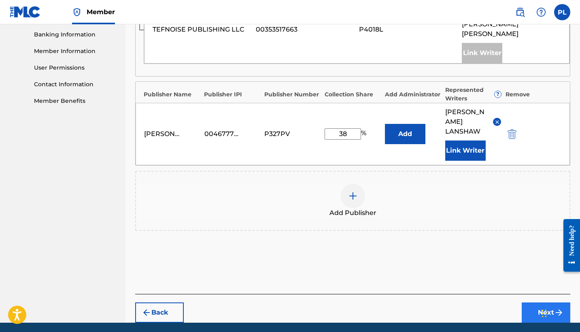
click at [539, 303] on button "Next" at bounding box center [546, 313] width 49 height 20
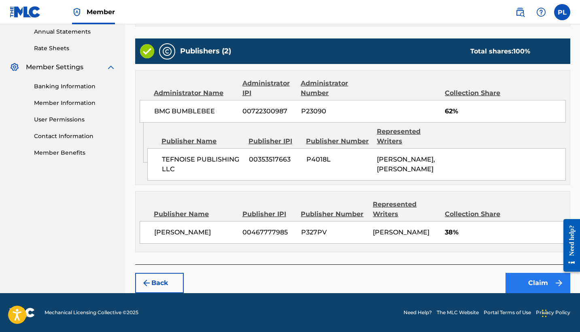
click at [530, 286] on button "Claim" at bounding box center [538, 283] width 65 height 20
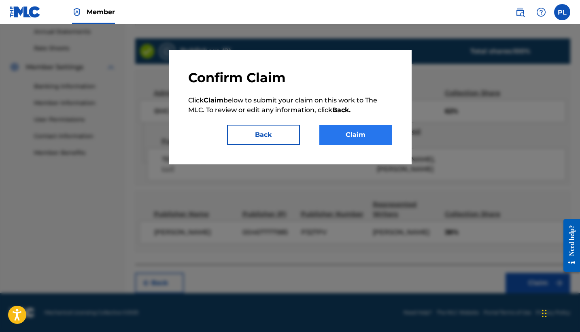
click at [365, 141] on button "Claim" at bounding box center [356, 135] width 73 height 20
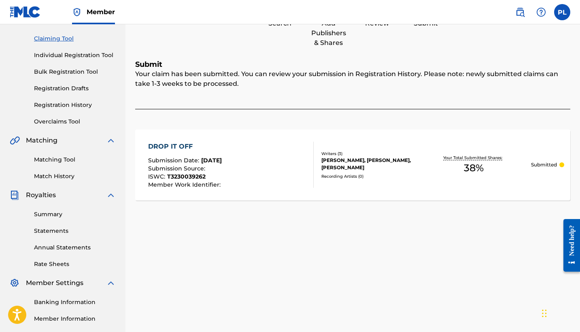
scroll to position [16, 0]
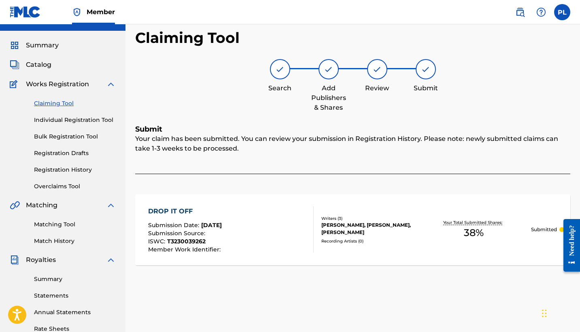
click at [53, 100] on link "Claiming Tool" at bounding box center [75, 103] width 82 height 9
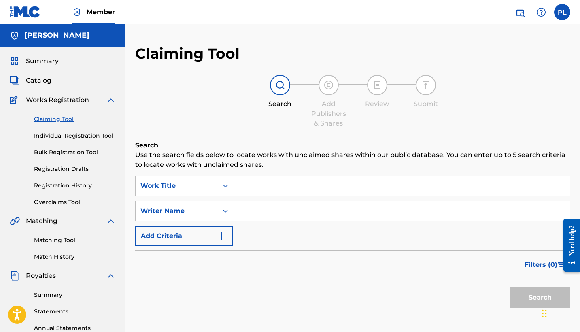
click at [269, 212] on input "Search Form" at bounding box center [401, 210] width 337 height 19
type input "[PERSON_NAME]"
click at [540, 298] on button "Search" at bounding box center [540, 298] width 61 height 20
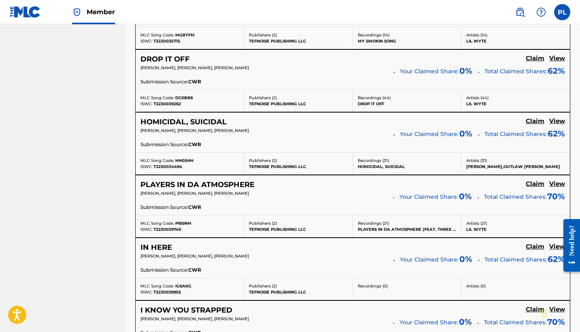
scroll to position [481, 0]
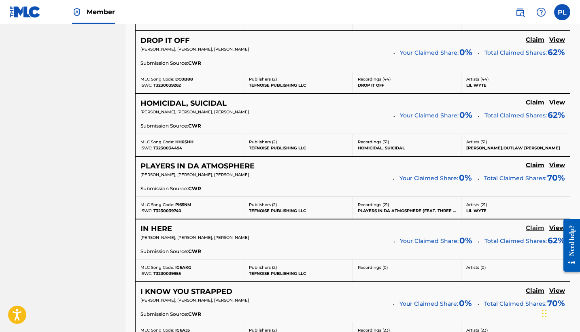
click at [536, 225] on h5 "Claim" at bounding box center [535, 228] width 19 height 8
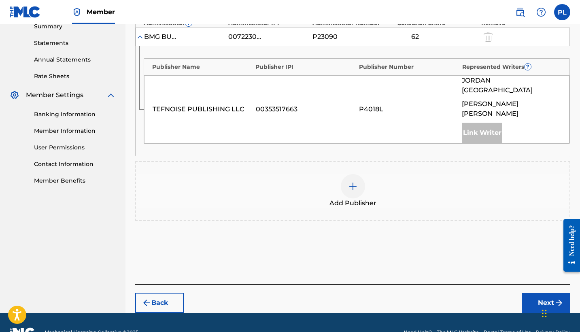
click at [360, 174] on div at bounding box center [353, 186] width 24 height 24
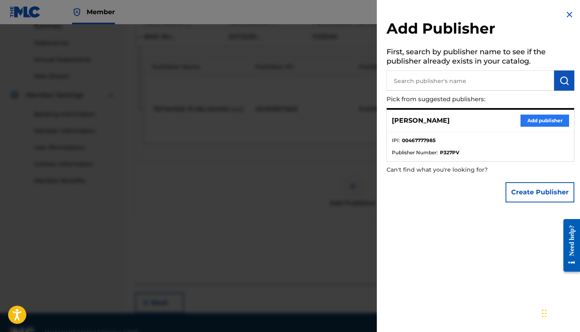
click at [542, 117] on button "Add publisher" at bounding box center [545, 121] width 49 height 12
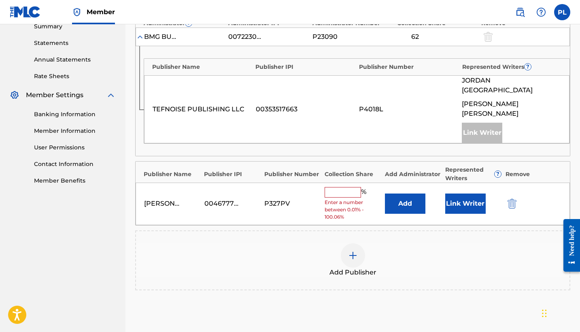
click at [342, 187] on input "text" at bounding box center [343, 192] width 36 height 11
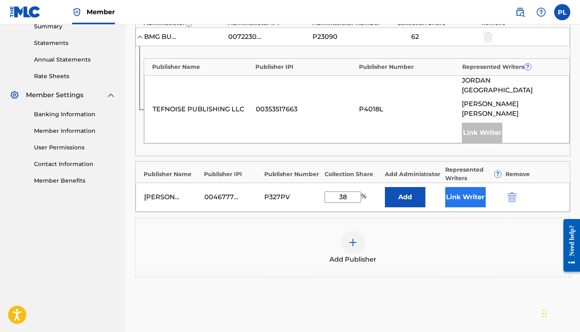
type input "38"
click at [447, 187] on button "Link Writer" at bounding box center [466, 197] width 41 height 20
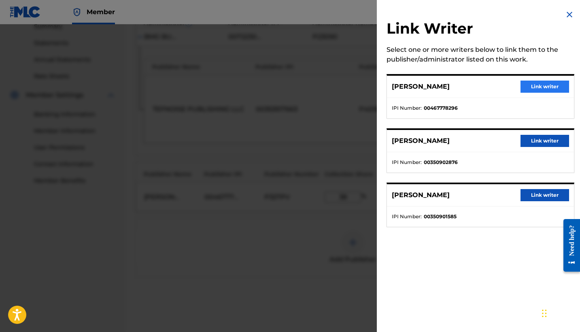
click at [540, 88] on button "Link writer" at bounding box center [545, 87] width 49 height 12
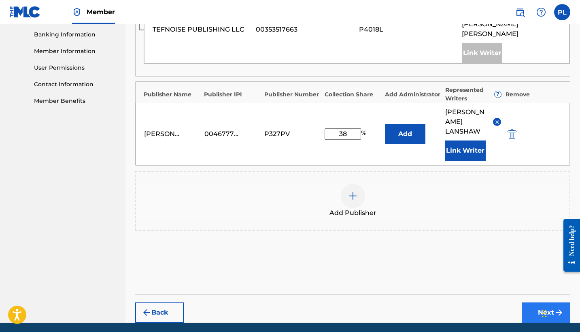
click at [540, 303] on button "Next" at bounding box center [546, 313] width 49 height 20
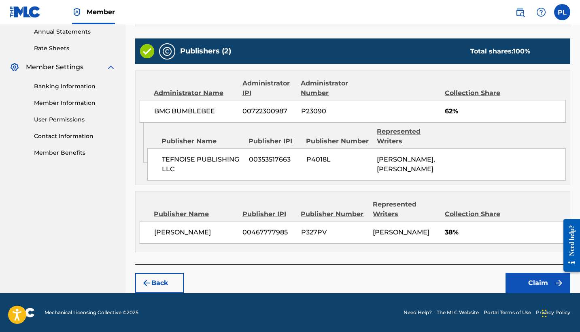
scroll to position [305, 0]
click at [536, 284] on button "Claim" at bounding box center [538, 283] width 65 height 20
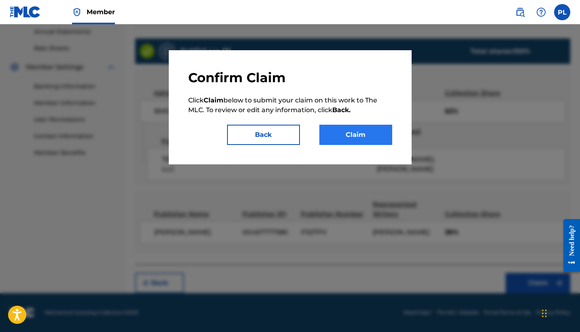
click at [378, 128] on button "Claim" at bounding box center [356, 135] width 73 height 20
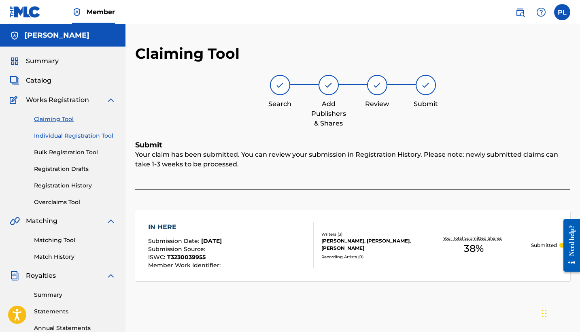
scroll to position [0, 0]
click at [62, 114] on div "Claiming Tool Individual Registration Tool Bulk Registration Tool Registration …" at bounding box center [63, 156] width 106 height 102
click at [62, 117] on link "Claiming Tool" at bounding box center [75, 119] width 82 height 9
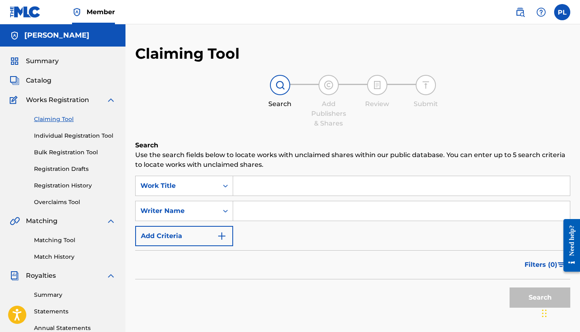
click at [279, 214] on input "Search Form" at bounding box center [401, 210] width 337 height 19
type input "[PERSON_NAME]"
click at [540, 298] on button "Search" at bounding box center [540, 298] width 61 height 20
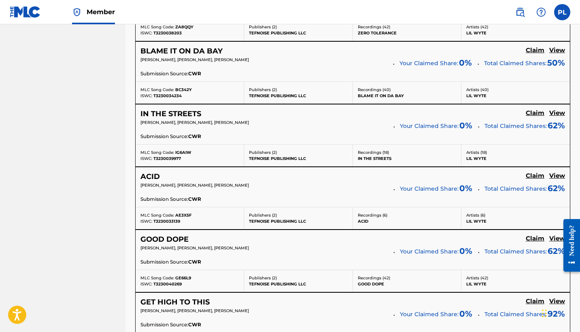
scroll to position [911, 0]
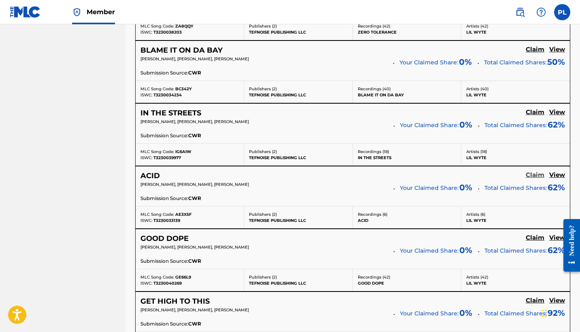
click at [533, 175] on h5 "Claim" at bounding box center [535, 175] width 19 height 8
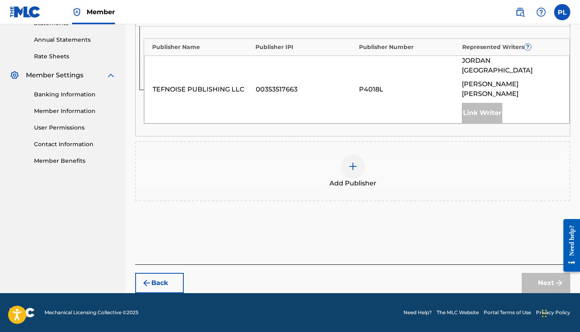
scroll to position [269, 0]
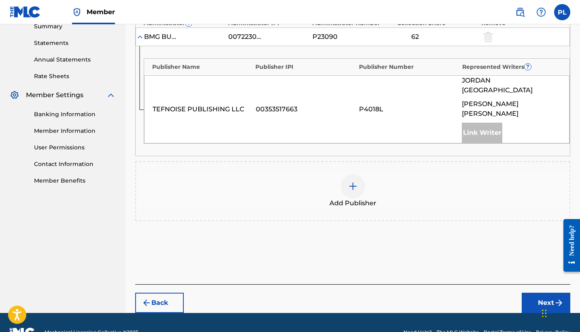
click at [352, 174] on div at bounding box center [353, 186] width 24 height 24
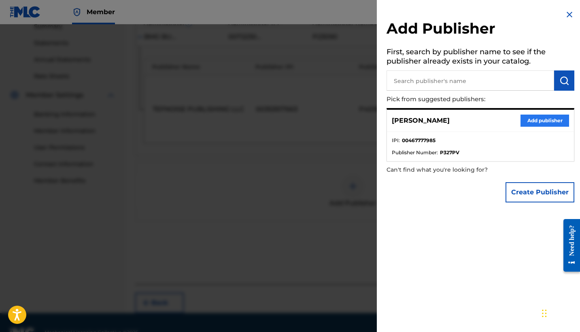
click at [551, 116] on button "Add publisher" at bounding box center [545, 121] width 49 height 12
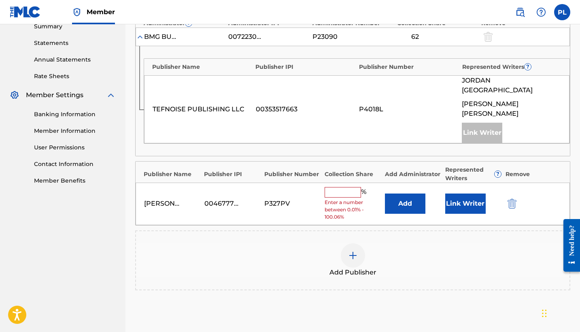
click at [338, 187] on input "text" at bounding box center [343, 192] width 36 height 11
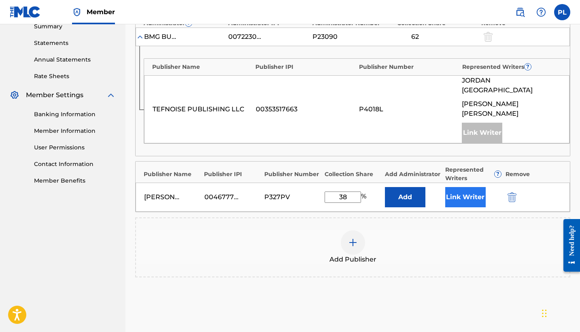
type input "38"
click at [469, 187] on button "Link Writer" at bounding box center [466, 197] width 41 height 20
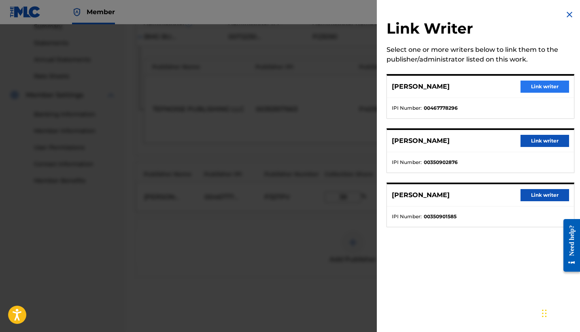
click at [542, 86] on button "Link writer" at bounding box center [545, 87] width 49 height 12
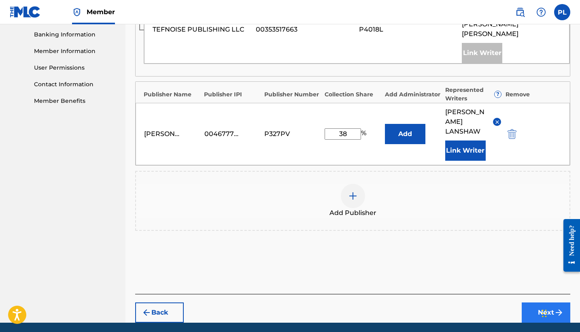
click at [550, 303] on button "Next" at bounding box center [546, 313] width 49 height 20
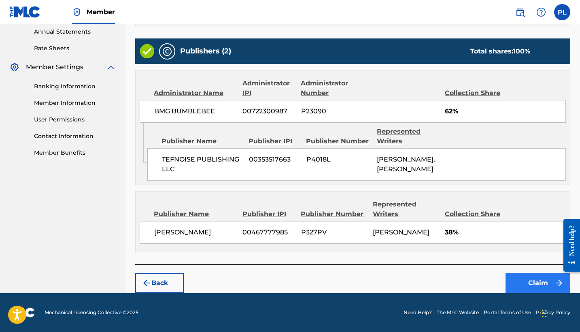
click at [524, 282] on button "Claim" at bounding box center [538, 283] width 65 height 20
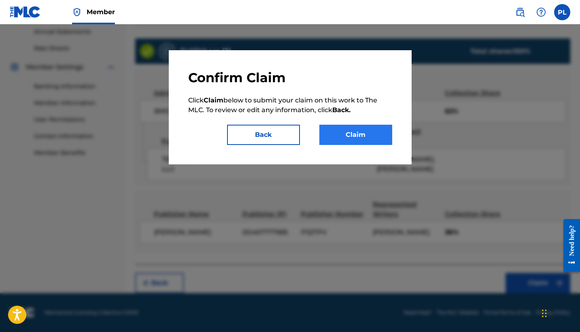
click at [343, 139] on button "Claim" at bounding box center [356, 135] width 73 height 20
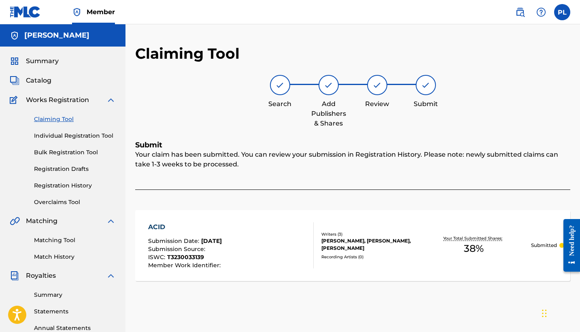
scroll to position [0, 0]
click at [48, 119] on link "Claiming Tool" at bounding box center [75, 119] width 82 height 9
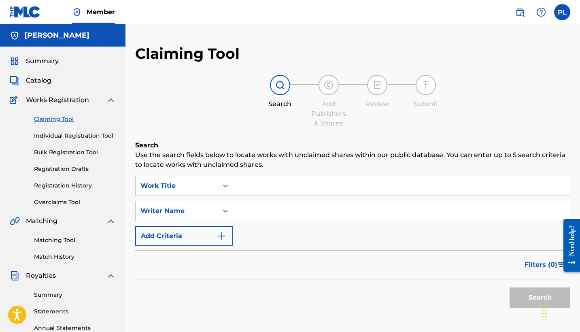
click at [258, 204] on input "Search Form" at bounding box center [401, 210] width 337 height 19
type input "[PERSON_NAME]"
click at [540, 298] on button "Search" at bounding box center [540, 298] width 61 height 20
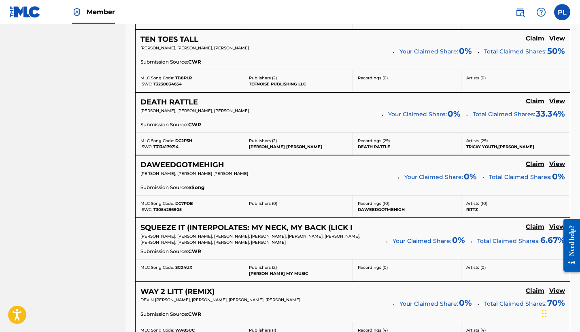
scroll to position [1299, 0]
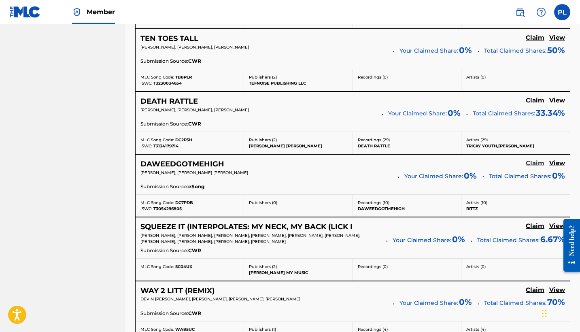
click at [539, 162] on h5 "Claim" at bounding box center [535, 164] width 19 height 8
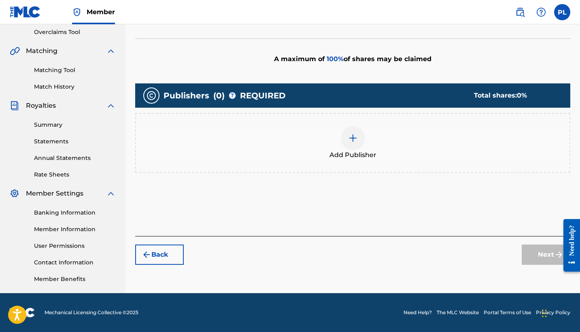
click at [353, 148] on div at bounding box center [353, 138] width 24 height 24
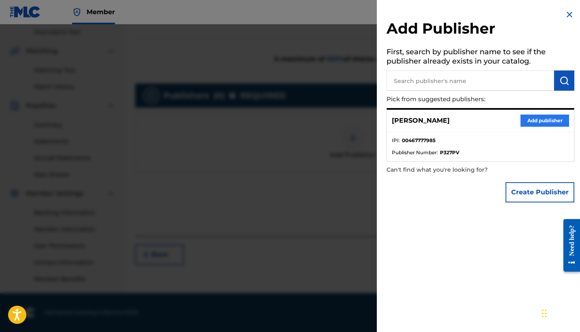
click at [539, 119] on button "Add publisher" at bounding box center [545, 121] width 49 height 12
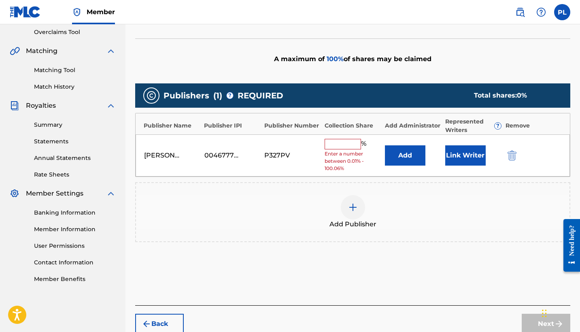
click at [340, 146] on input "text" at bounding box center [343, 144] width 36 height 11
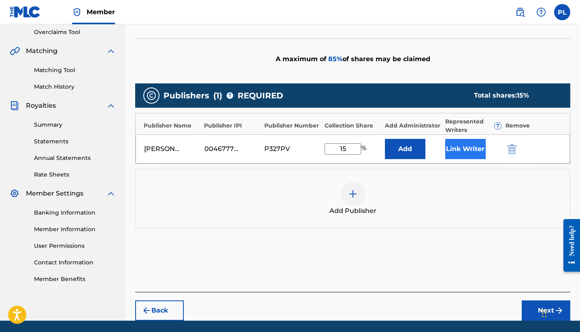
type input "15"
click at [459, 153] on button "Link Writer" at bounding box center [466, 149] width 41 height 20
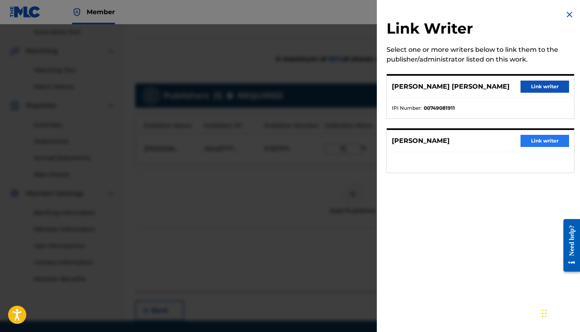
click at [536, 143] on button "Link writer" at bounding box center [545, 141] width 49 height 12
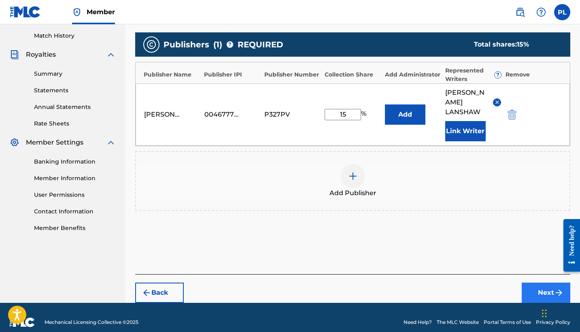
click at [542, 283] on button "Next" at bounding box center [546, 293] width 49 height 20
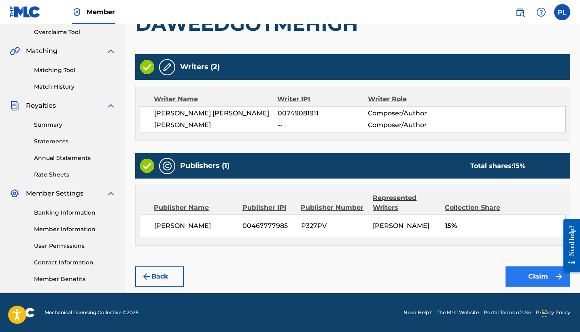
click at [532, 279] on button "Claim" at bounding box center [538, 276] width 65 height 20
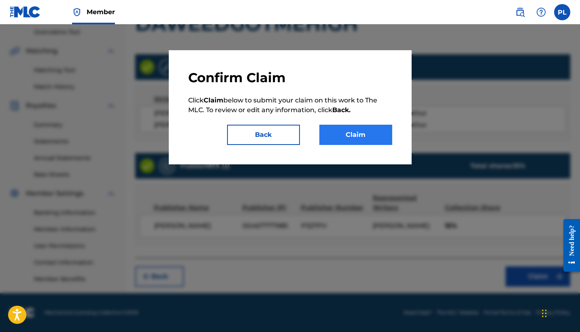
click at [374, 139] on button "Claim" at bounding box center [356, 135] width 73 height 20
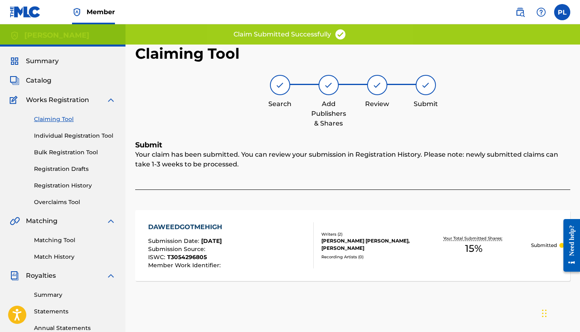
scroll to position [0, 0]
click at [62, 120] on link "Claiming Tool" at bounding box center [75, 119] width 82 height 9
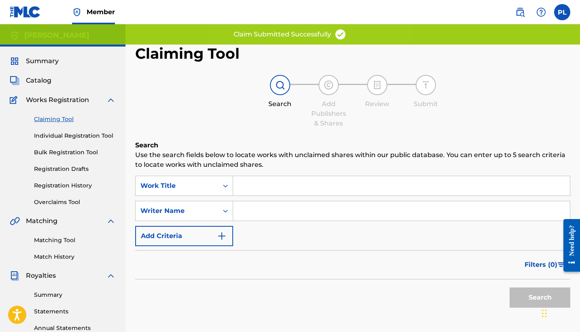
click at [268, 207] on input "Search Form" at bounding box center [401, 210] width 337 height 19
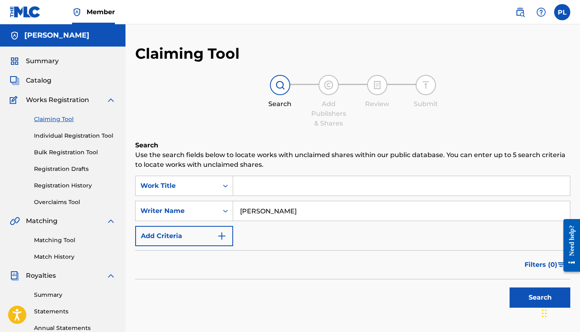
type input "[PERSON_NAME]"
click at [540, 298] on button "Search" at bounding box center [540, 298] width 61 height 20
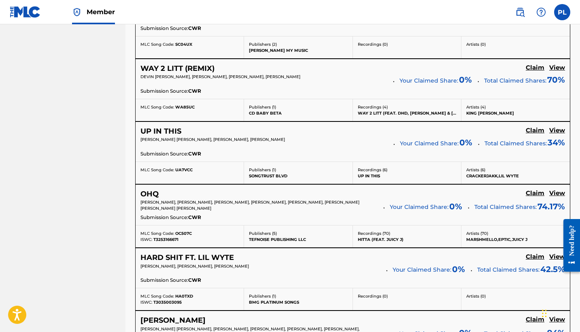
scroll to position [1527, 0]
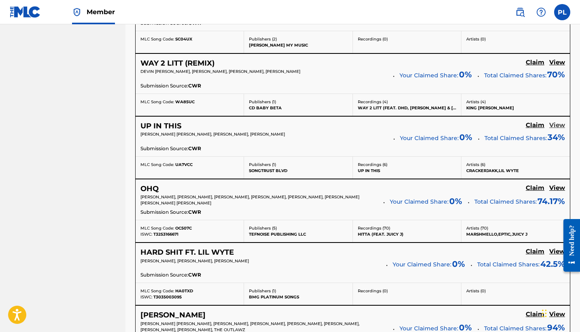
click at [558, 122] on h5 "View" at bounding box center [558, 126] width 16 height 8
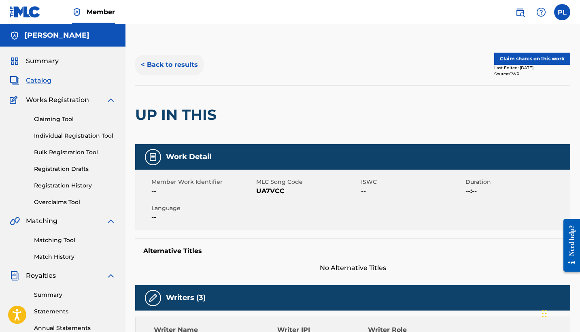
click at [154, 63] on button "< Back to results" at bounding box center [169, 65] width 68 height 20
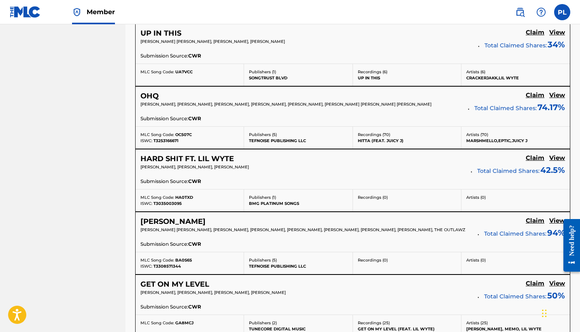
scroll to position [1620, 0]
click at [559, 154] on h5 "View" at bounding box center [558, 158] width 16 height 8
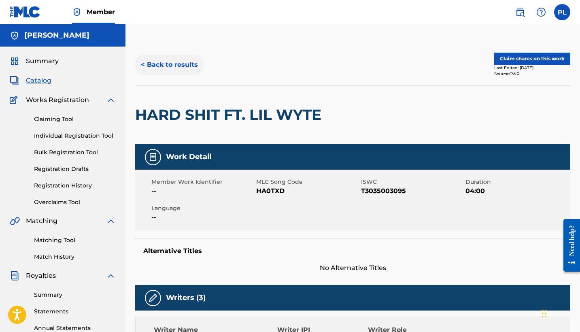
click at [156, 62] on button "< Back to results" at bounding box center [169, 65] width 68 height 20
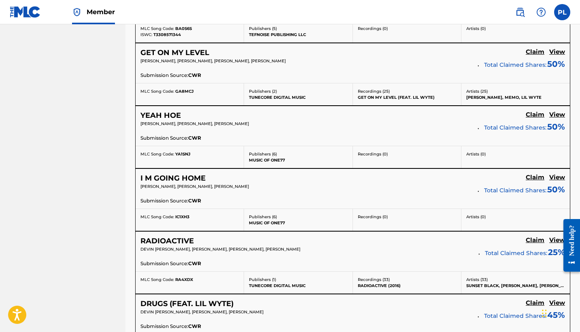
scroll to position [1852, 0]
click at [556, 173] on h5 "View" at bounding box center [558, 177] width 16 height 8
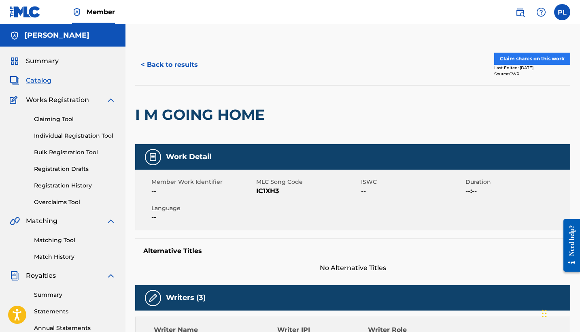
click at [536, 59] on button "Claim shares on this work" at bounding box center [533, 59] width 76 height 12
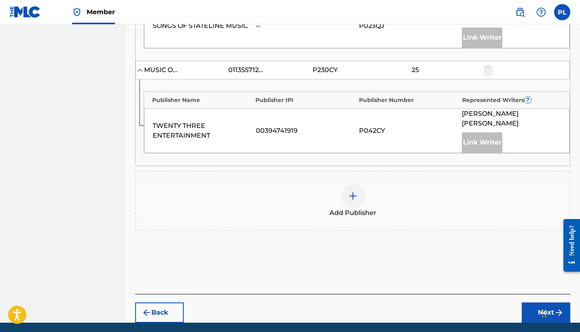
scroll to position [444, 0]
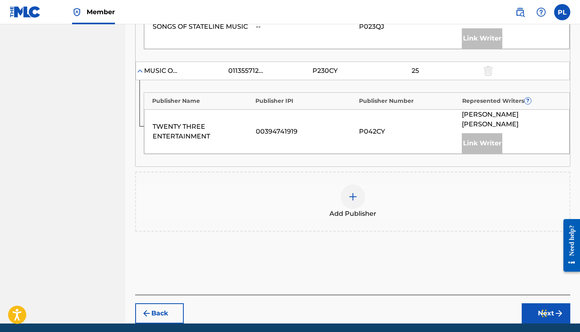
click at [348, 192] on img at bounding box center [353, 197] width 10 height 10
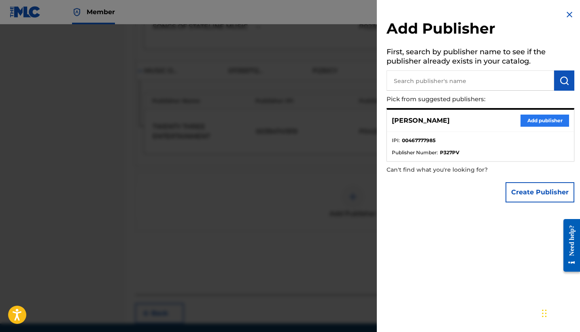
click at [544, 117] on button "Add publisher" at bounding box center [545, 121] width 49 height 12
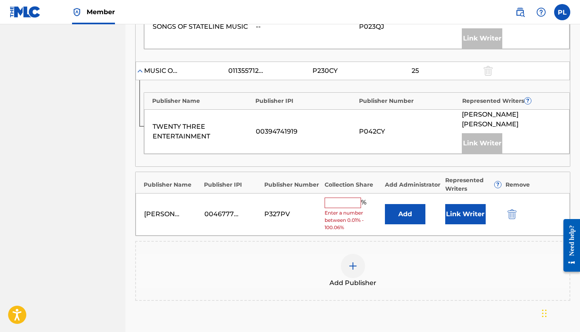
click at [346, 198] on input "text" at bounding box center [343, 203] width 36 height 11
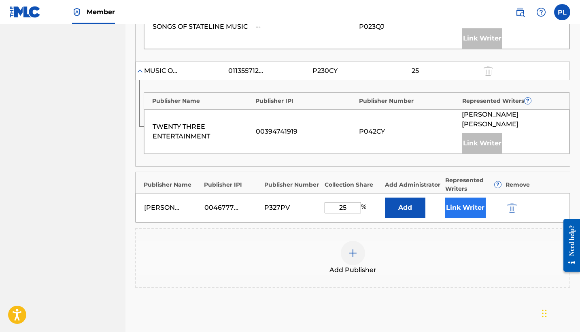
type input "25"
click at [467, 198] on button "Link Writer" at bounding box center [466, 208] width 41 height 20
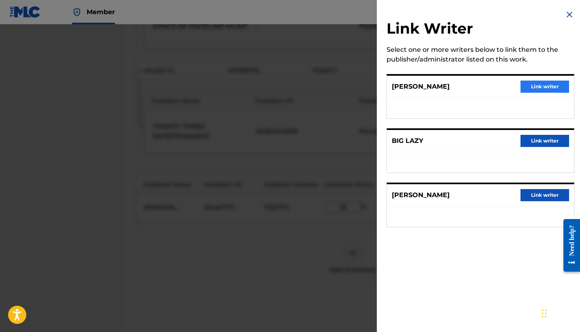
click at [551, 84] on button "Link writer" at bounding box center [545, 87] width 49 height 12
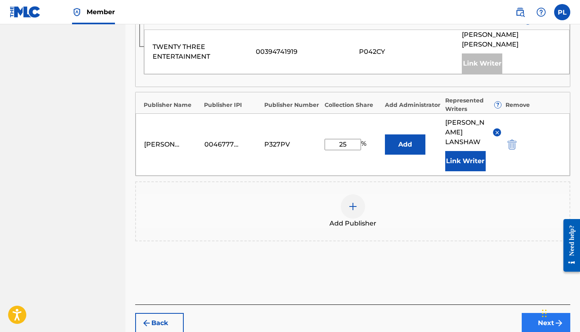
click at [535, 313] on button "Next" at bounding box center [546, 323] width 49 height 20
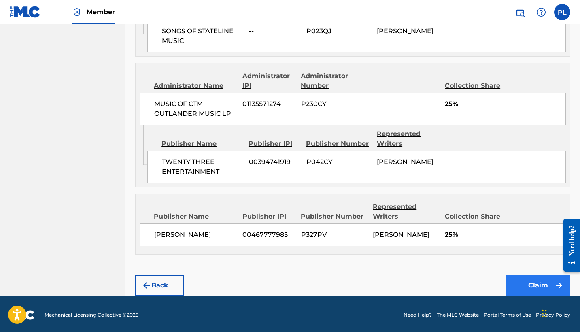
scroll to position [555, 0]
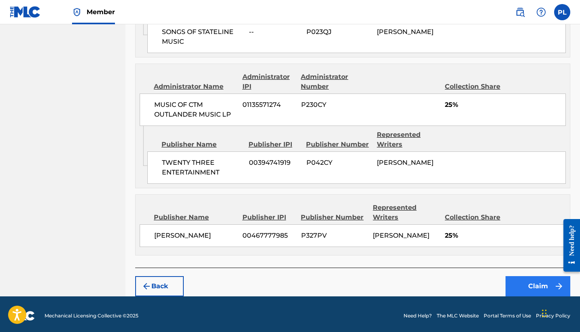
click at [522, 281] on button "Claim" at bounding box center [538, 286] width 65 height 20
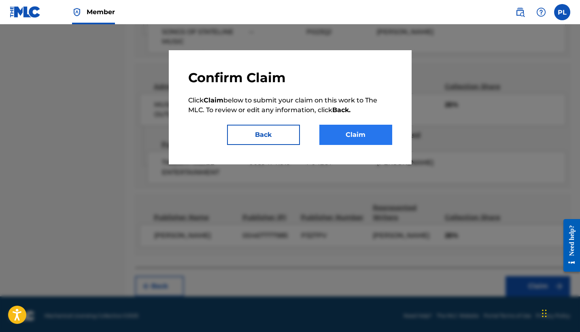
click at [355, 134] on button "Claim" at bounding box center [356, 135] width 73 height 20
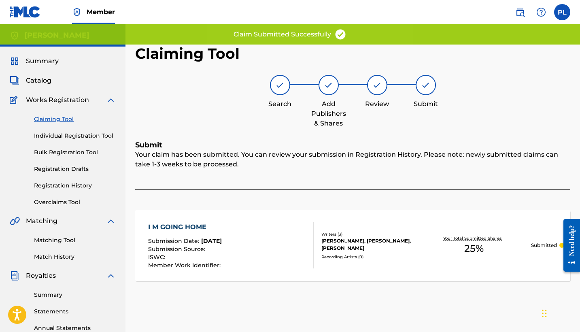
scroll to position [0, 0]
click at [43, 118] on link "Claiming Tool" at bounding box center [75, 119] width 82 height 9
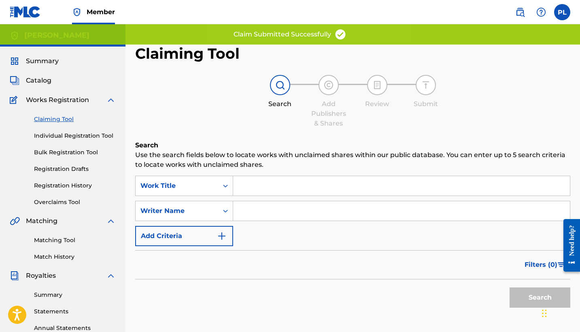
click at [247, 215] on input "Search Form" at bounding box center [401, 210] width 337 height 19
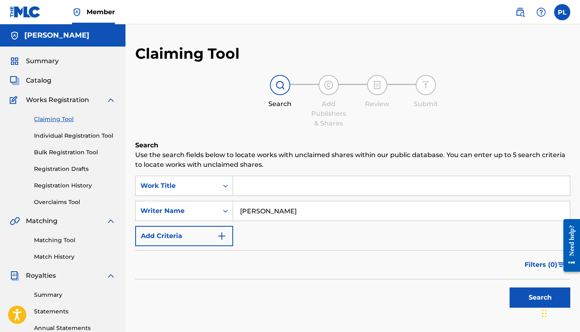
type input "[PERSON_NAME]"
click at [540, 298] on button "Search" at bounding box center [540, 298] width 61 height 20
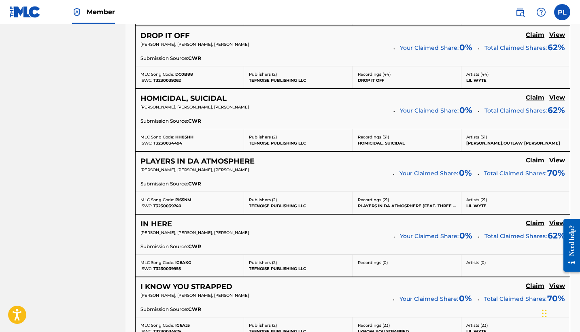
scroll to position [486, 0]
